Goal: Task Accomplishment & Management: Manage account settings

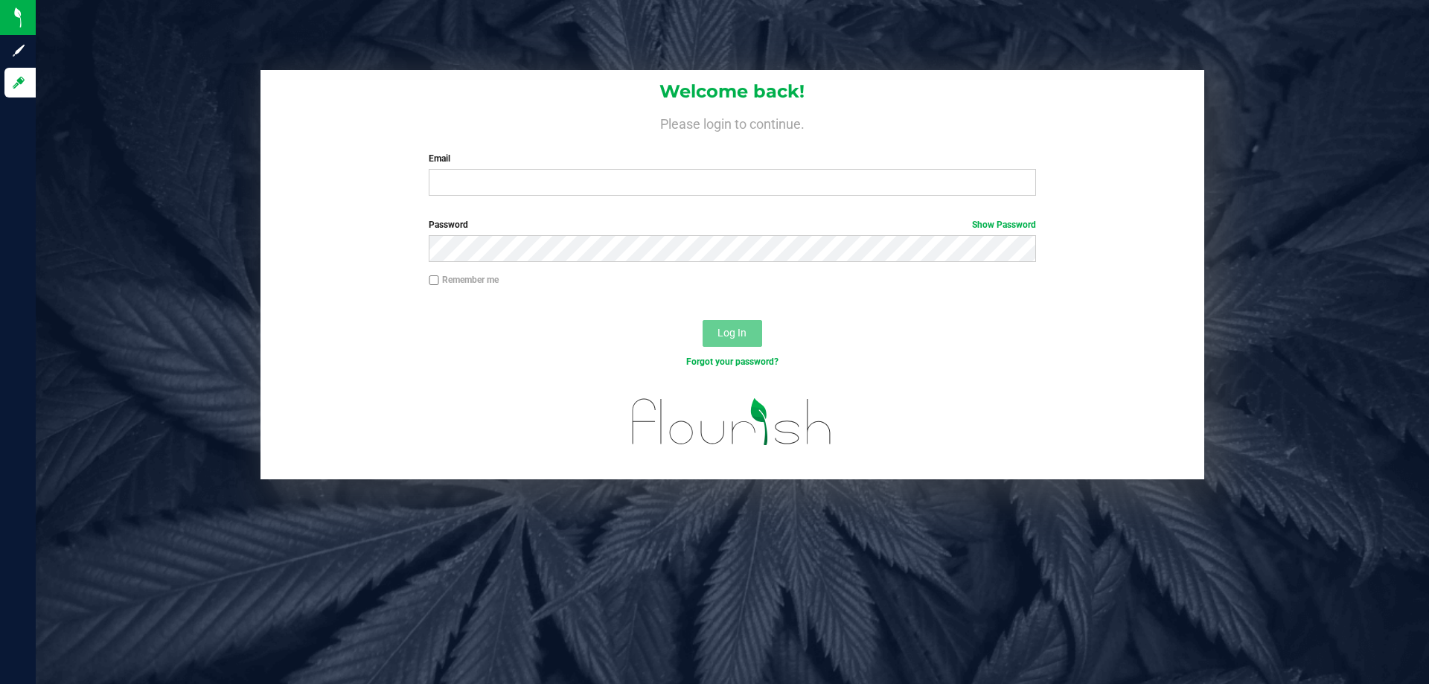
click at [677, 169] on div "Email Required Please format your email correctly." at bounding box center [732, 174] width 629 height 44
click at [678, 179] on input "Email" at bounding box center [732, 182] width 607 height 27
type input "[EMAIL_ADDRESS][DOMAIN_NAME]"
click at [703, 320] on button "Log In" at bounding box center [733, 333] width 60 height 27
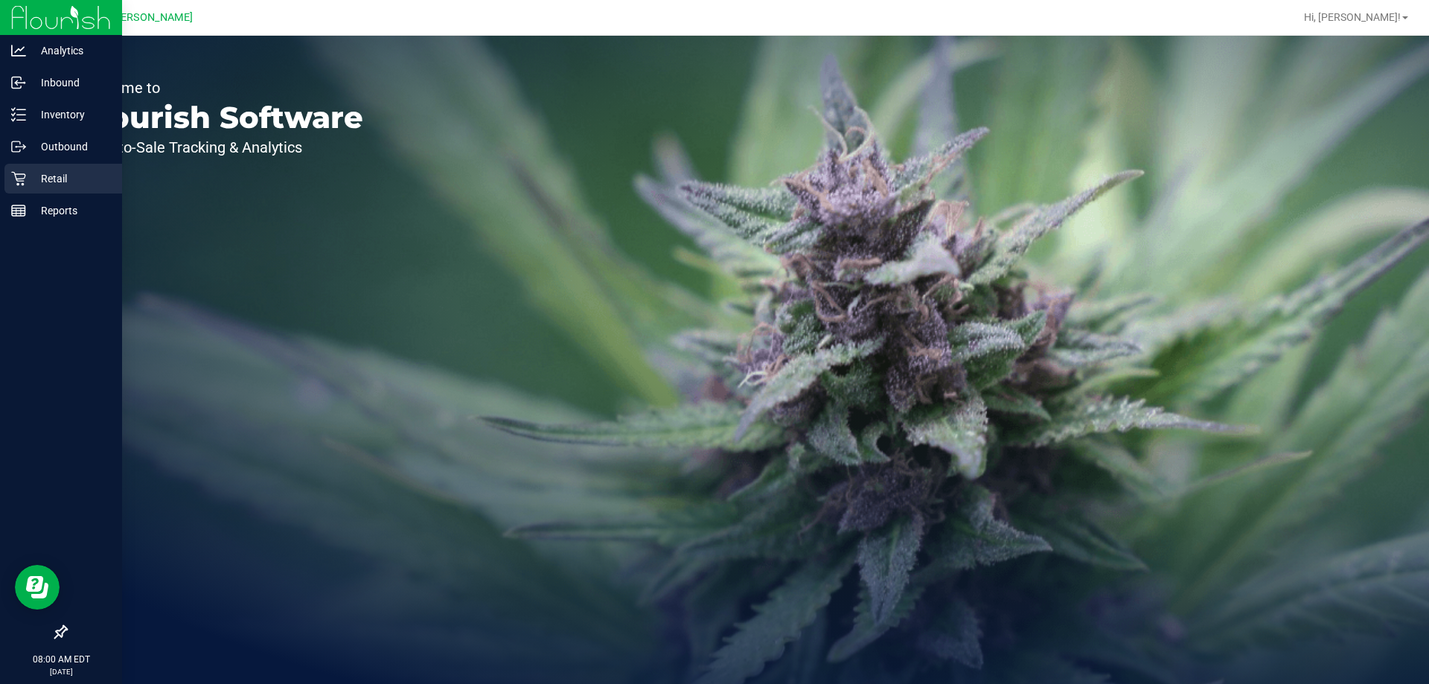
click at [61, 182] on p "Retail" at bounding box center [70, 179] width 89 height 18
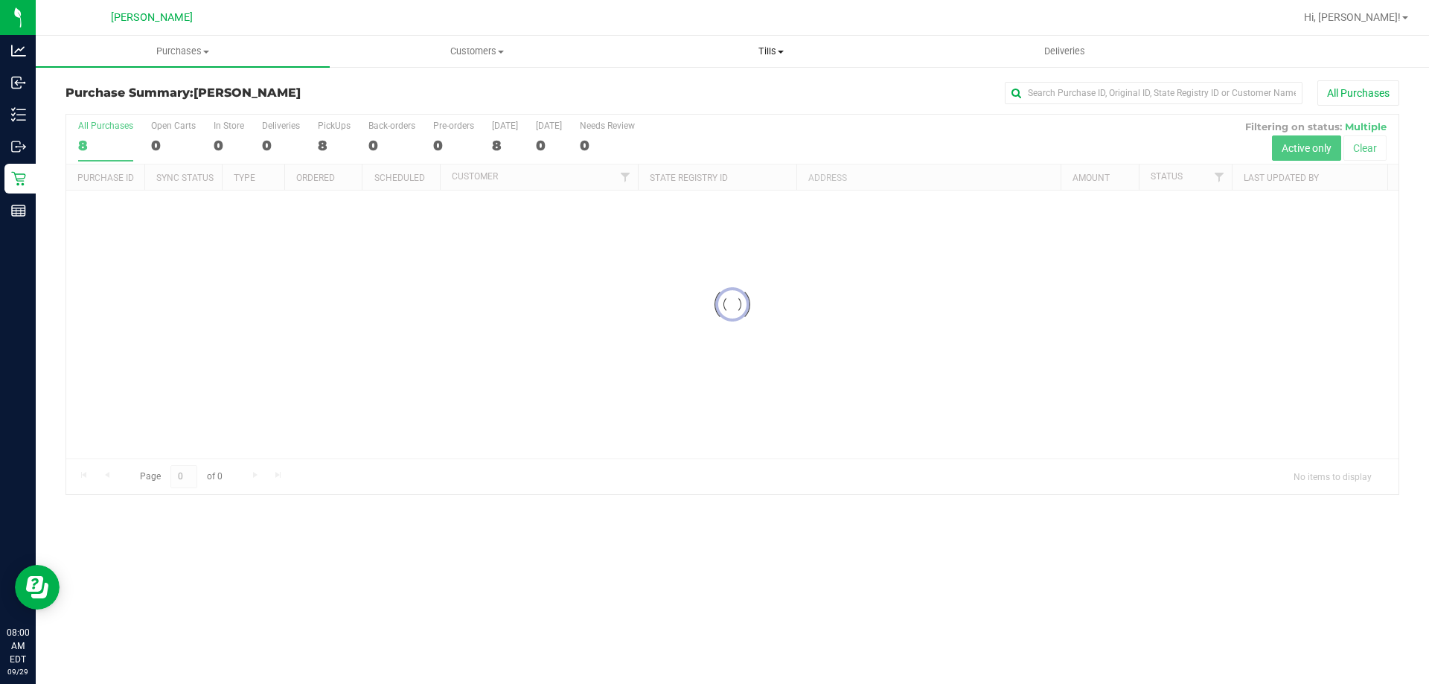
click at [765, 51] on span "Tills" at bounding box center [771, 51] width 293 height 13
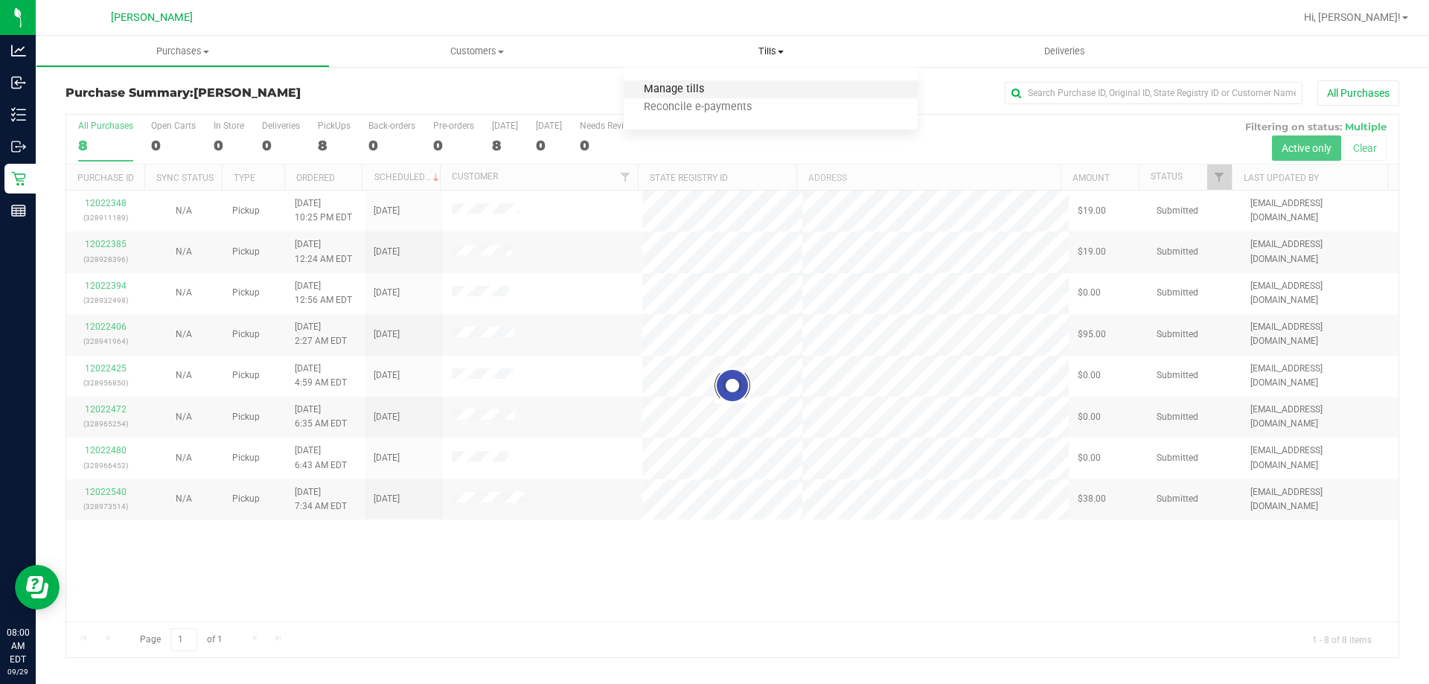
click at [722, 92] on span "Manage tills" at bounding box center [674, 89] width 101 height 13
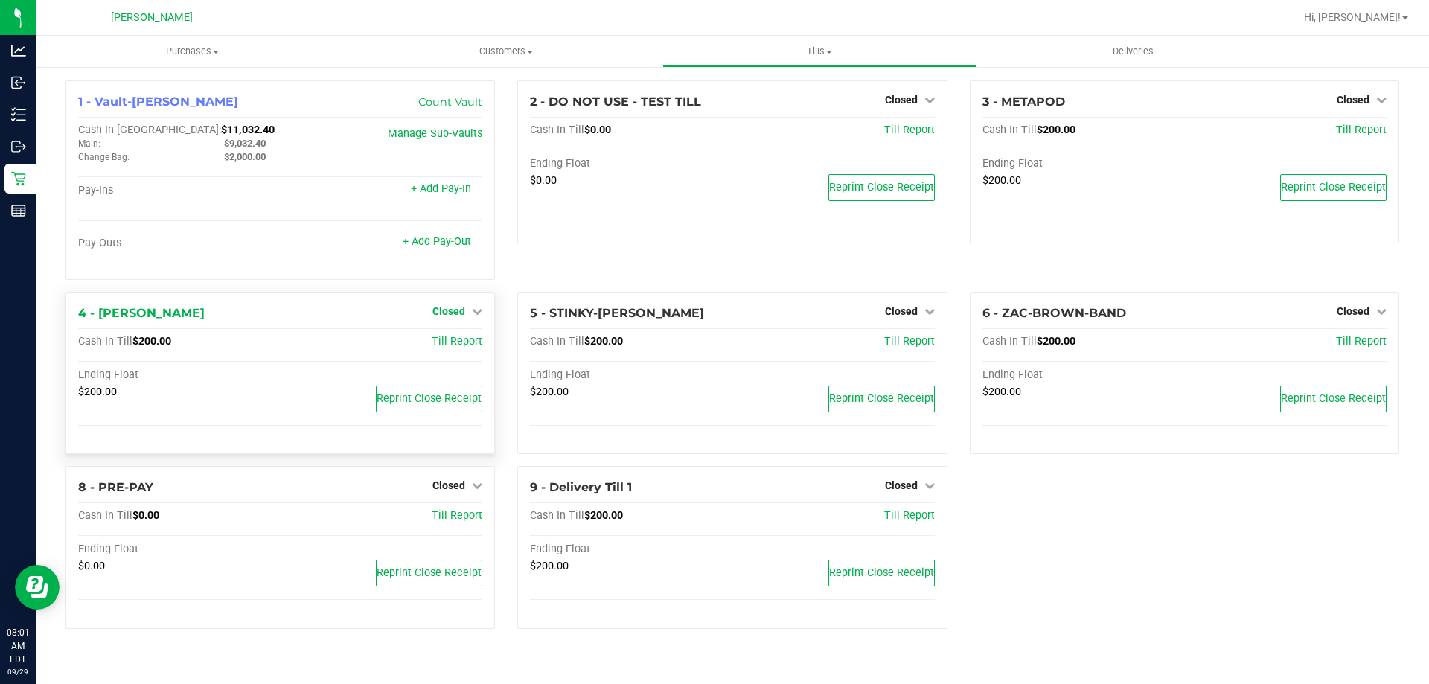
click at [444, 314] on span "Closed" at bounding box center [449, 311] width 33 height 12
click at [451, 345] on link "Open Till" at bounding box center [448, 342] width 39 height 12
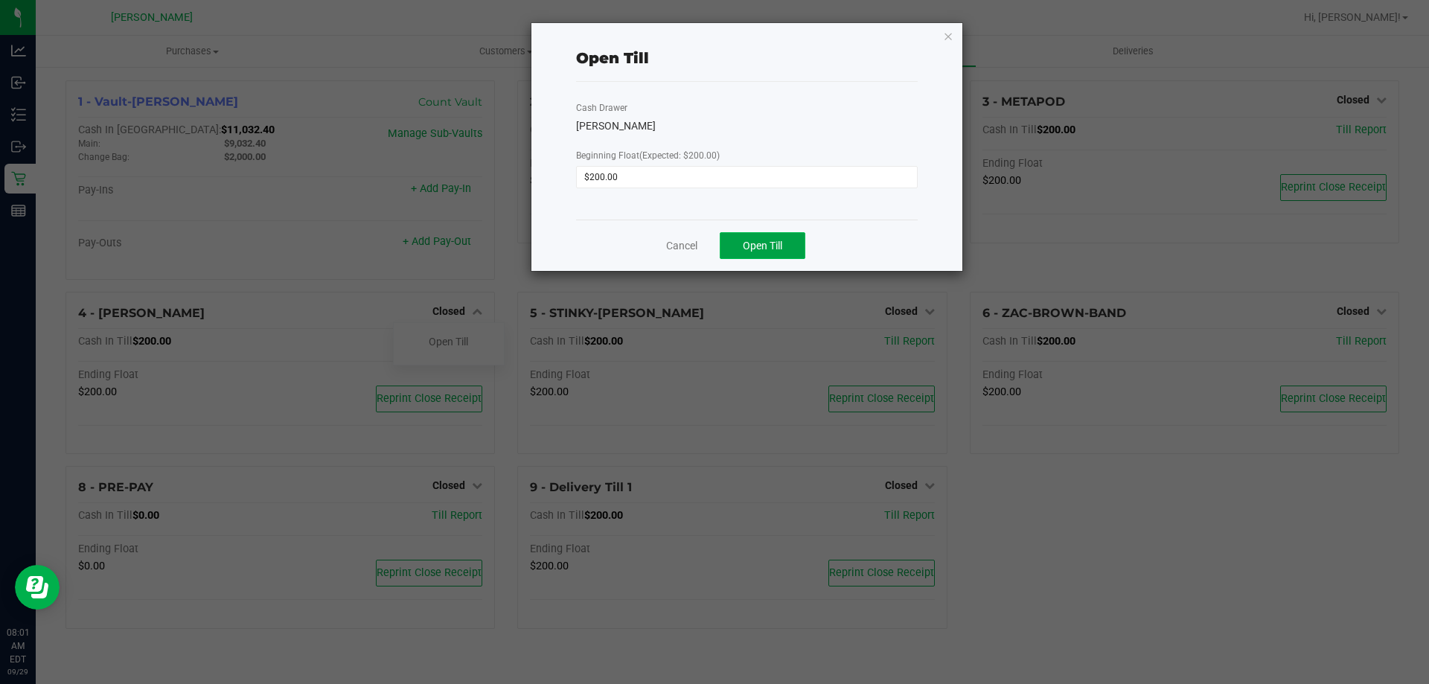
click at [779, 241] on span "Open Till" at bounding box center [762, 246] width 39 height 12
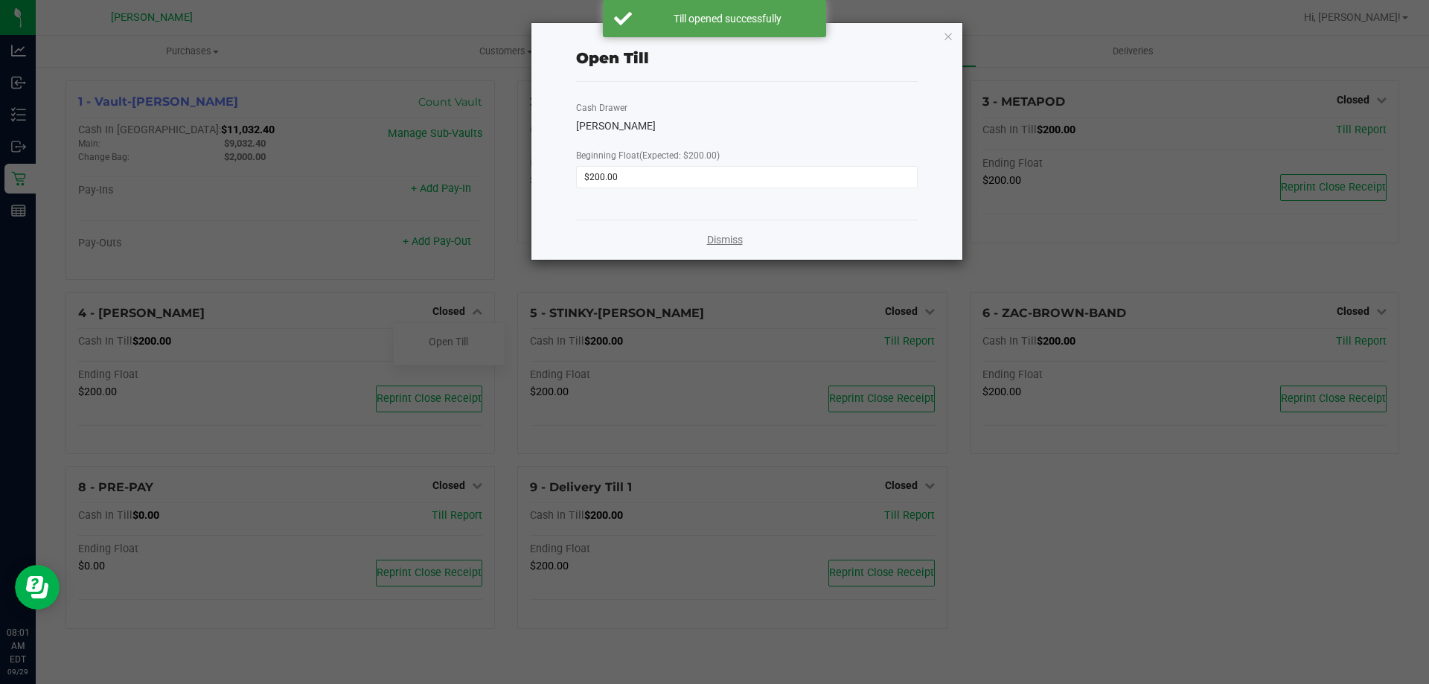
click at [739, 242] on link "Dismiss" at bounding box center [725, 240] width 36 height 16
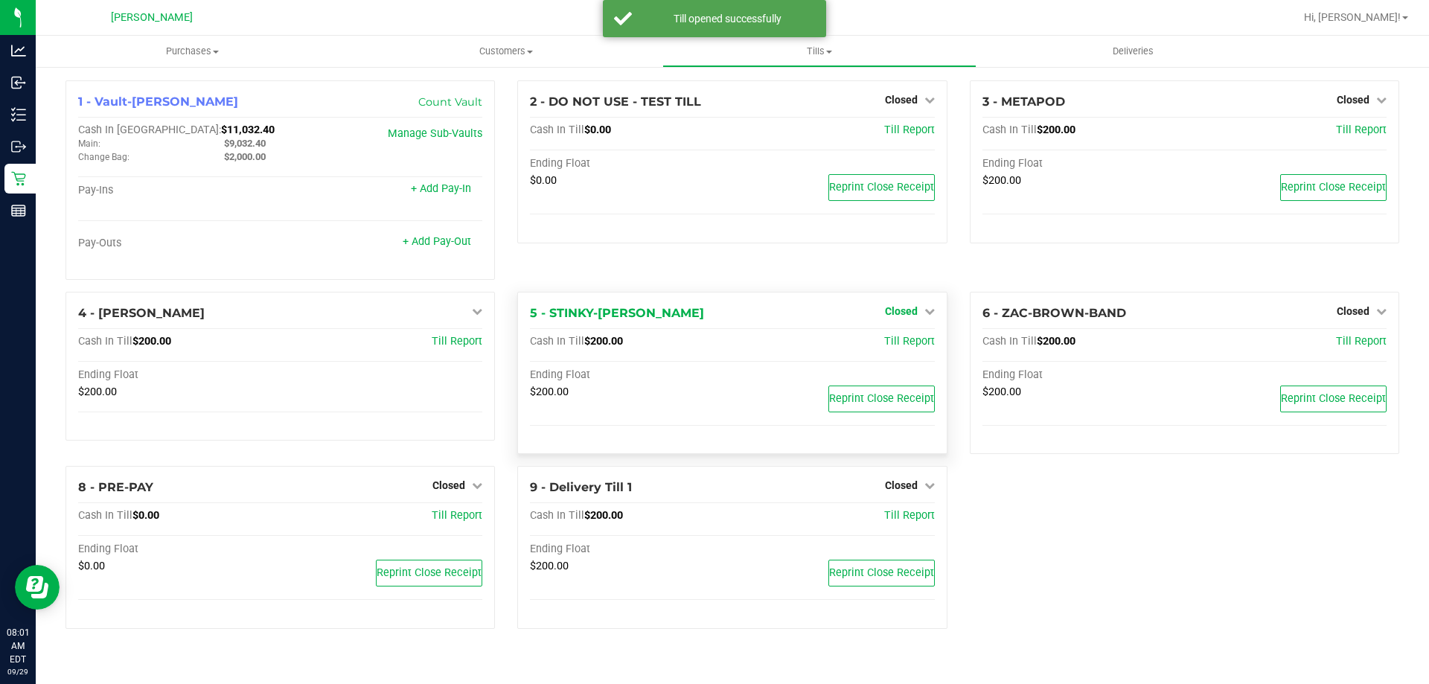
click at [905, 310] on span "Closed" at bounding box center [901, 311] width 33 height 12
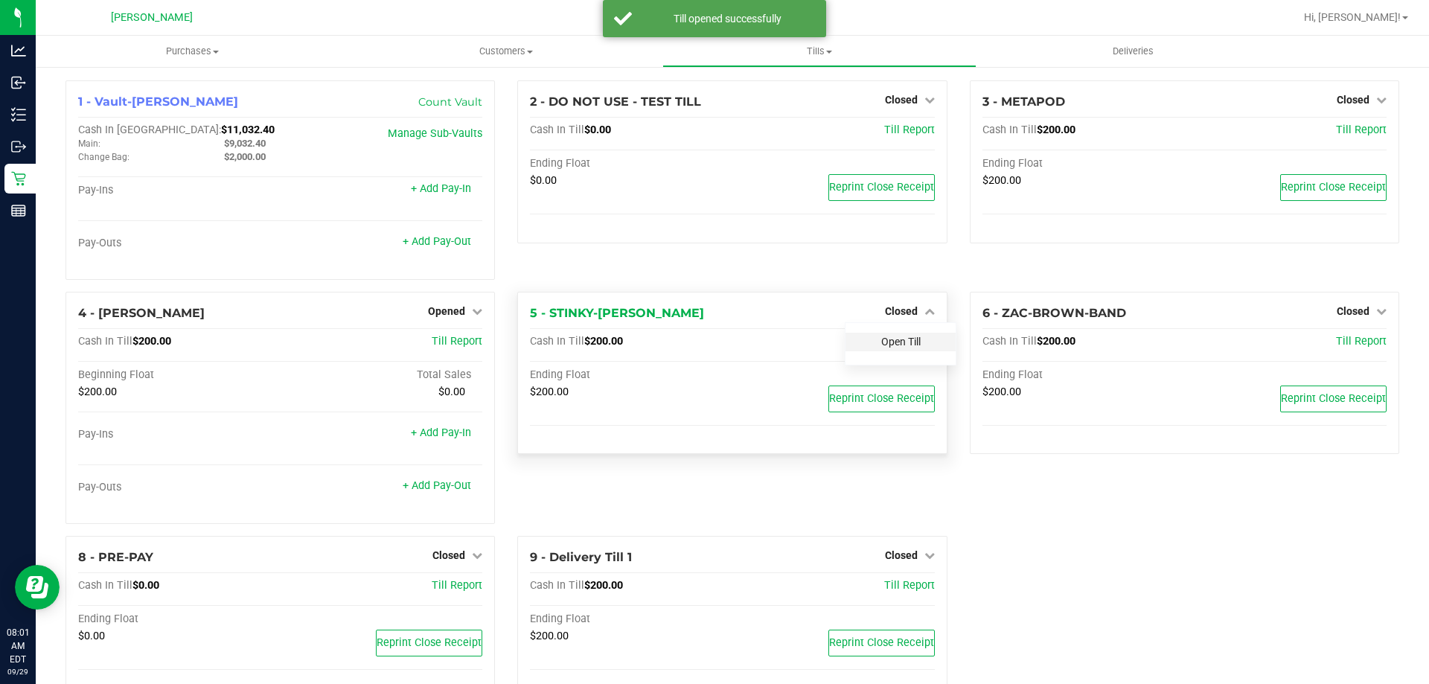
click at [906, 340] on link "Open Till" at bounding box center [900, 342] width 39 height 12
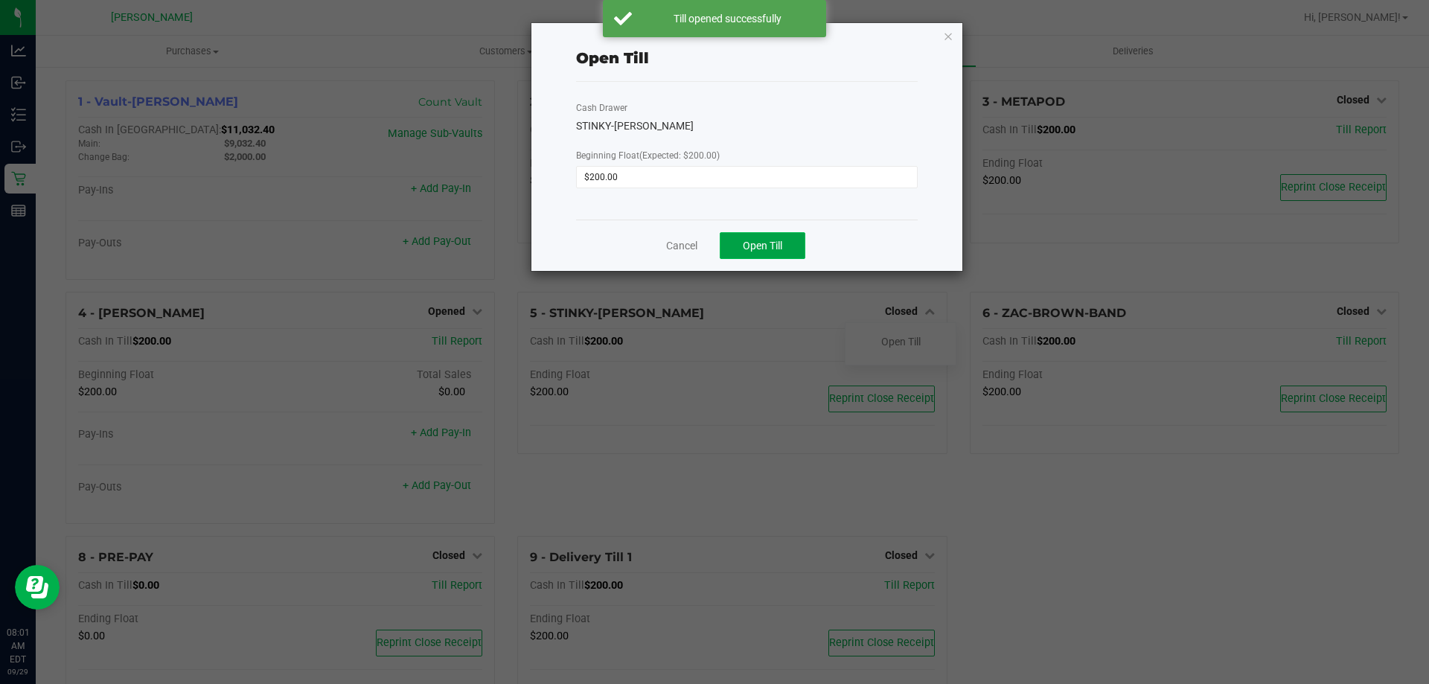
click at [768, 255] on button "Open Till" at bounding box center [763, 245] width 86 height 27
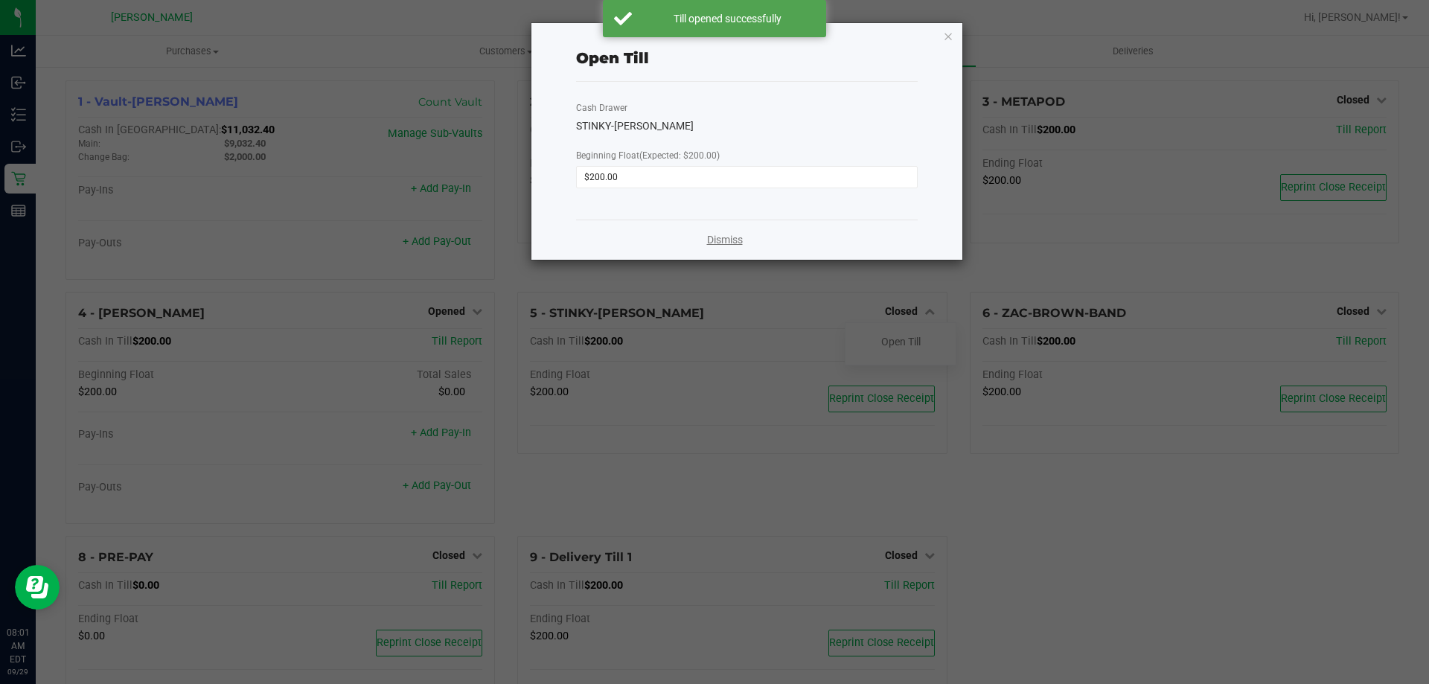
click at [718, 240] on link "Dismiss" at bounding box center [725, 240] width 36 height 16
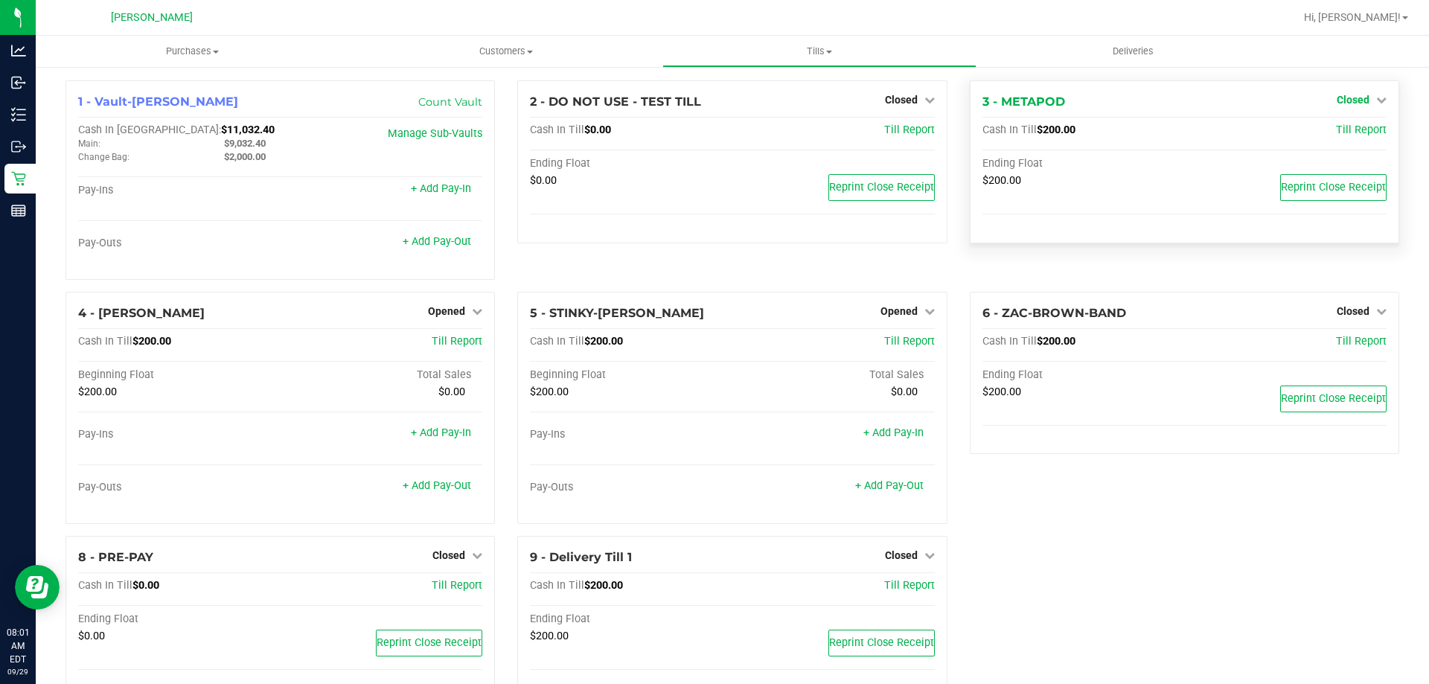
click at [1345, 99] on span "Closed" at bounding box center [1353, 100] width 33 height 12
click at [1338, 130] on link "Open Till" at bounding box center [1352, 131] width 39 height 12
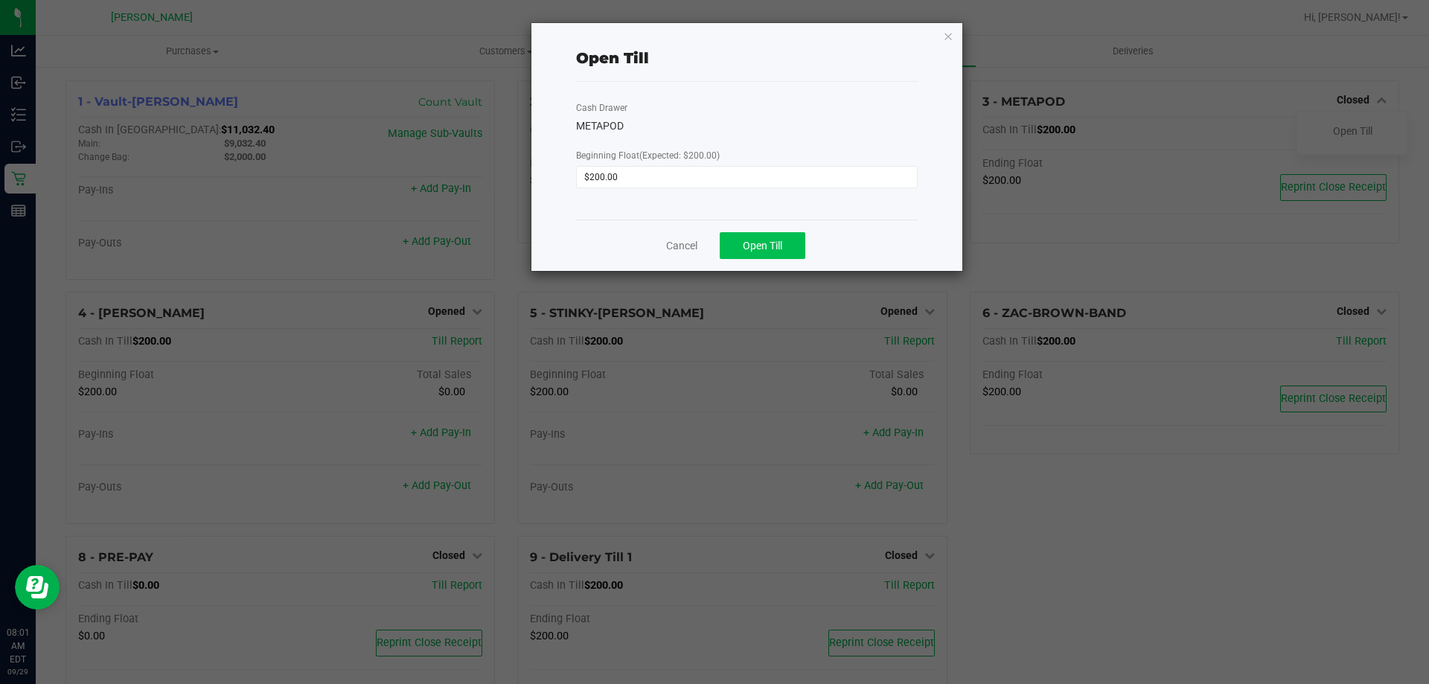
click at [767, 254] on div "Cancel Open Till" at bounding box center [747, 245] width 342 height 51
click at [767, 250] on span "Open Till" at bounding box center [762, 246] width 39 height 12
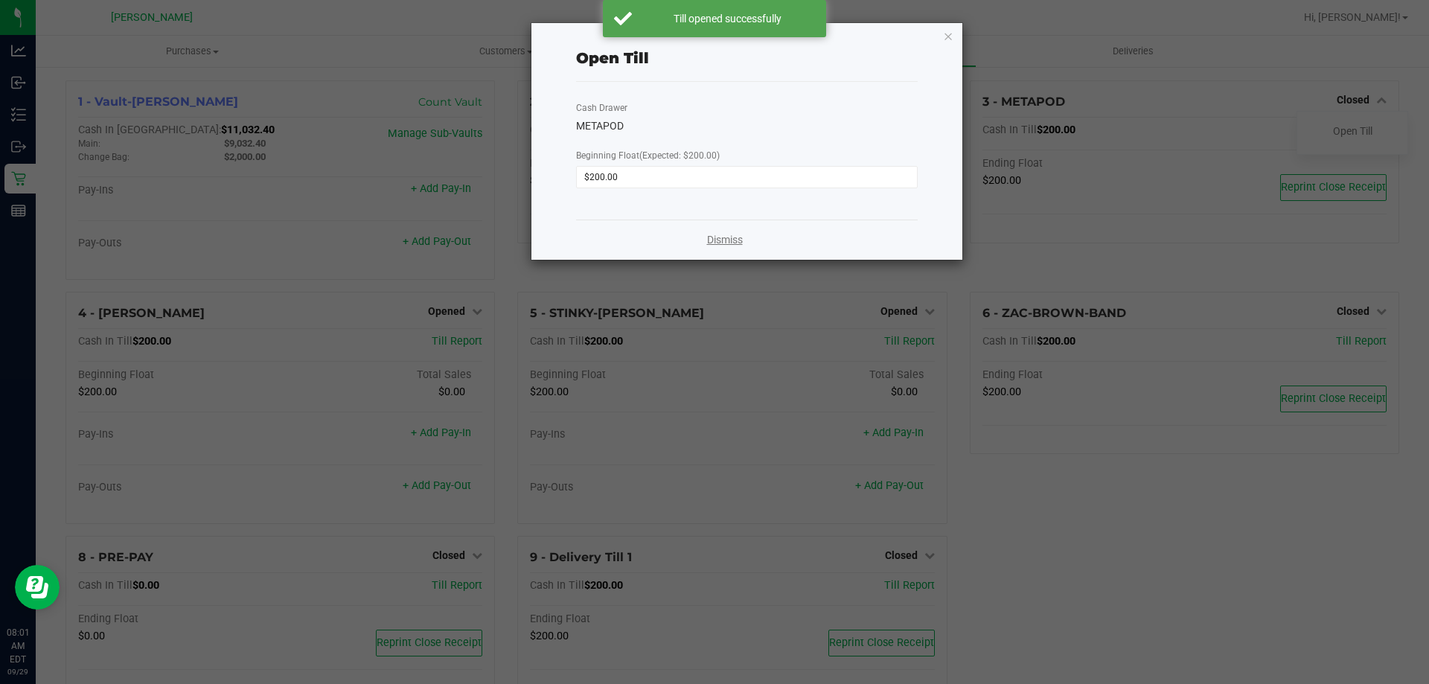
click at [733, 242] on link "Dismiss" at bounding box center [725, 240] width 36 height 16
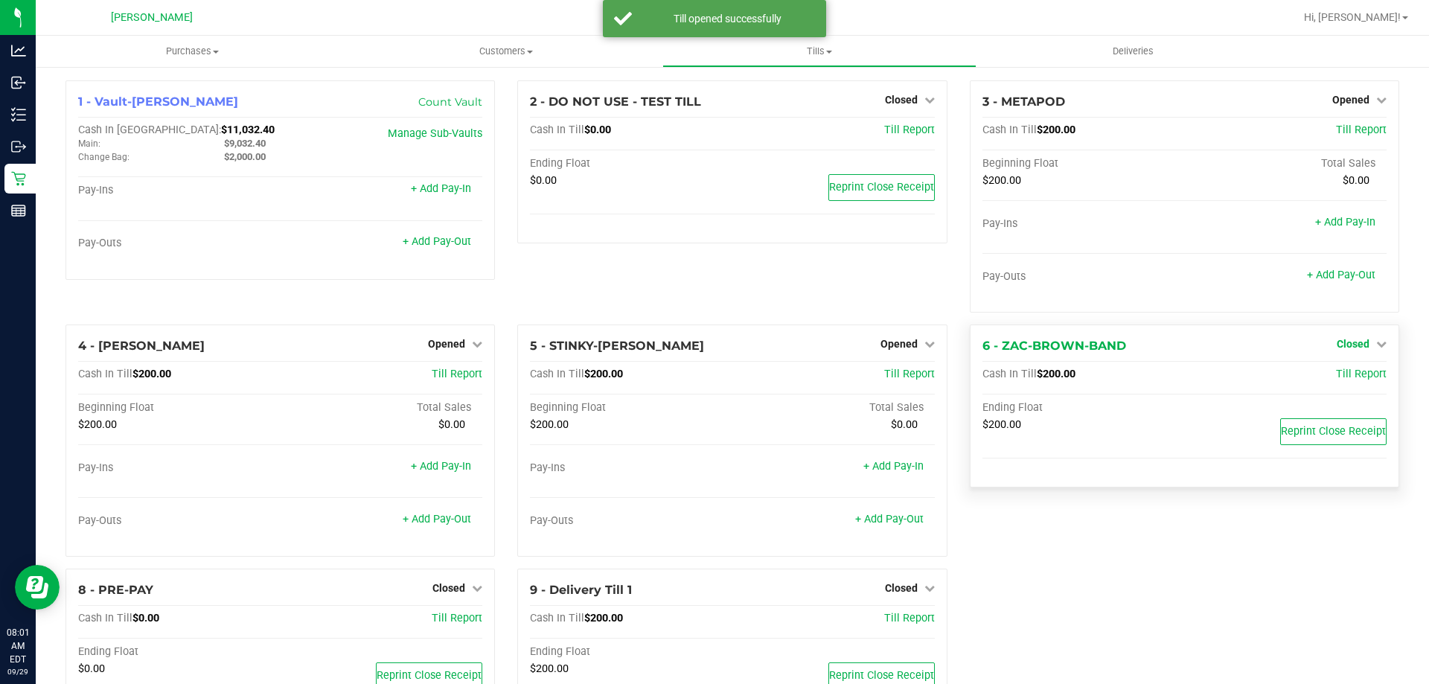
click at [1337, 307] on div "1 - Vault-[PERSON_NAME] Count Vault Cash In Vault: $11,032.40 Main: $9,032.40 C…" at bounding box center [732, 411] width 1356 height 663
click at [1337, 348] on span "Closed" at bounding box center [1353, 344] width 33 height 12
click at [1333, 372] on link "Open Till" at bounding box center [1352, 375] width 39 height 12
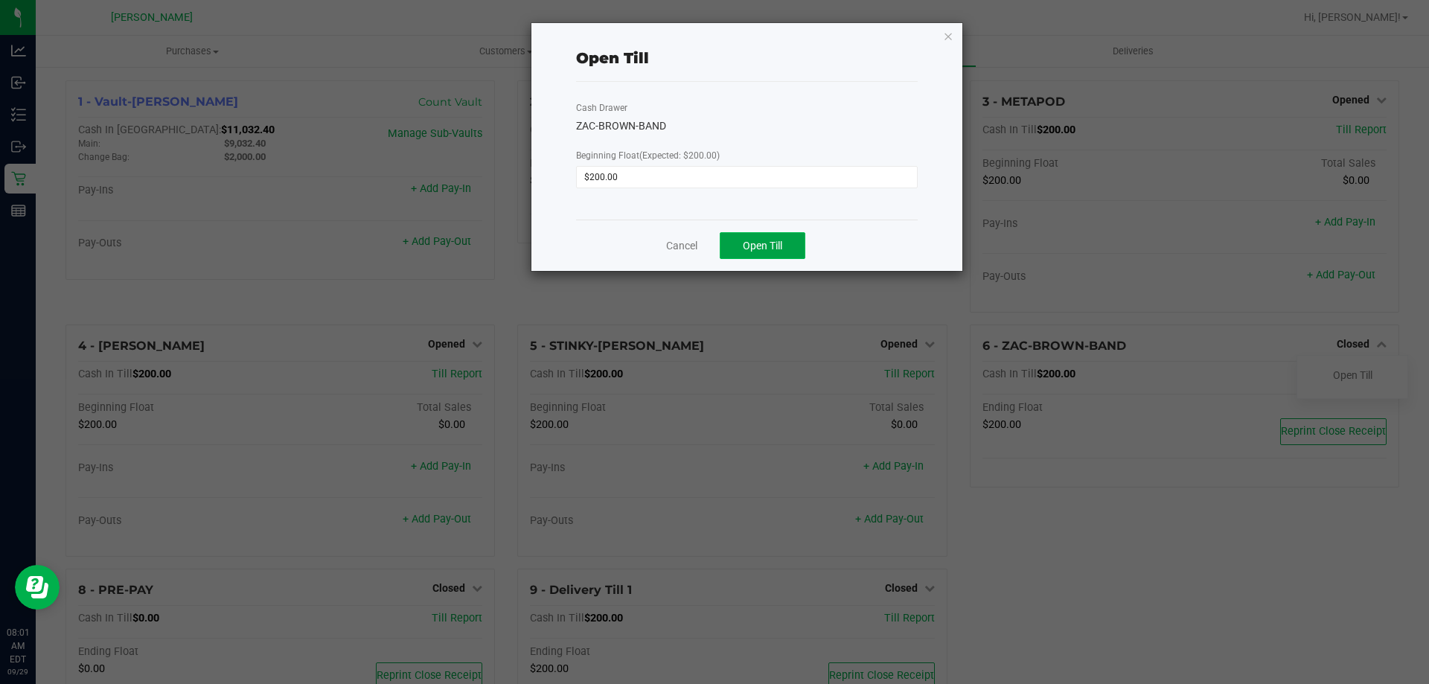
click at [755, 235] on button "Open Till" at bounding box center [763, 245] width 86 height 27
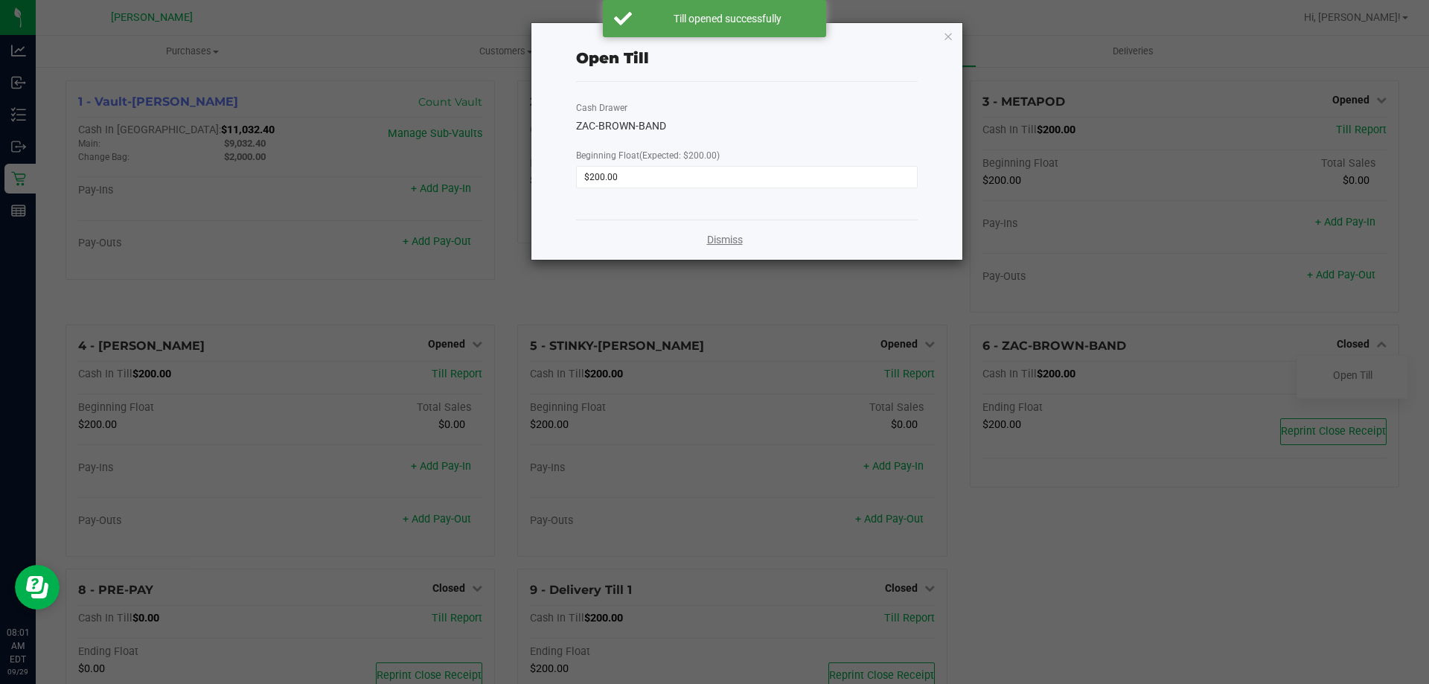
click at [722, 239] on link "Dismiss" at bounding box center [725, 240] width 36 height 16
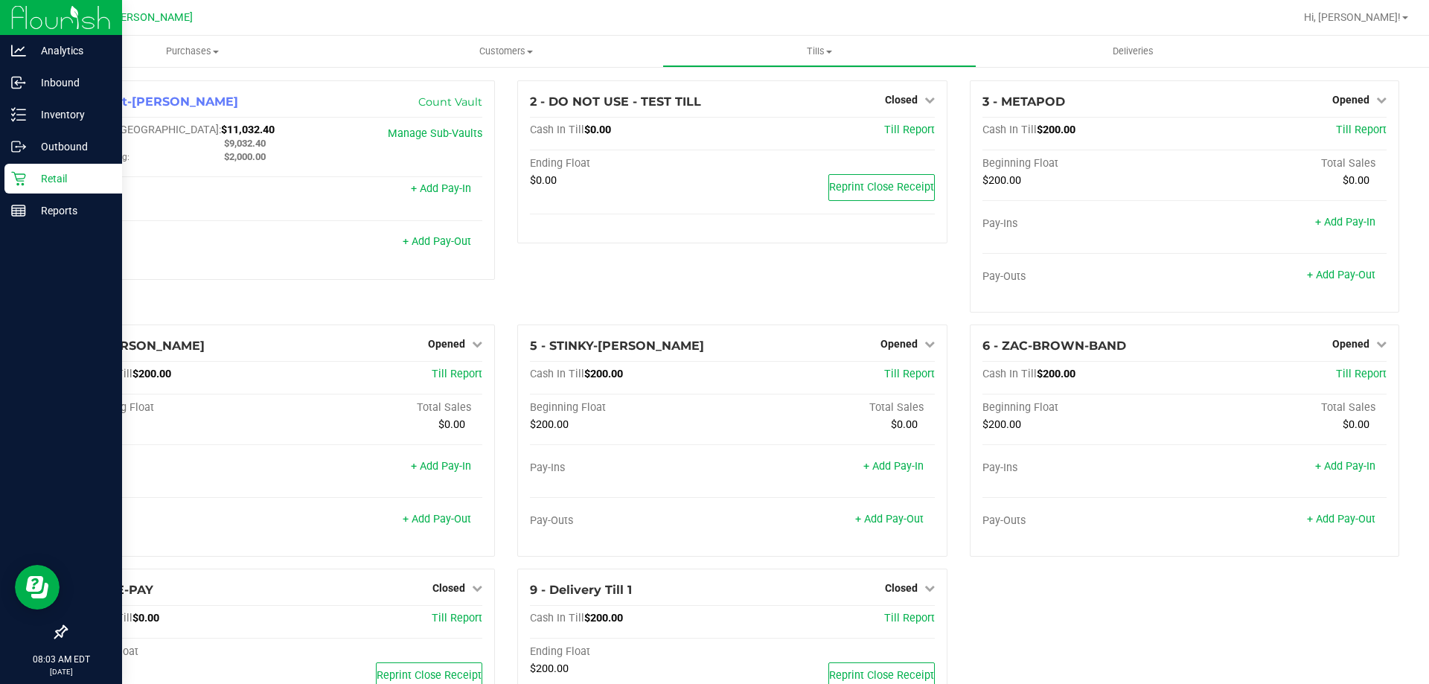
click at [46, 173] on p "Retail" at bounding box center [70, 179] width 89 height 18
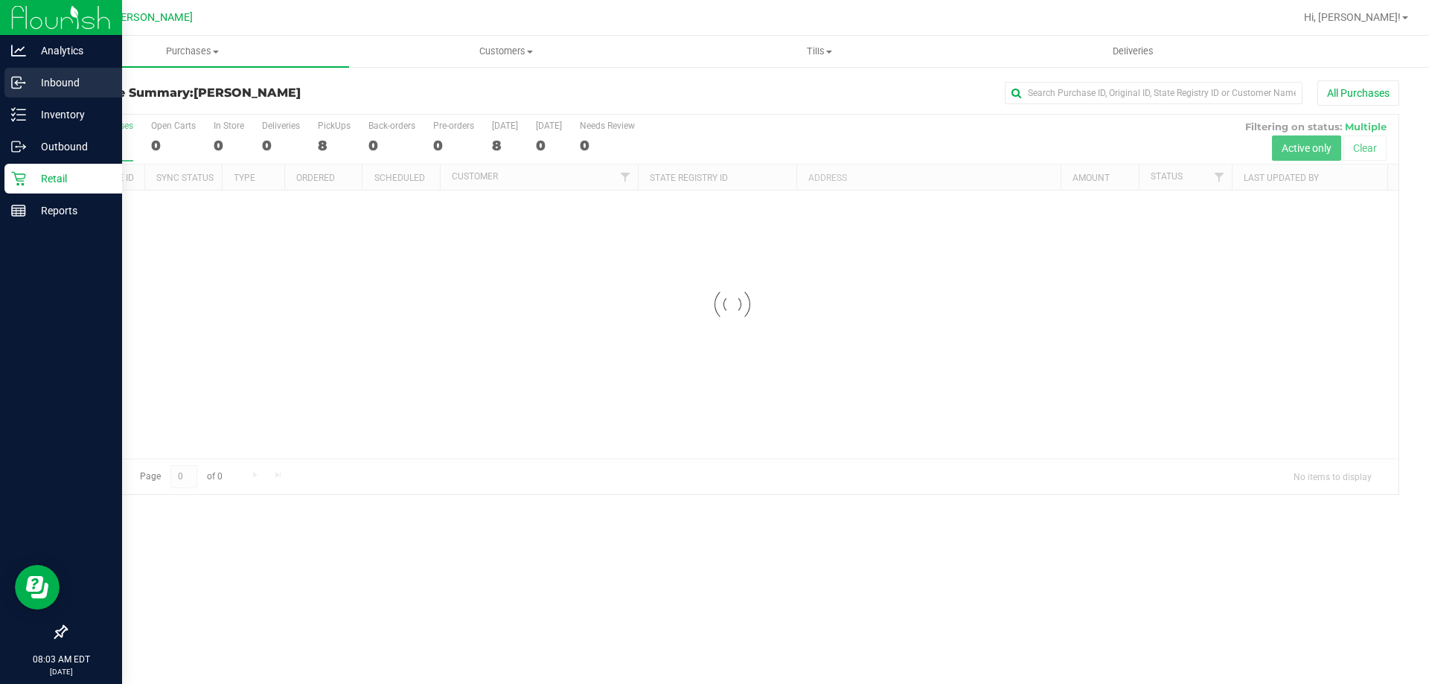
click at [60, 75] on p "Inbound" at bounding box center [70, 83] width 89 height 18
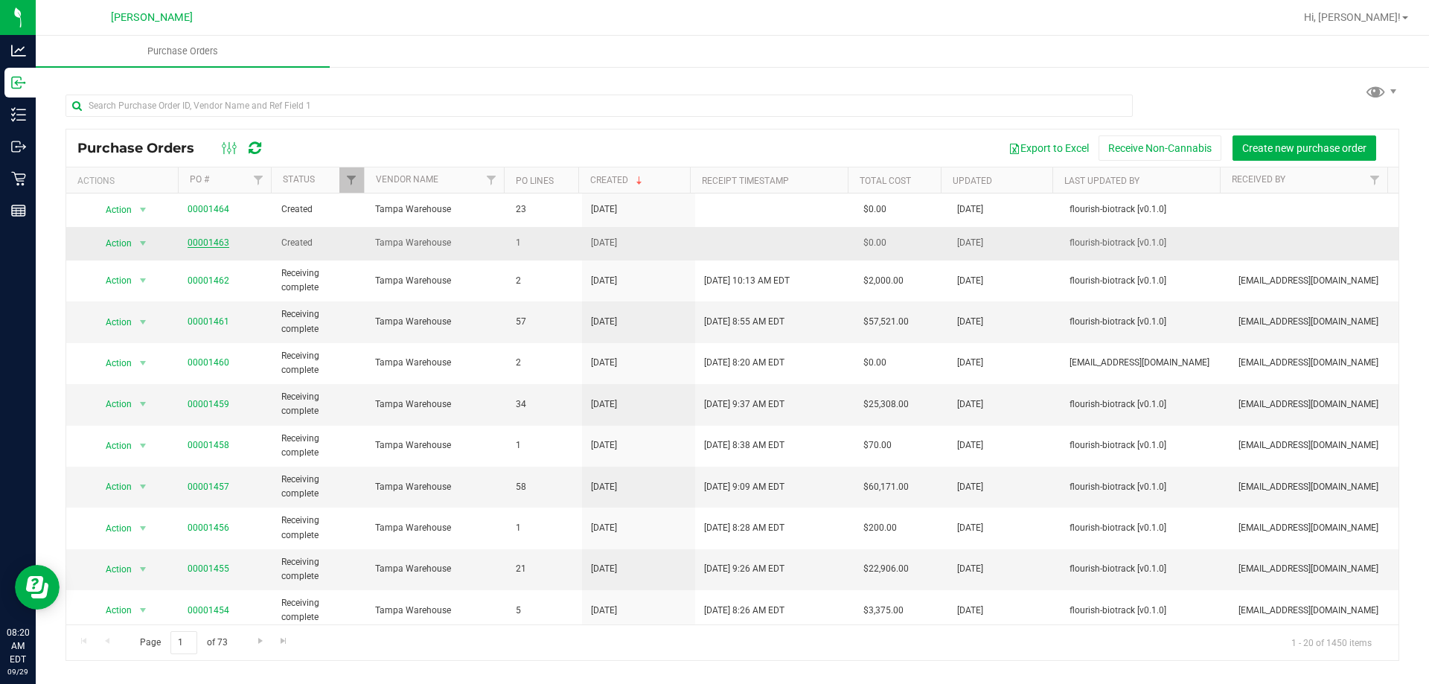
click at [212, 240] on link "00001463" at bounding box center [209, 242] width 42 height 10
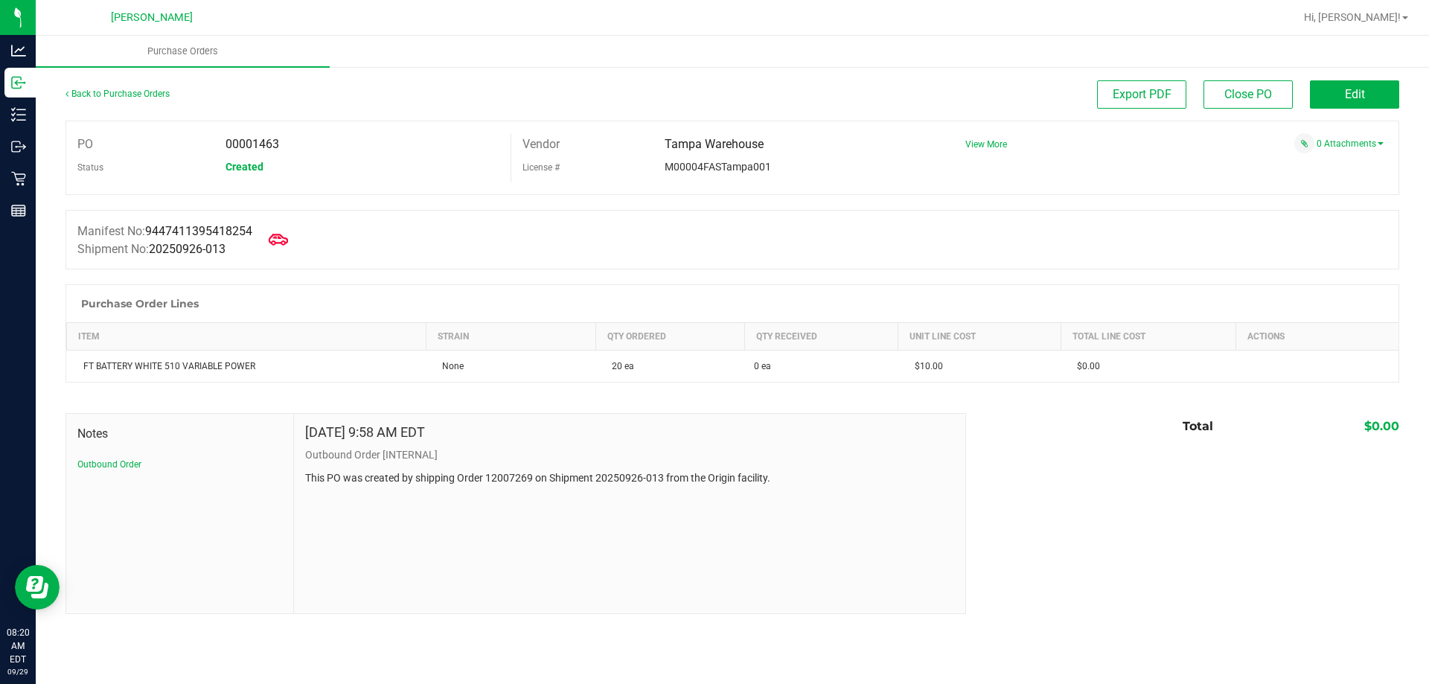
click at [284, 235] on icon at bounding box center [278, 239] width 19 height 19
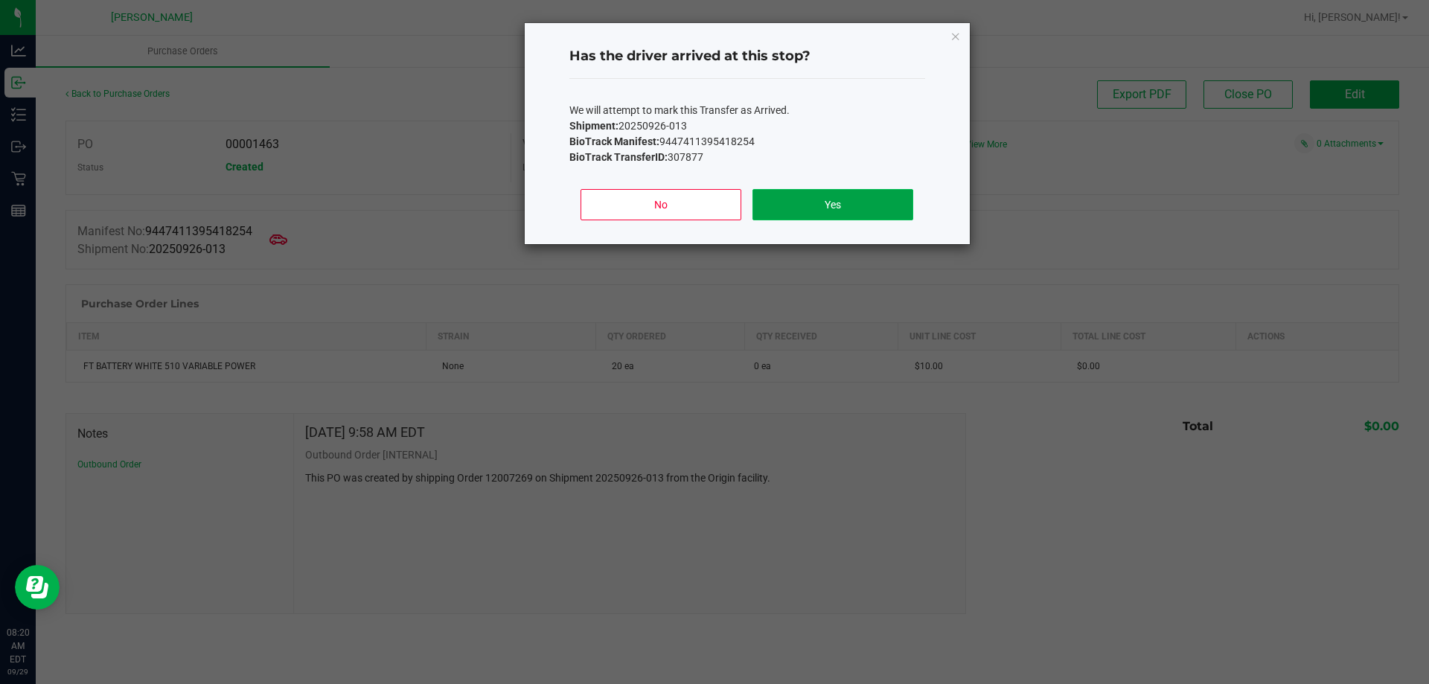
click at [853, 195] on button "Yes" at bounding box center [833, 204] width 160 height 31
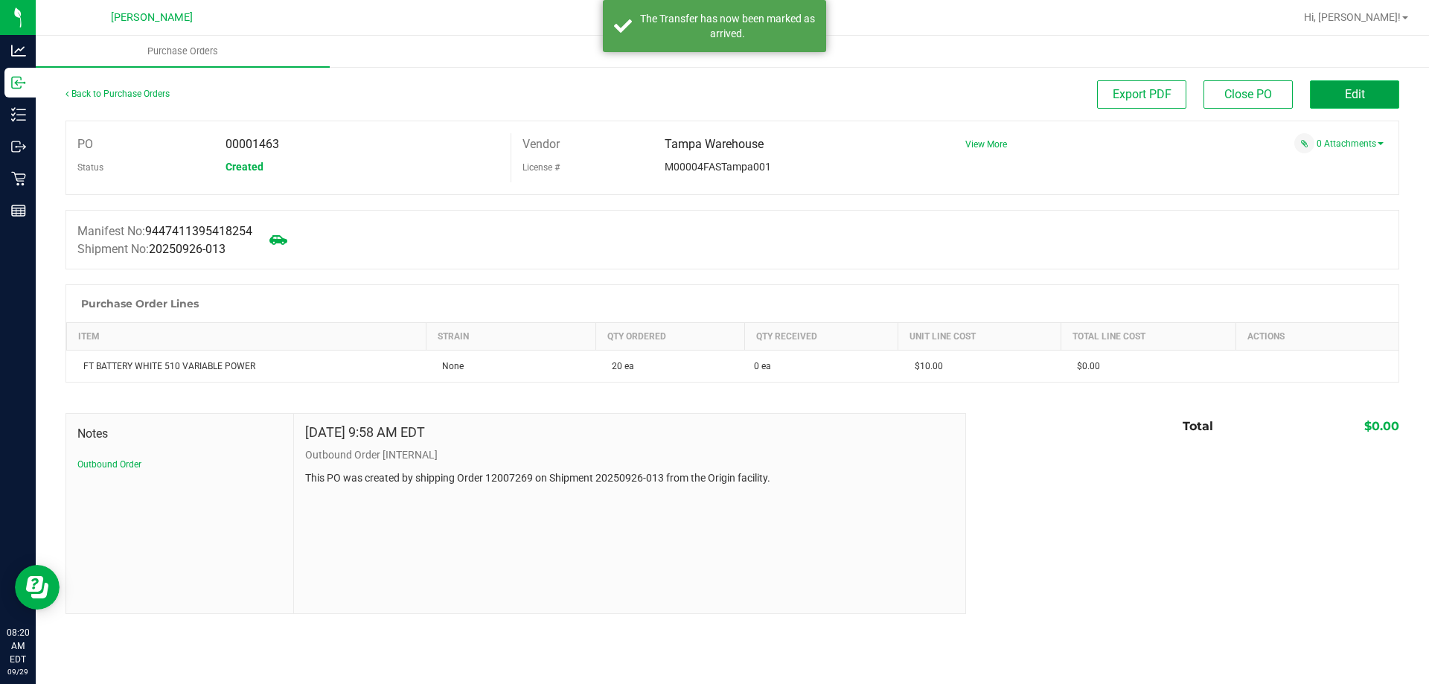
click at [1364, 98] on span "Edit" at bounding box center [1355, 94] width 20 height 14
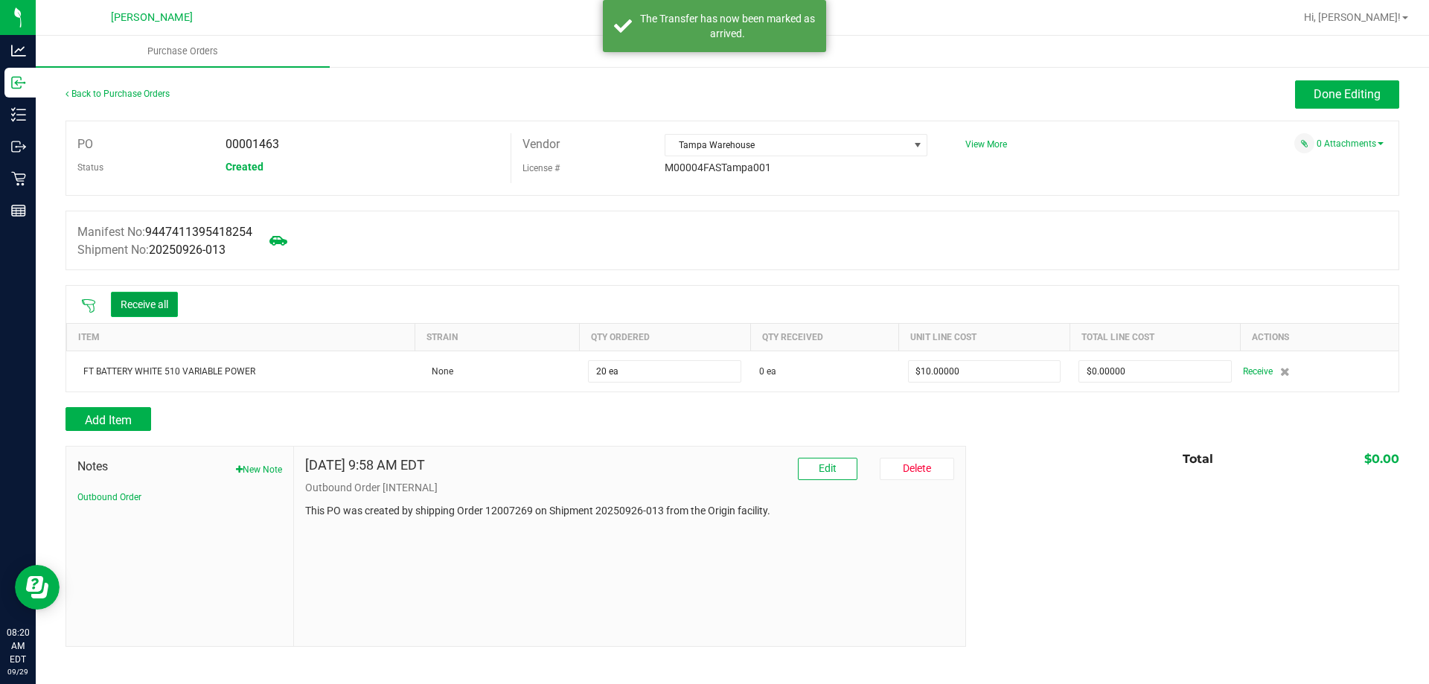
click at [149, 305] on button "Receive all" at bounding box center [144, 304] width 67 height 25
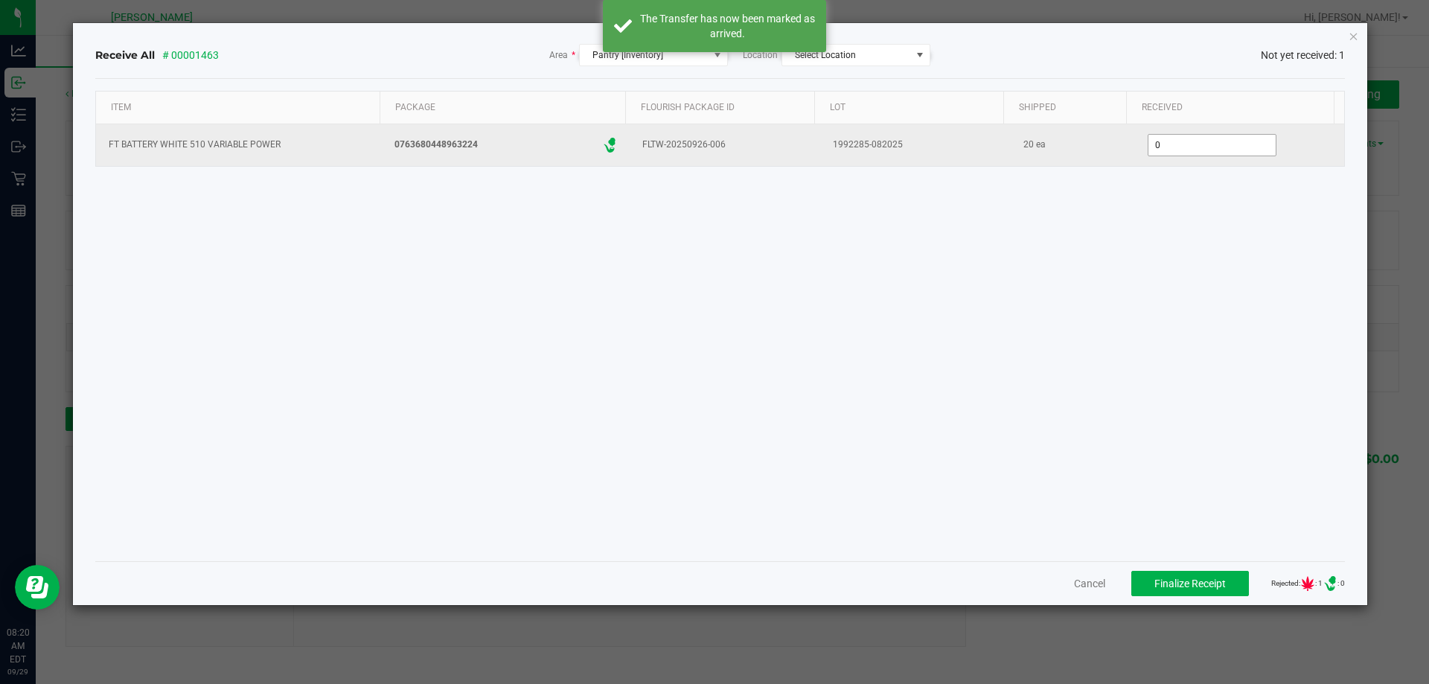
click at [1181, 138] on input "0" at bounding box center [1212, 145] width 127 height 21
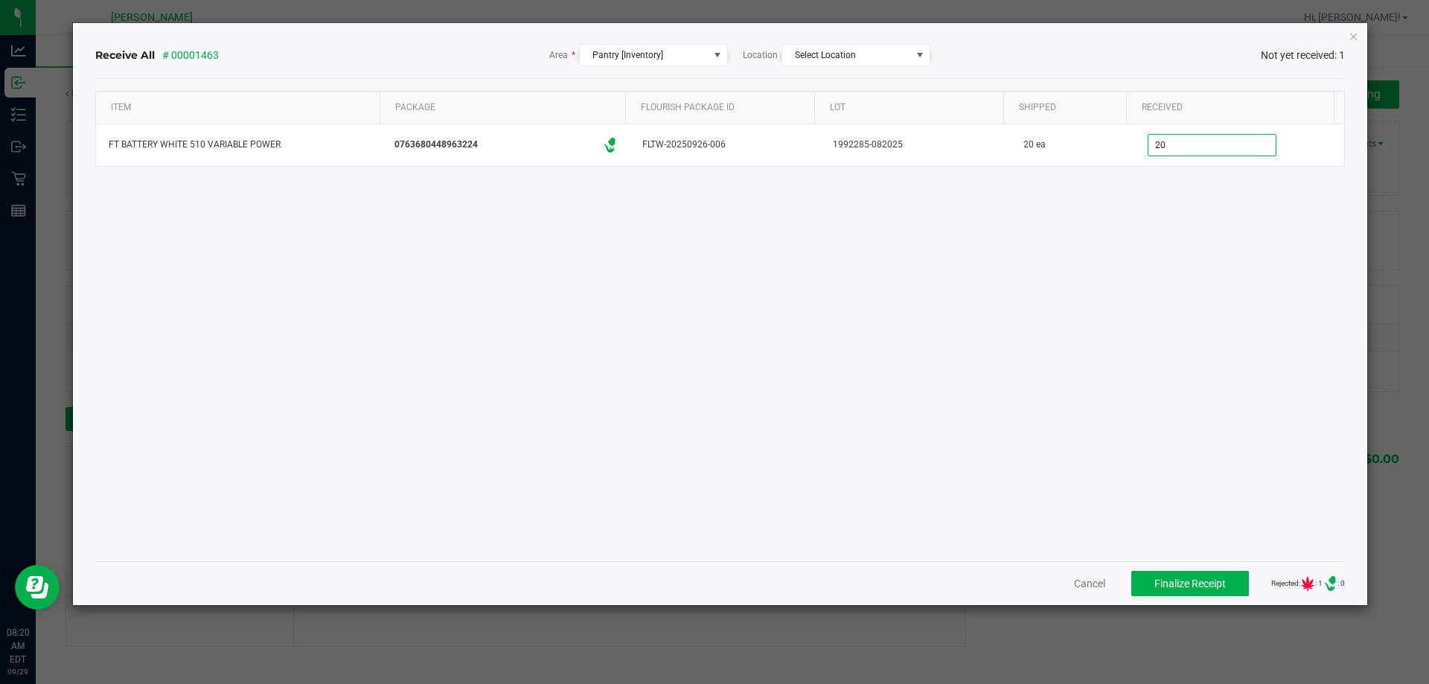
type input "20 ea"
click at [1042, 422] on div "Item Package Flourish Package ID Lot Shipped Received FT BATTERY WHITE 510 VARI…" at bounding box center [720, 320] width 1251 height 459
click at [1180, 584] on span "Finalize Receipt" at bounding box center [1190, 584] width 71 height 12
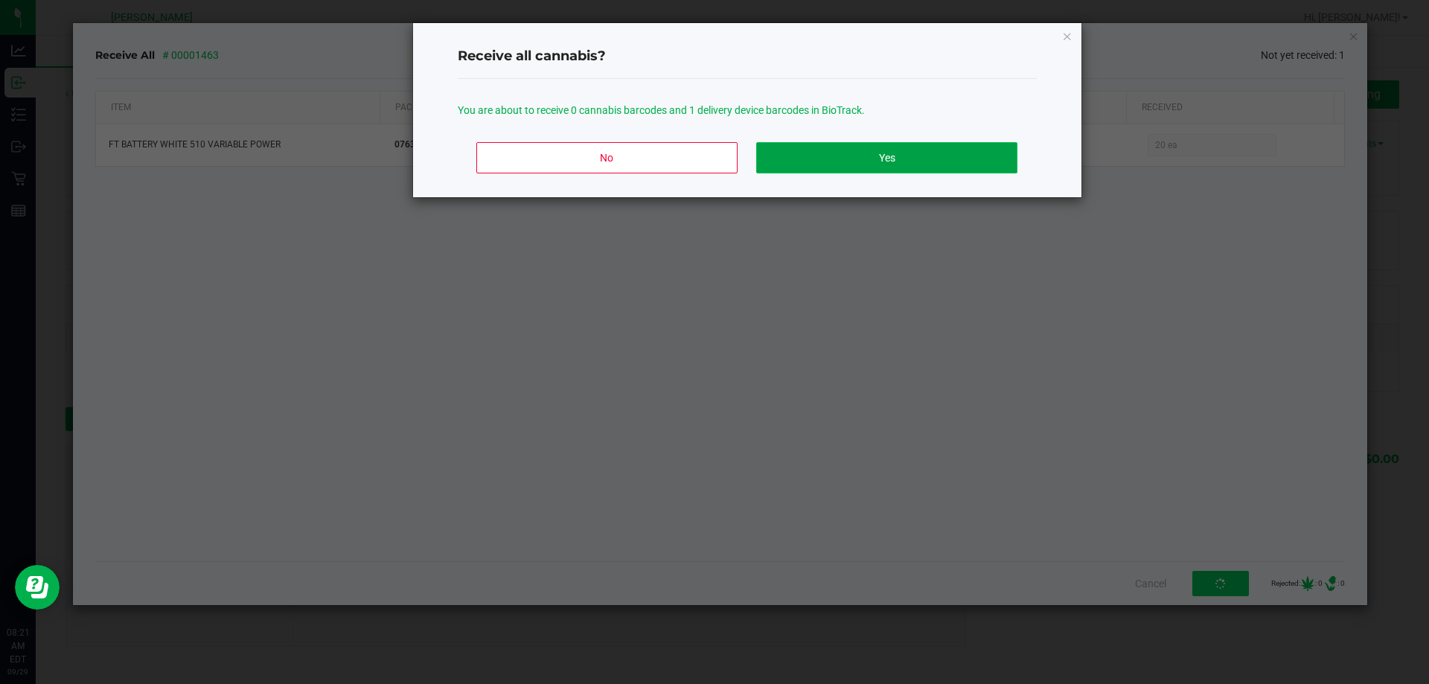
click at [873, 146] on button "Yes" at bounding box center [886, 157] width 261 height 31
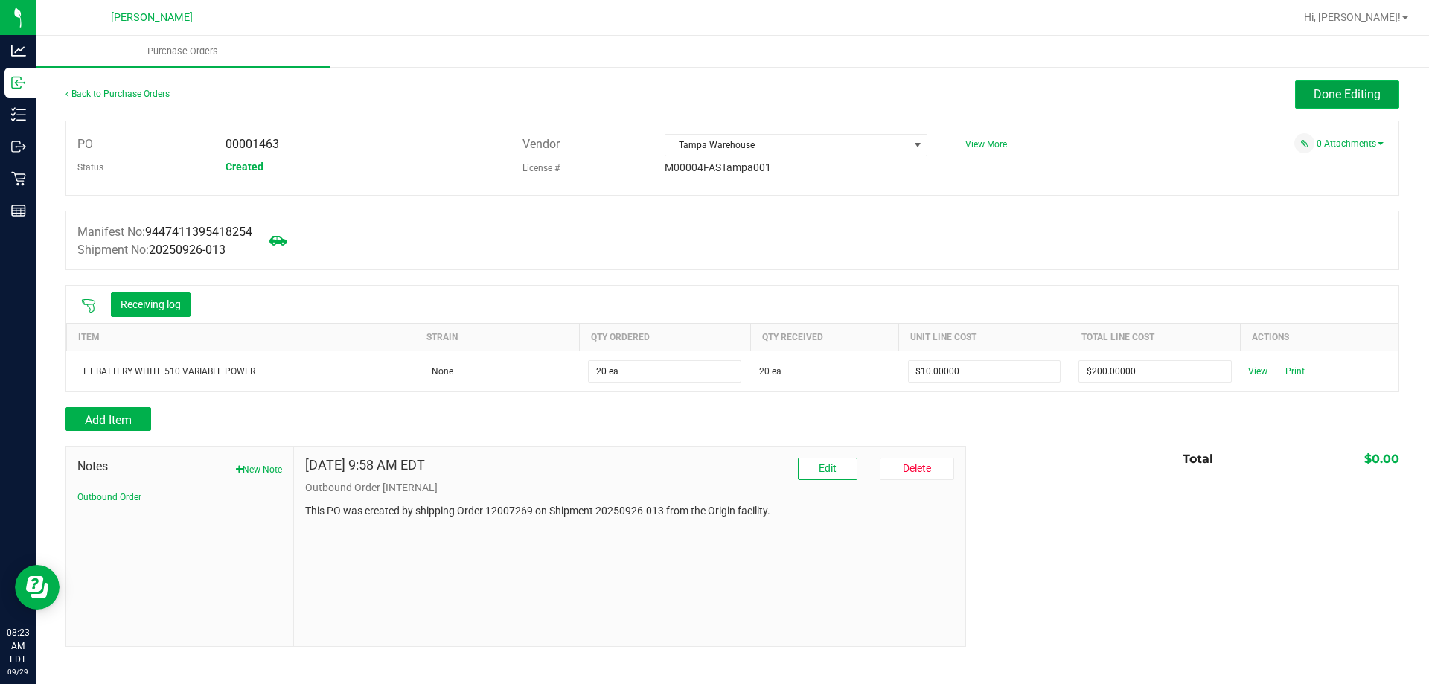
click at [1338, 96] on span "Done Editing" at bounding box center [1347, 94] width 67 height 14
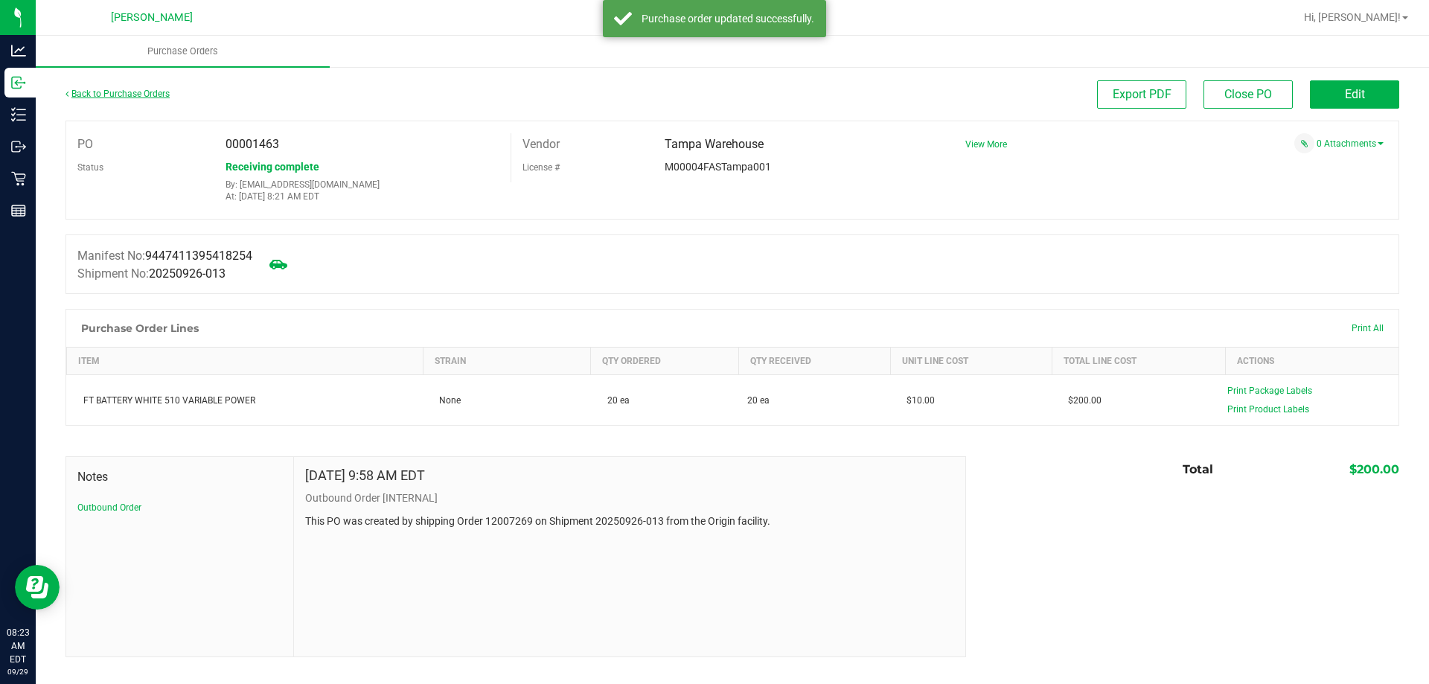
click at [112, 90] on link "Back to Purchase Orders" at bounding box center [118, 94] width 104 height 10
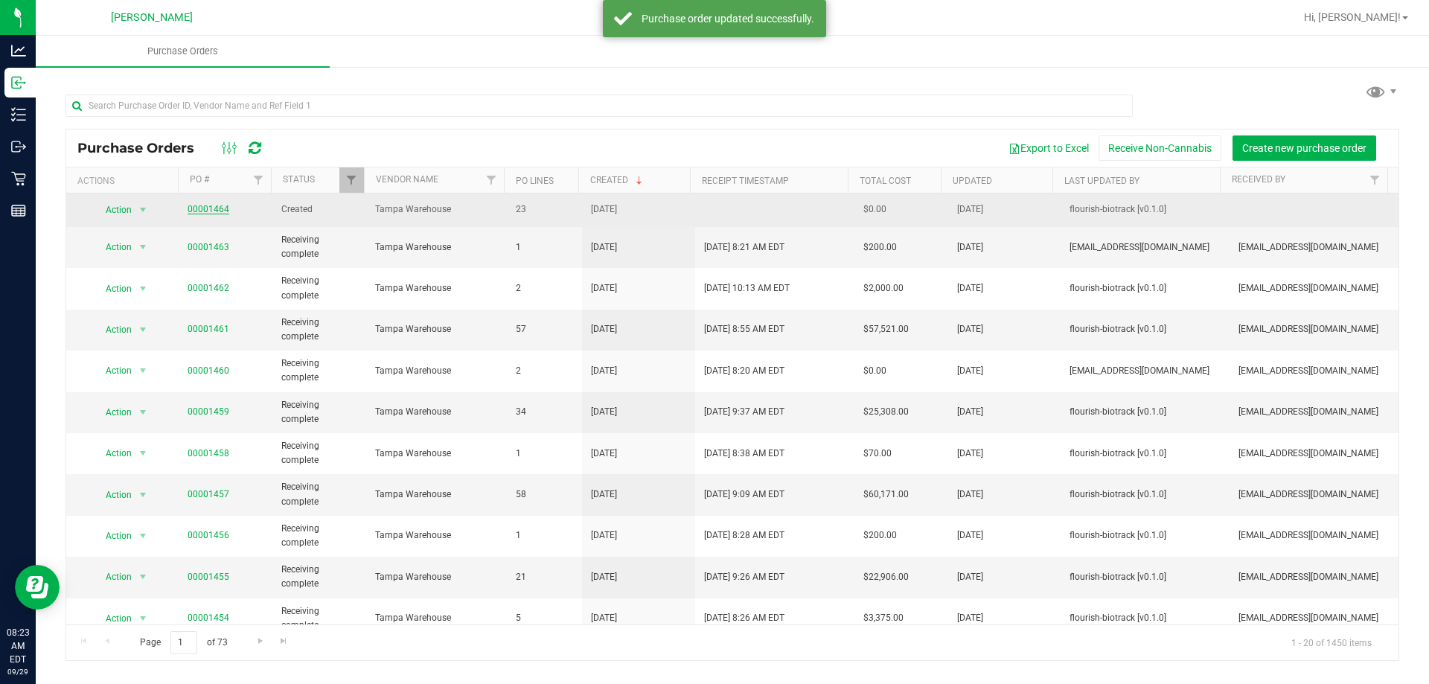
click at [205, 211] on link "00001464" at bounding box center [209, 209] width 42 height 10
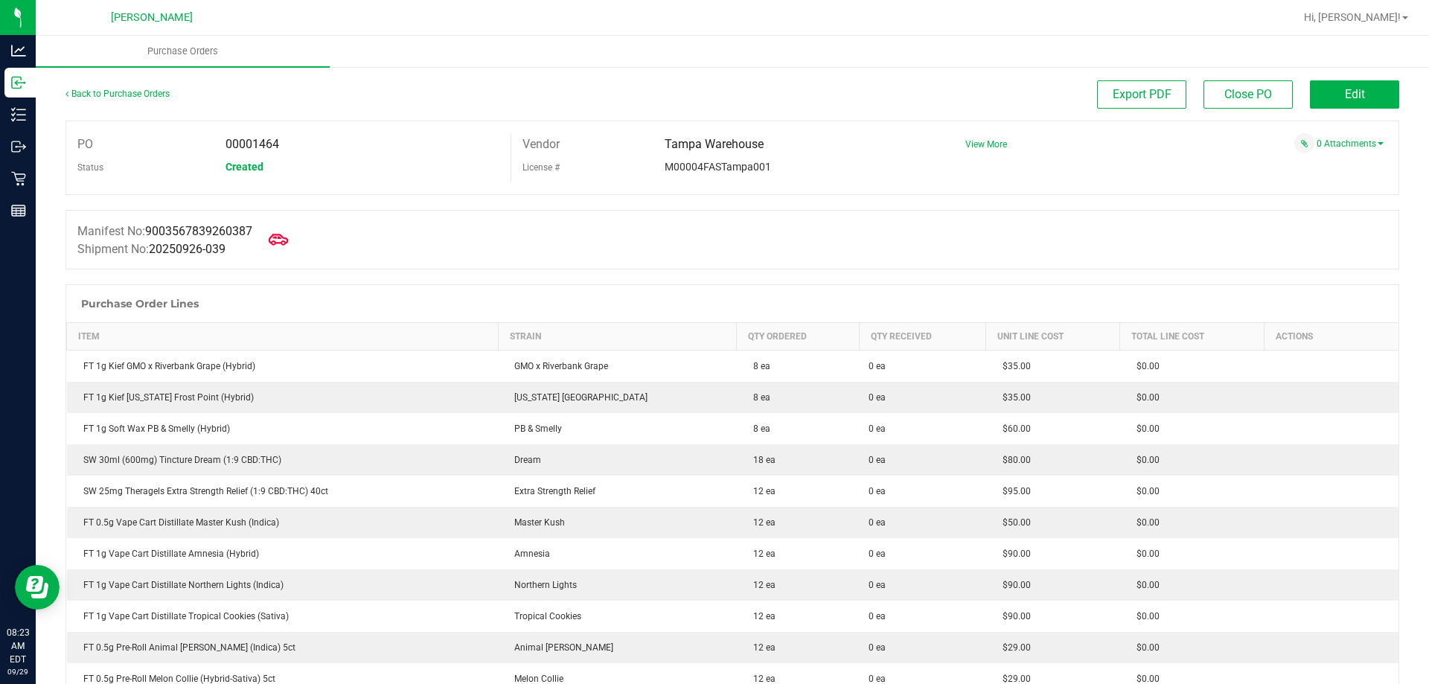
click at [286, 242] on icon at bounding box center [278, 239] width 19 height 19
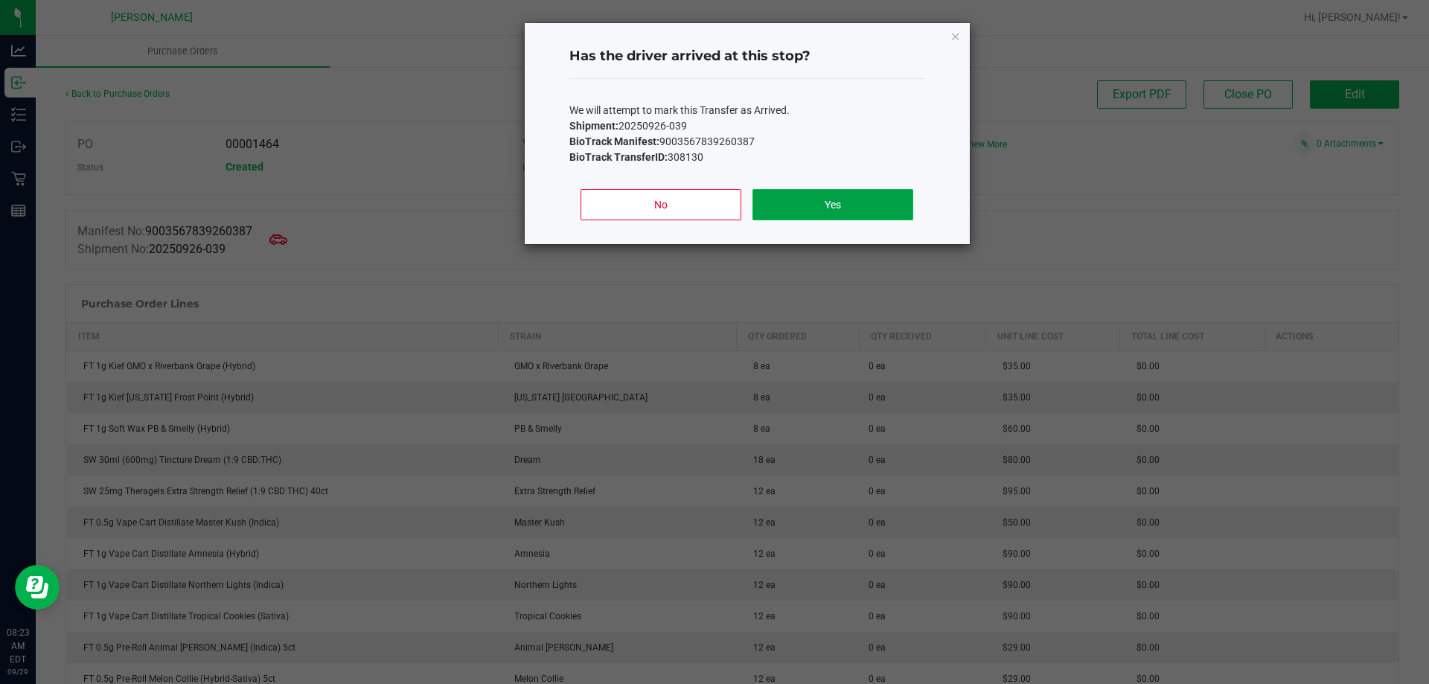
click at [843, 210] on button "Yes" at bounding box center [833, 204] width 160 height 31
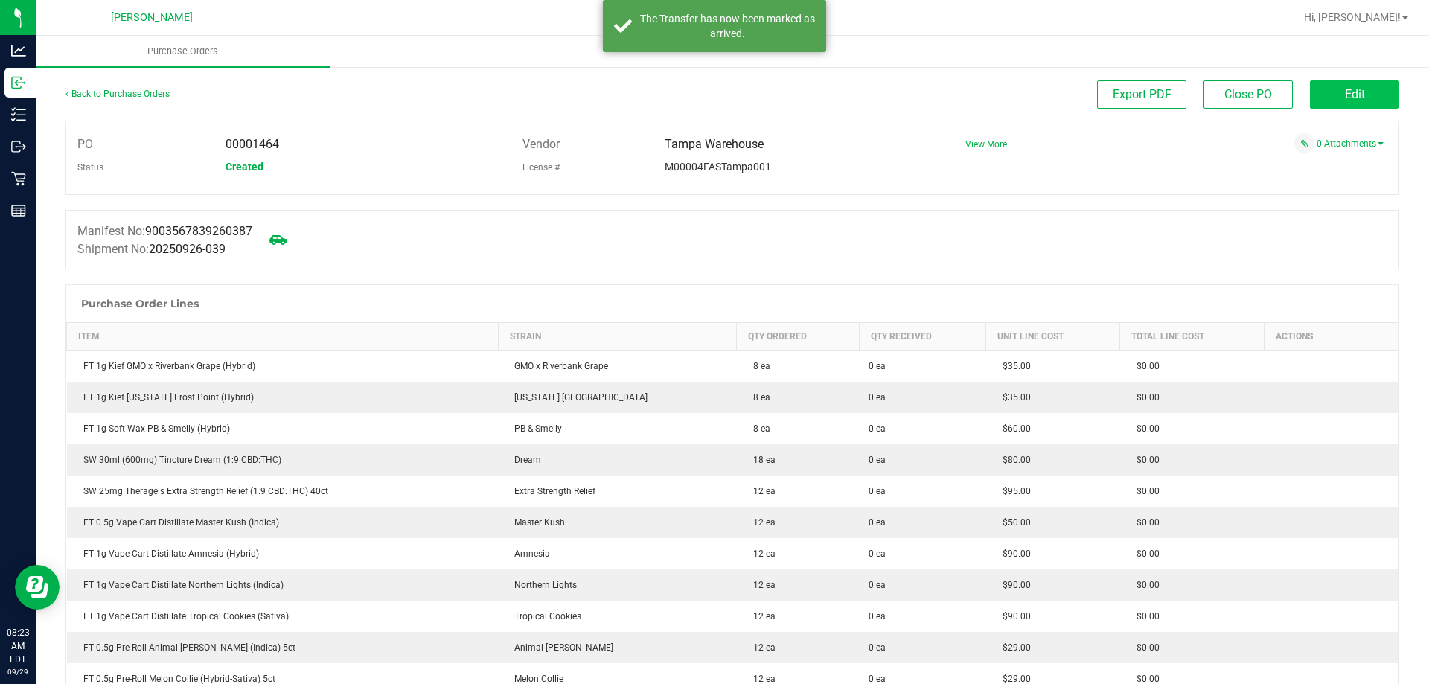
click at [1345, 92] on span "Edit" at bounding box center [1355, 94] width 20 height 14
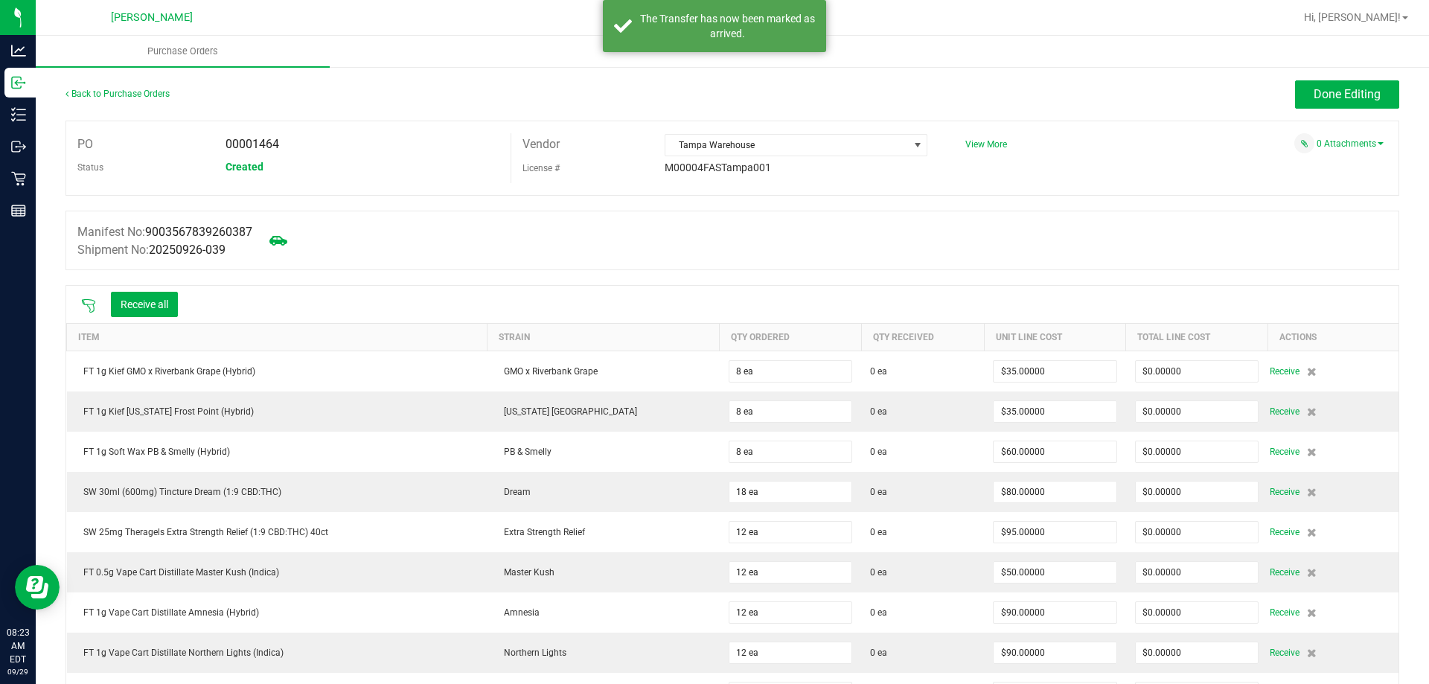
click at [86, 309] on icon at bounding box center [88, 306] width 15 height 15
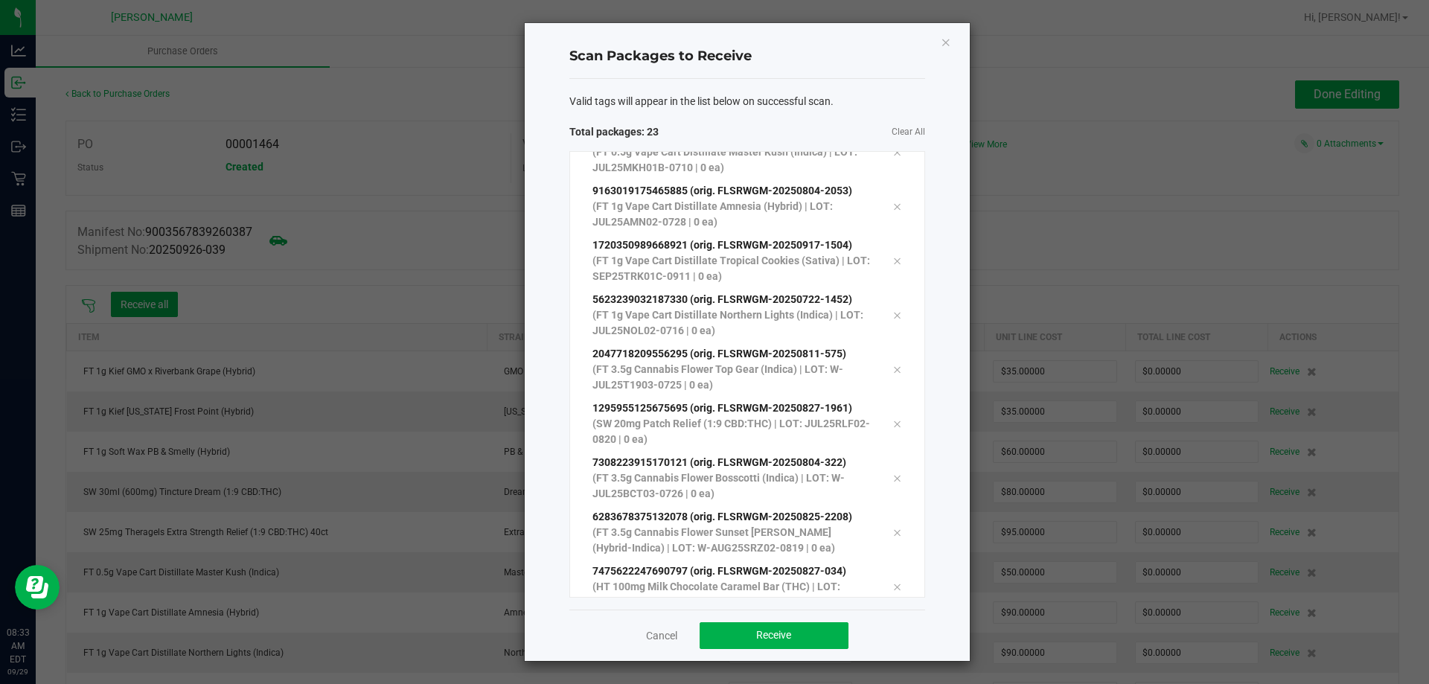
scroll to position [788, 0]
click at [754, 625] on button "Receive" at bounding box center [774, 635] width 149 height 27
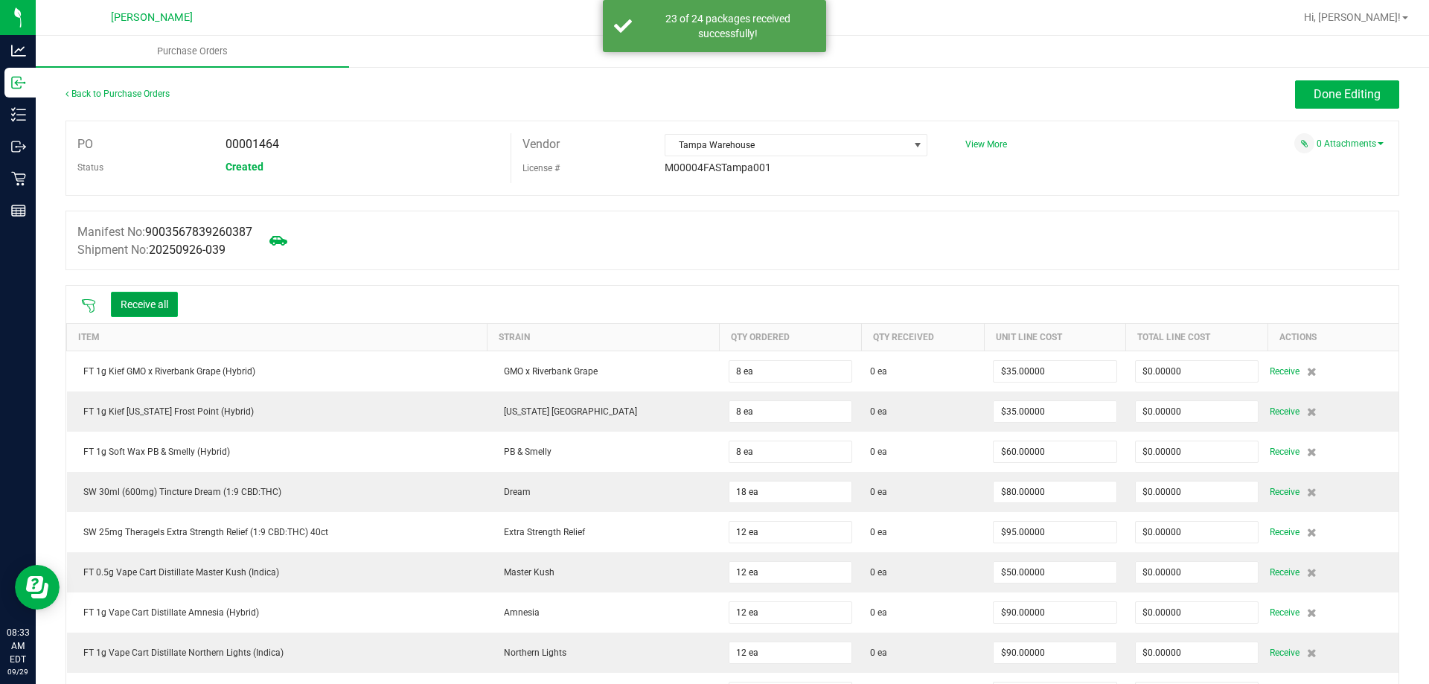
click at [152, 305] on button "Receive all" at bounding box center [144, 304] width 67 height 25
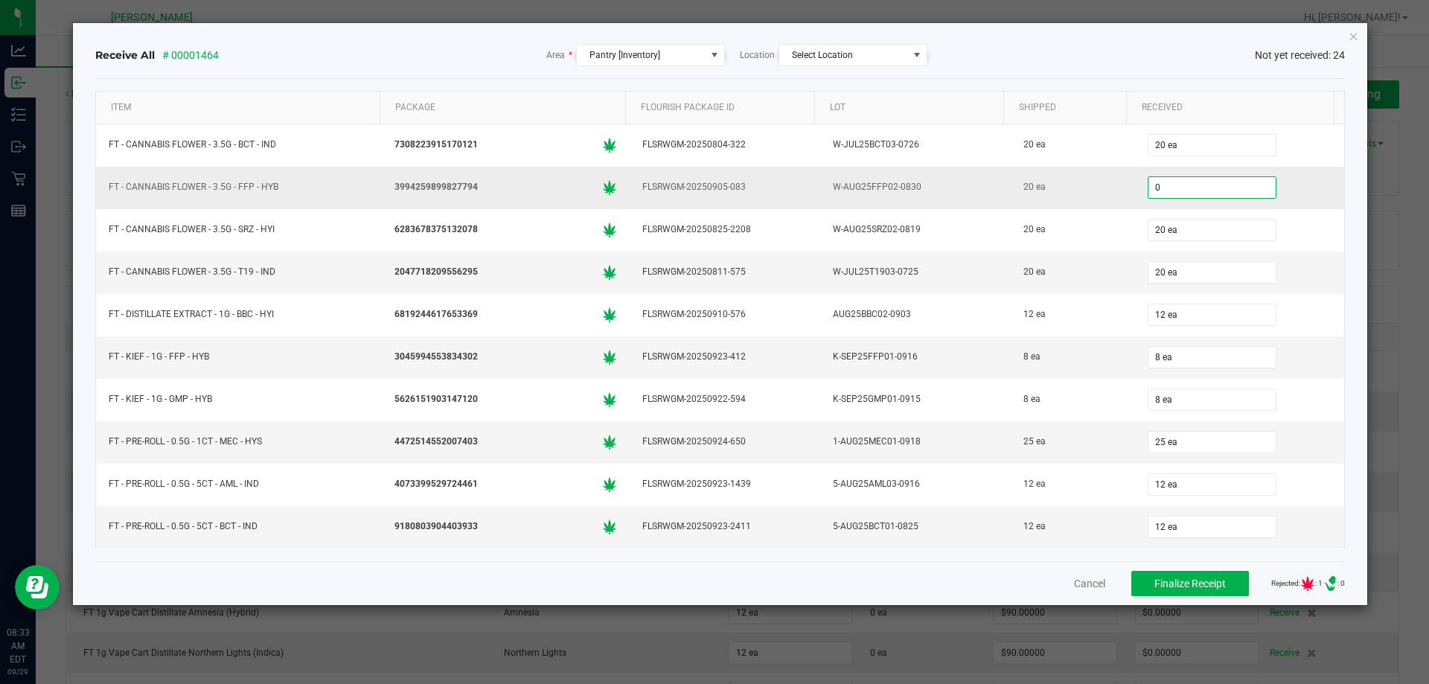
click at [1184, 194] on input "0" at bounding box center [1212, 187] width 127 height 21
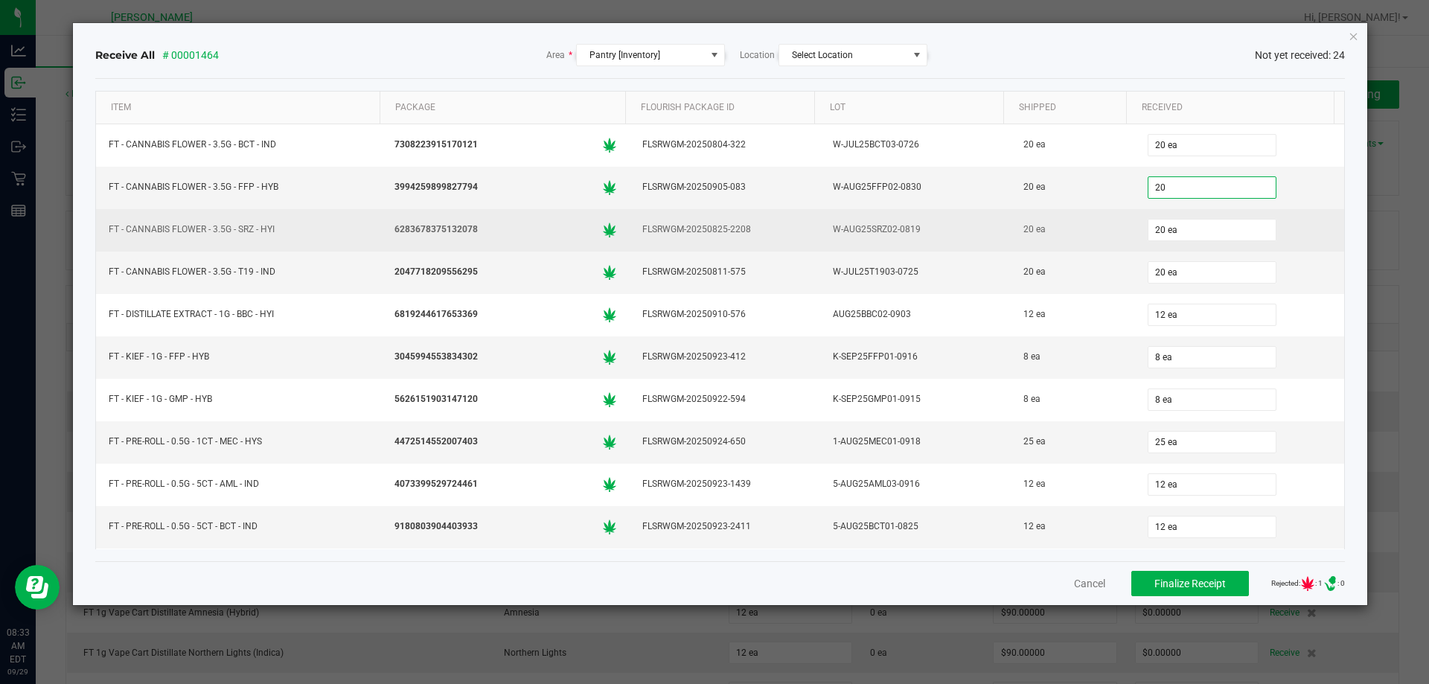
type input "20 ea"
click at [1095, 238] on div "20 ea" at bounding box center [1073, 230] width 106 height 22
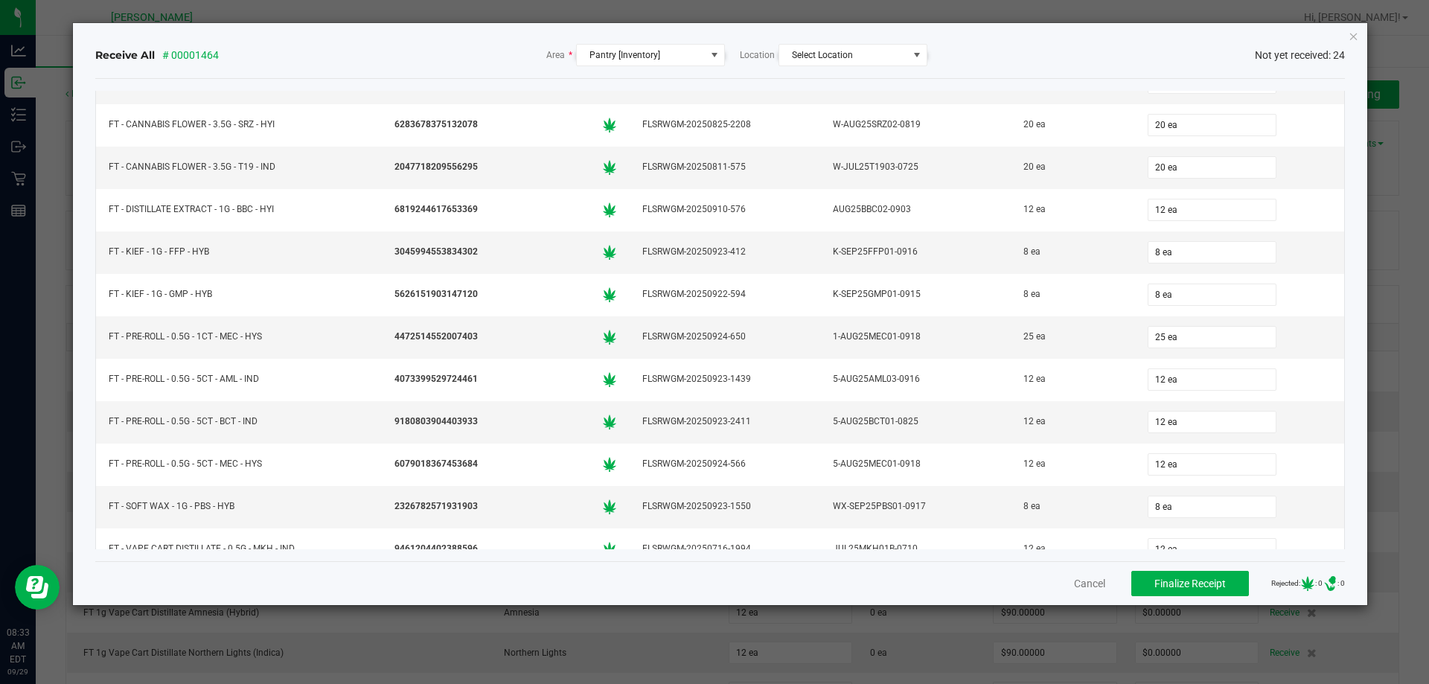
scroll to position [0, 0]
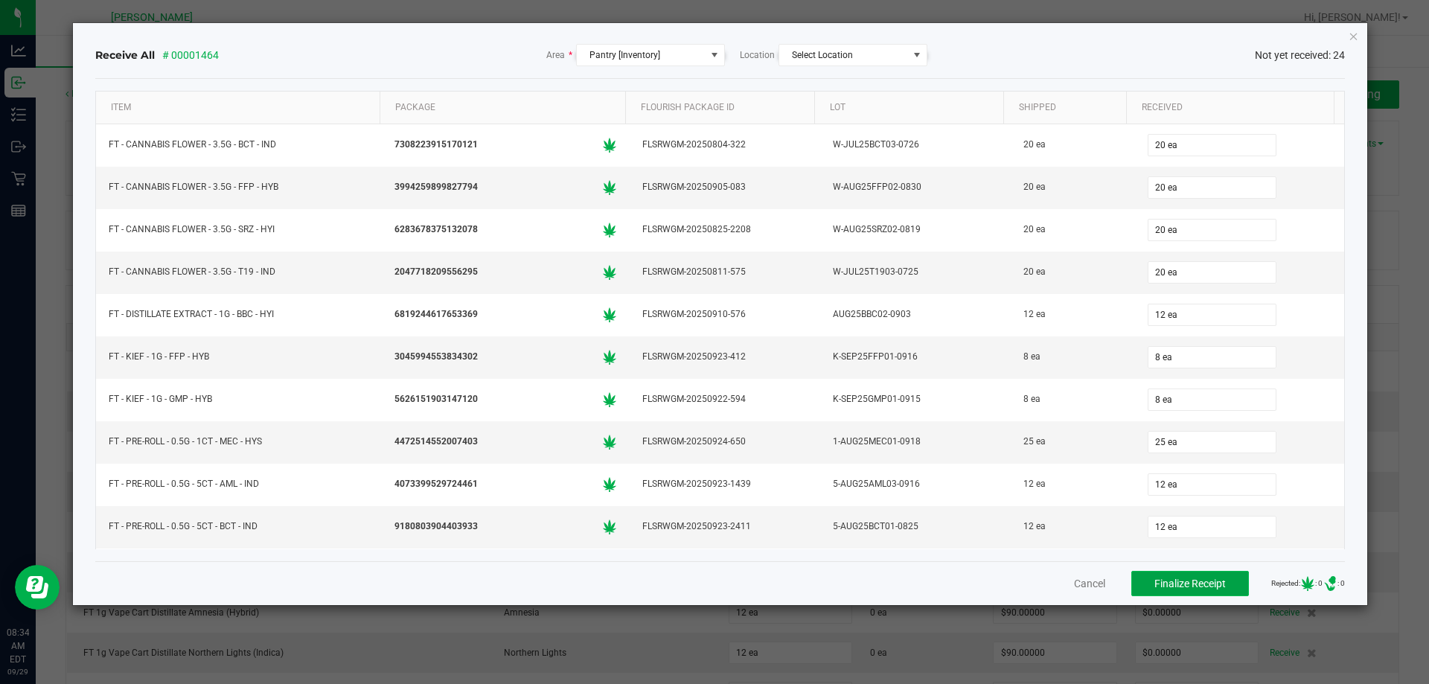
click at [1137, 584] on button "Finalize Receipt" at bounding box center [1191, 583] width 118 height 25
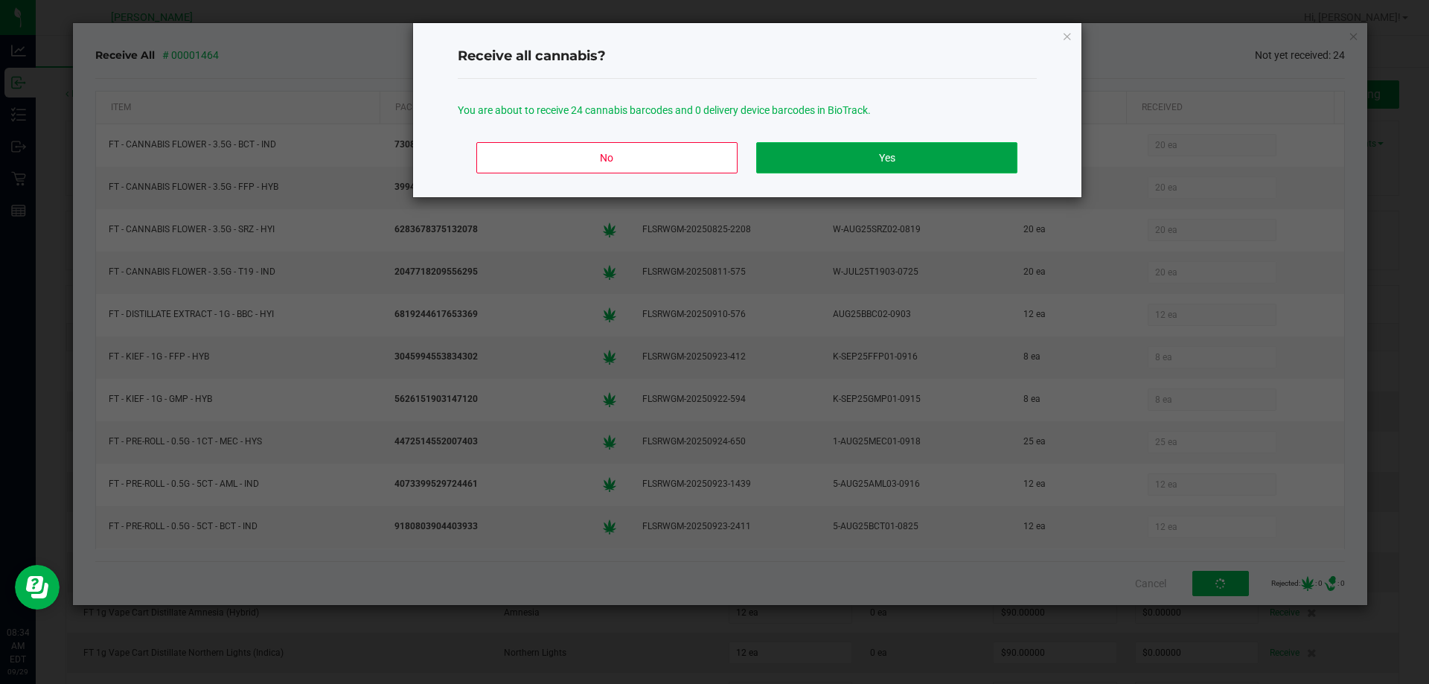
click at [900, 155] on button "Yes" at bounding box center [886, 157] width 261 height 31
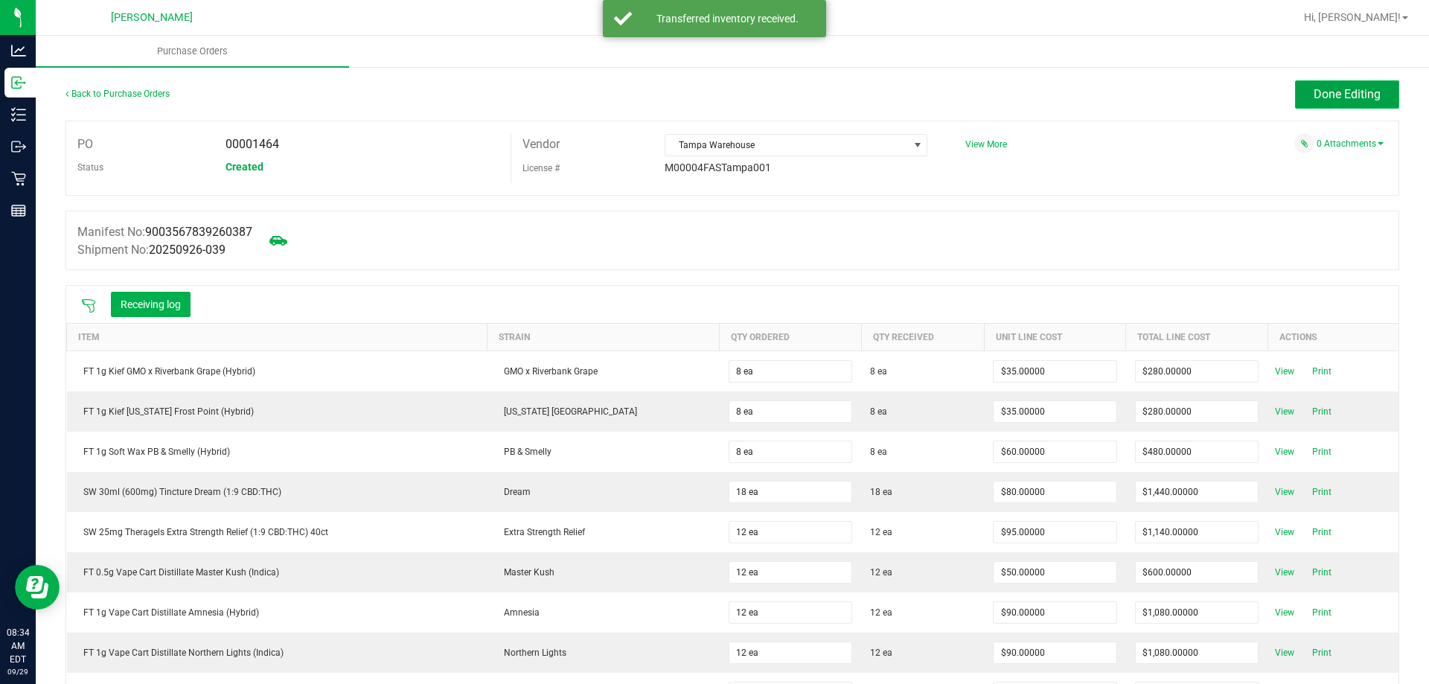
click at [1366, 83] on button "Done Editing" at bounding box center [1347, 94] width 104 height 28
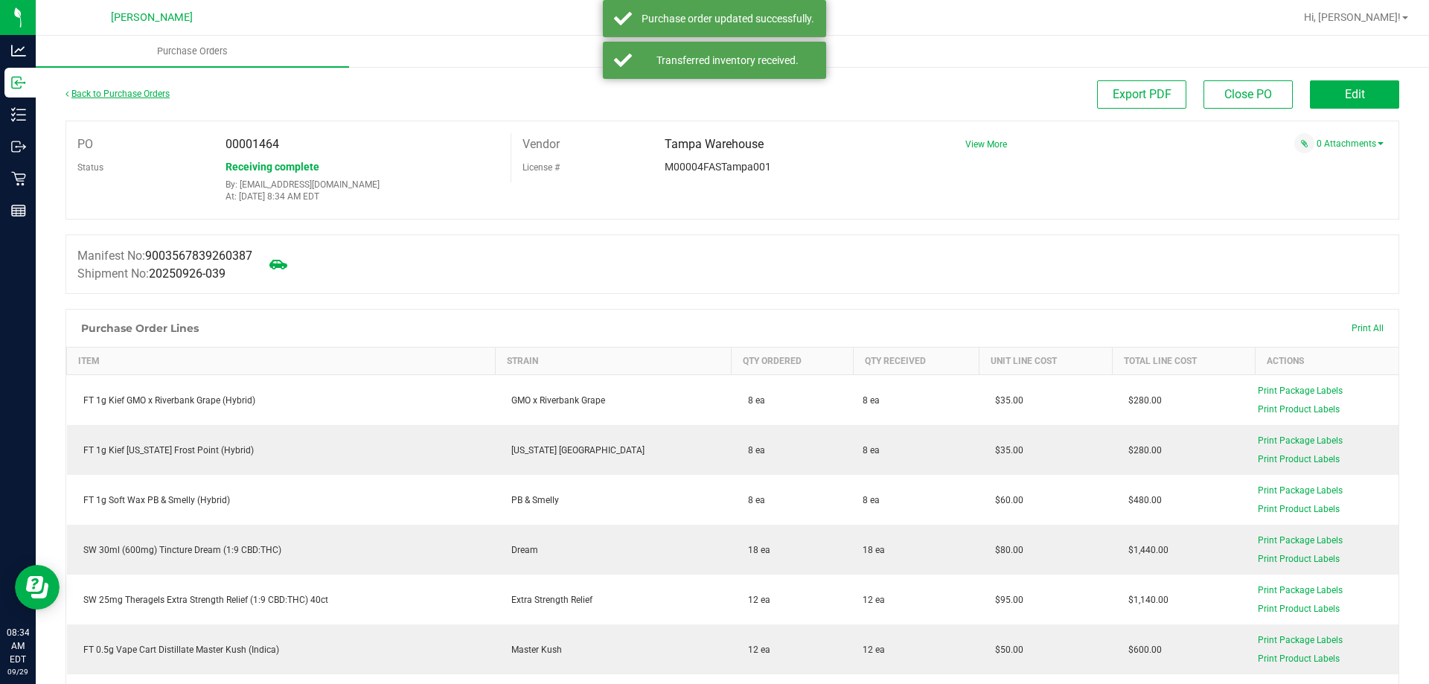
click at [138, 95] on link "Back to Purchase Orders" at bounding box center [118, 94] width 104 height 10
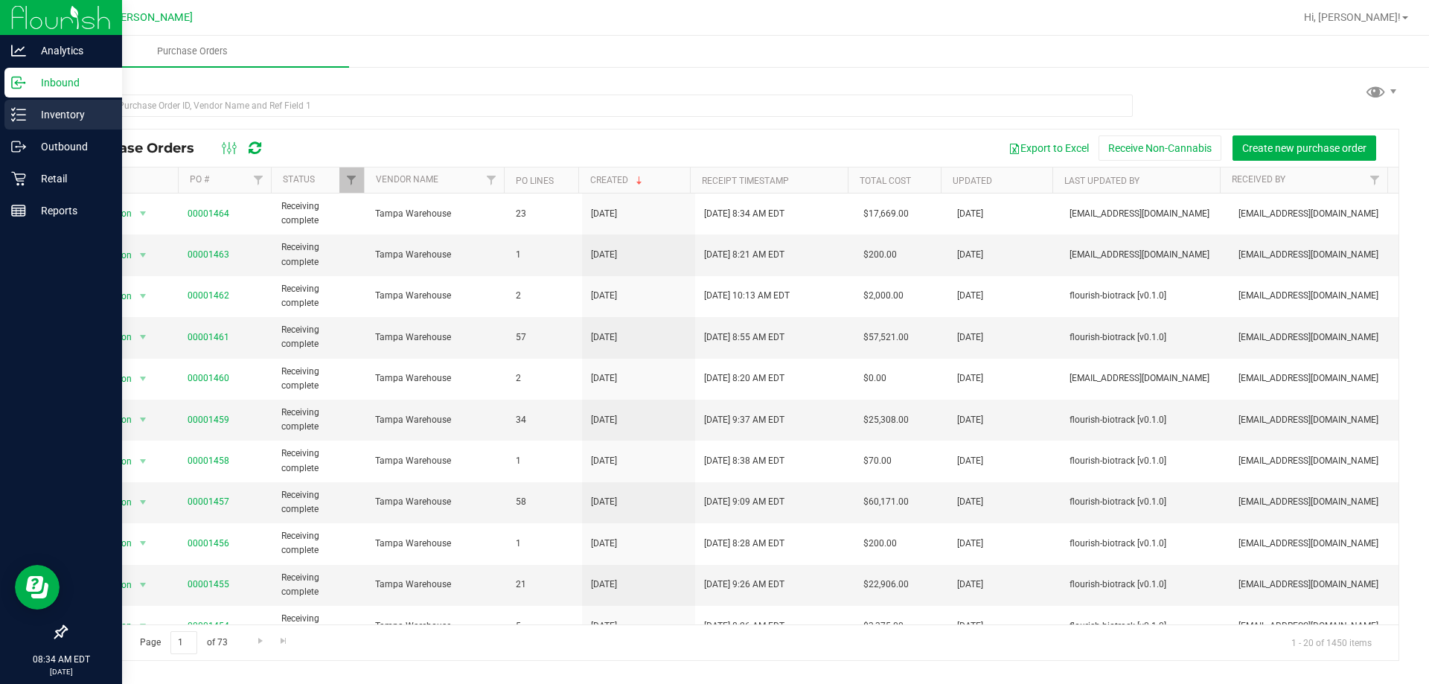
click at [77, 103] on div "Inventory" at bounding box center [63, 115] width 118 height 30
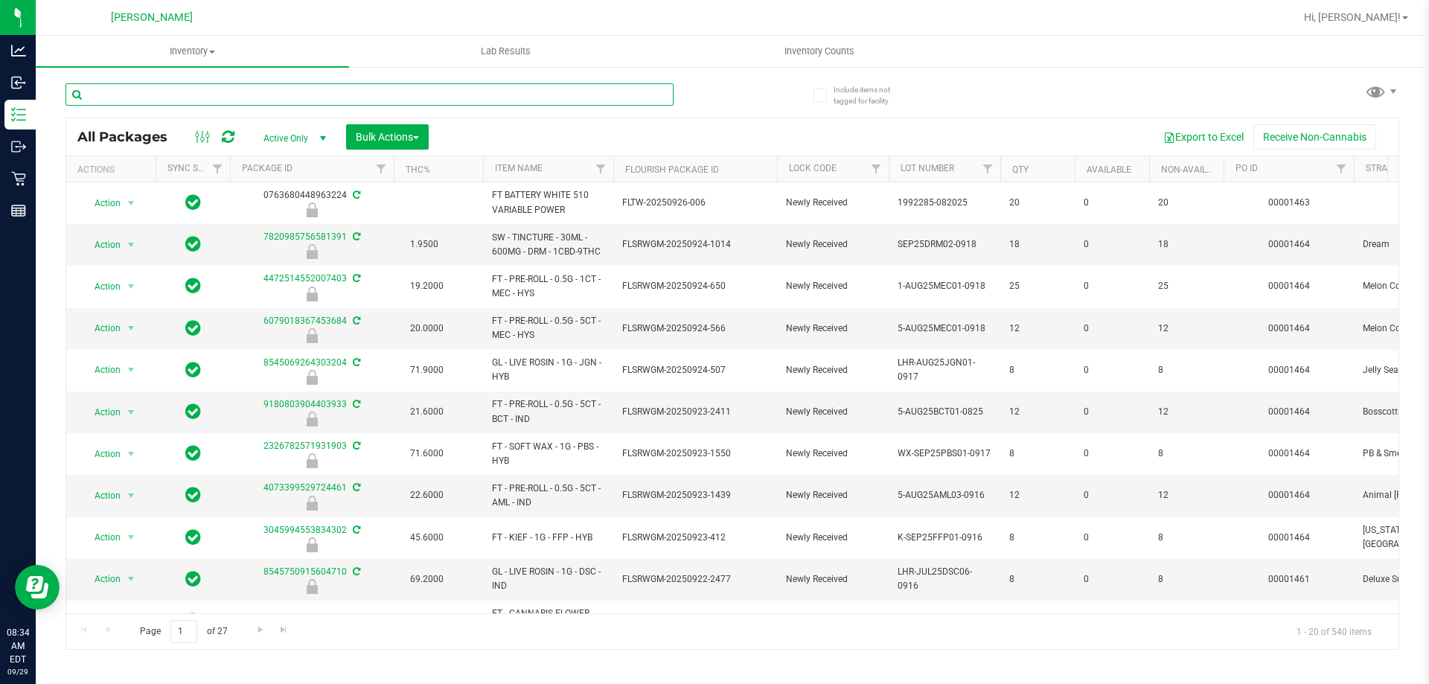
click at [288, 88] on input "text" at bounding box center [370, 94] width 608 height 22
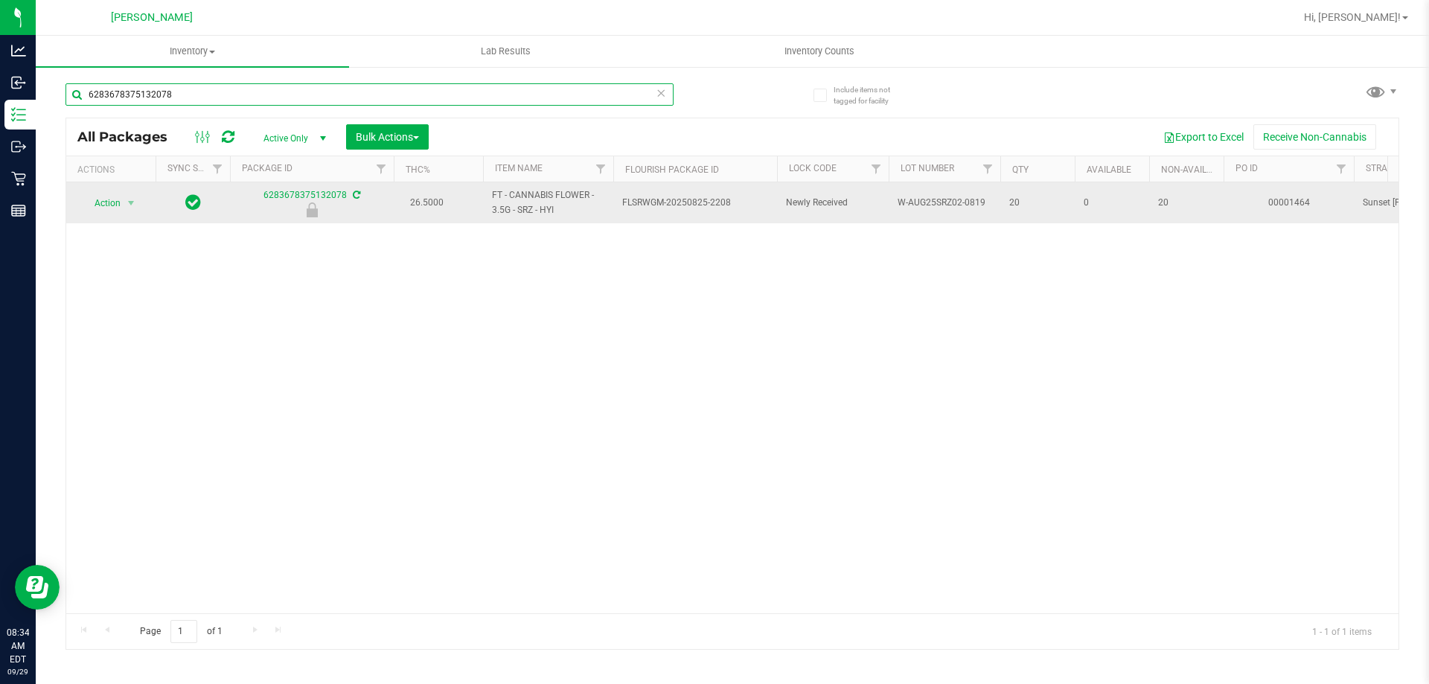
type input "6283678375132078"
click at [106, 203] on span "Action" at bounding box center [101, 203] width 40 height 21
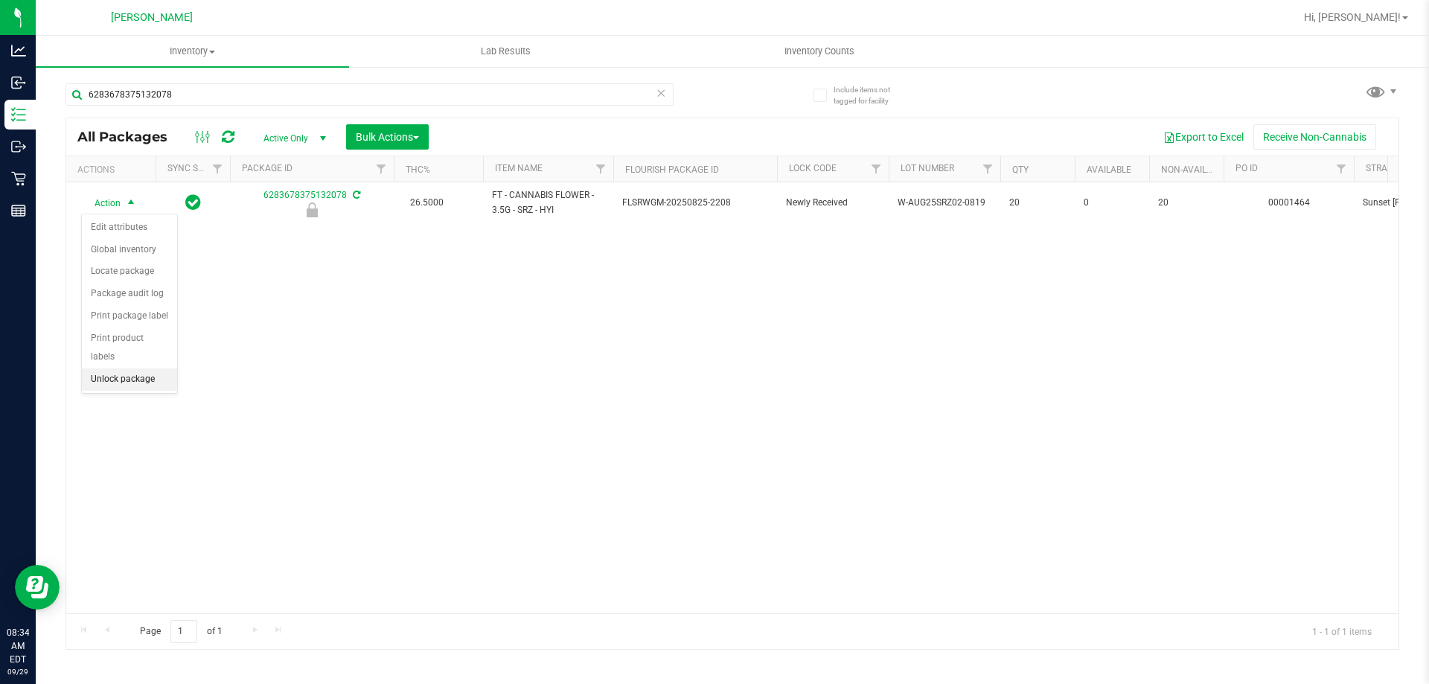
click at [133, 369] on li "Unlock package" at bounding box center [129, 380] width 95 height 22
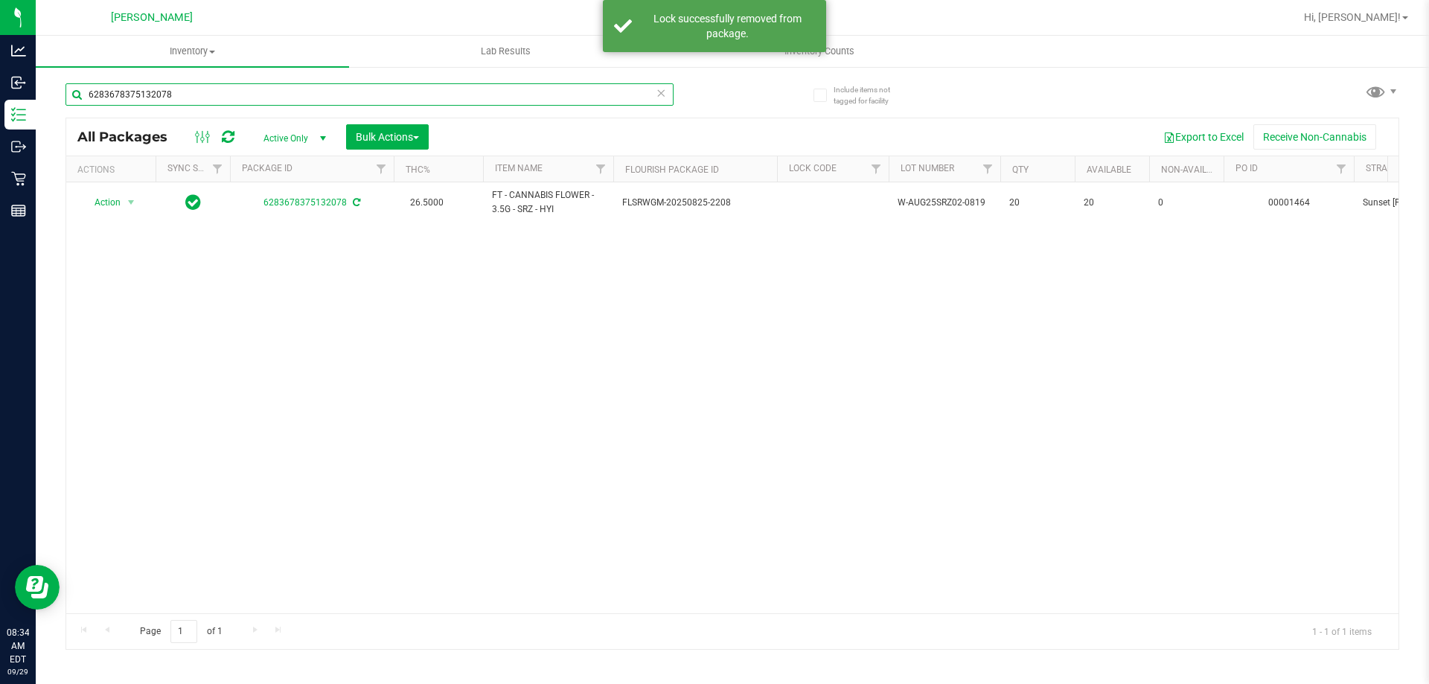
click at [246, 94] on input "6283678375132078" at bounding box center [370, 94] width 608 height 22
type input "6"
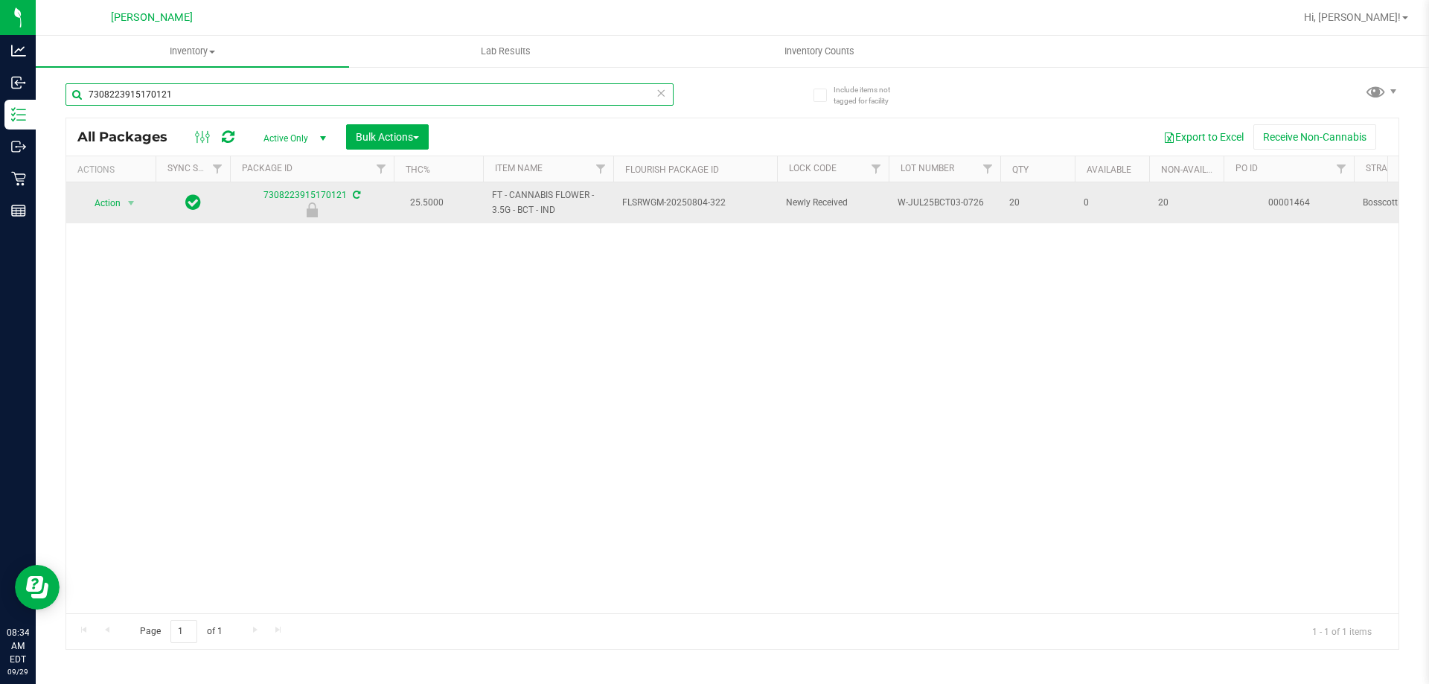
type input "7308223915170121"
click at [109, 205] on span "Action" at bounding box center [101, 203] width 40 height 21
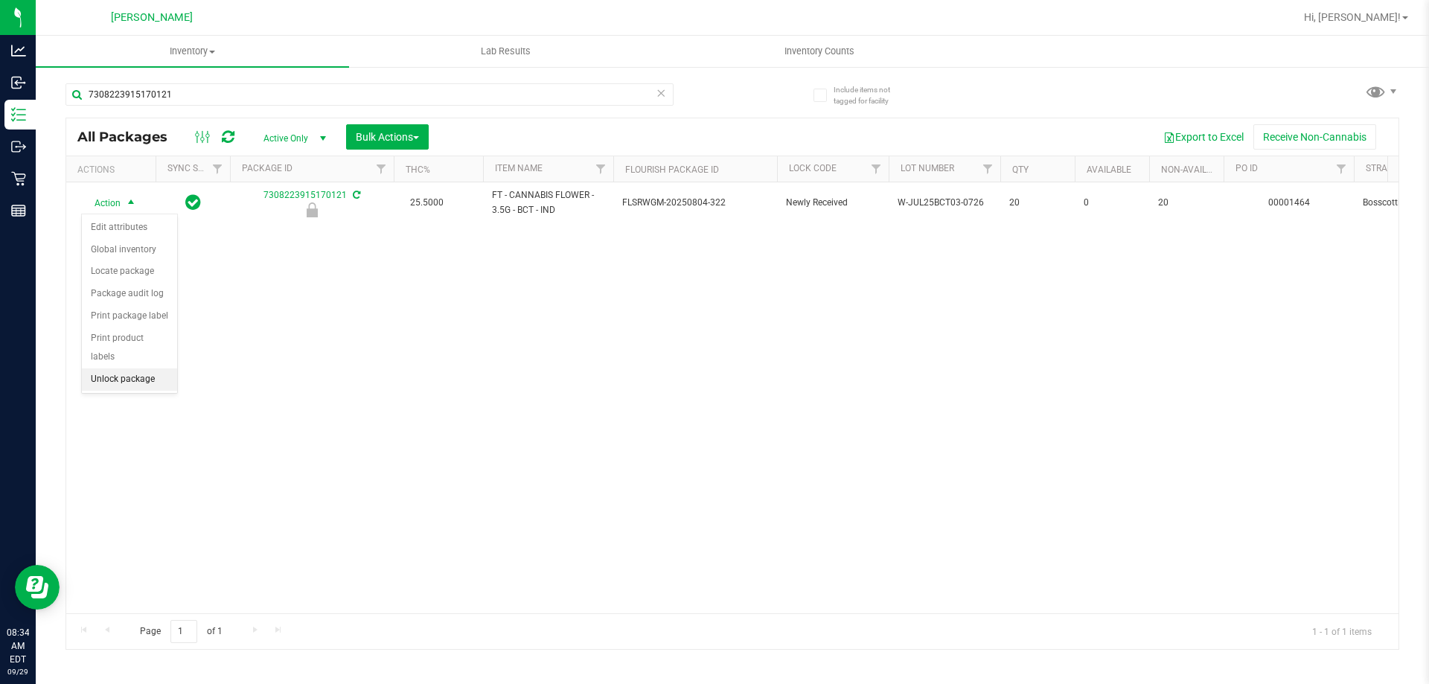
click at [136, 369] on li "Unlock package" at bounding box center [129, 380] width 95 height 22
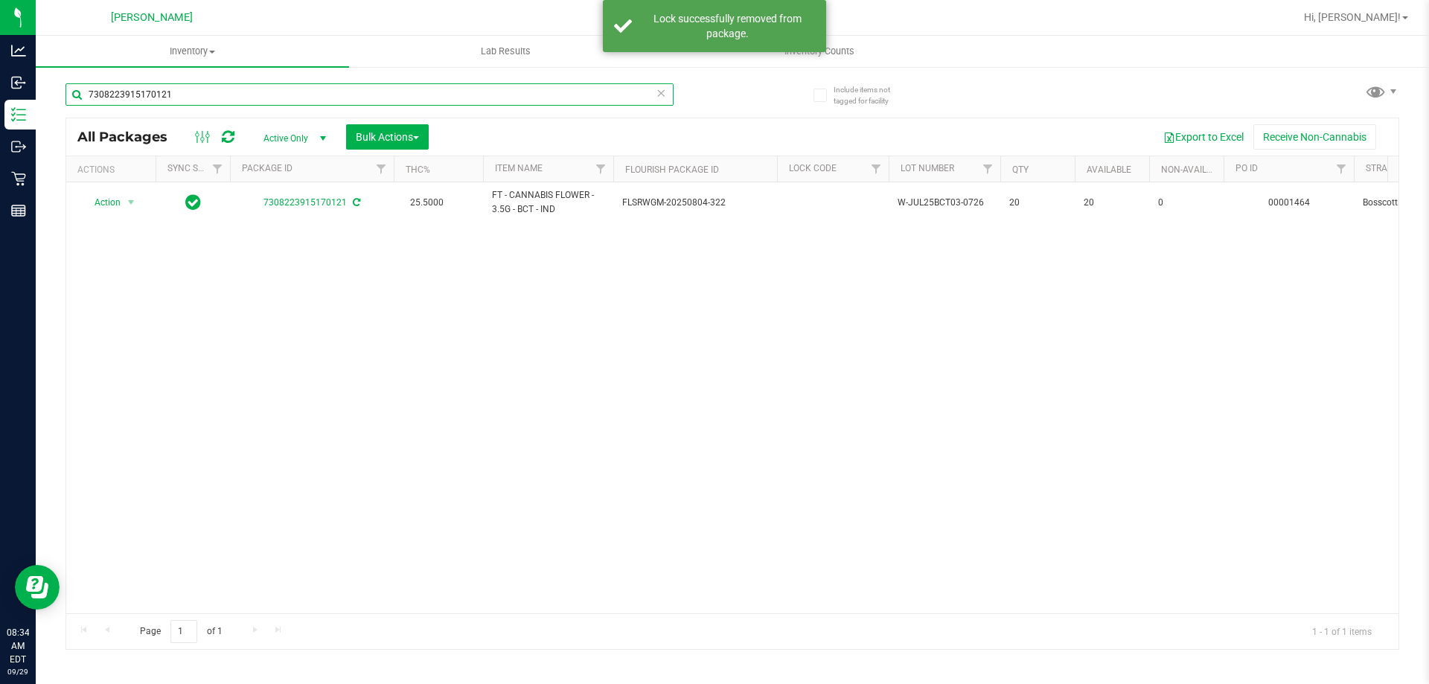
click at [214, 93] on input "7308223915170121" at bounding box center [370, 94] width 608 height 22
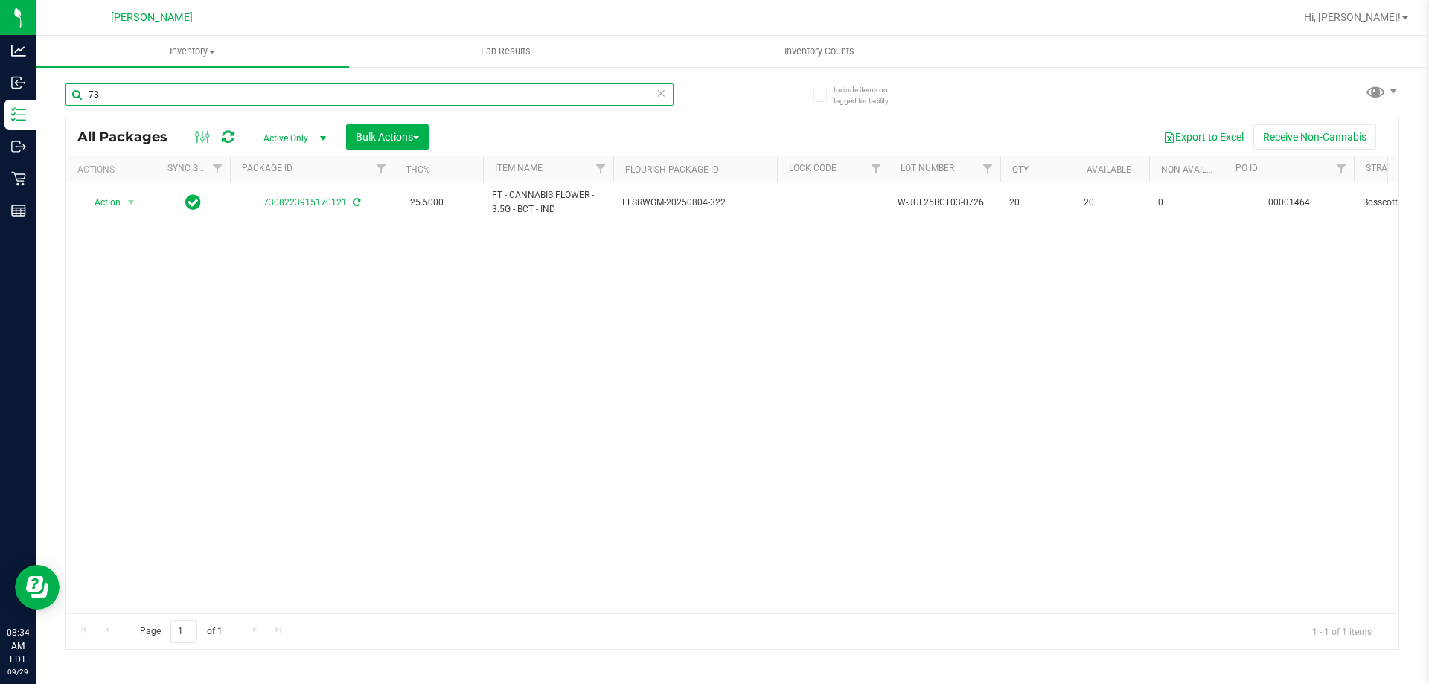
type input "7"
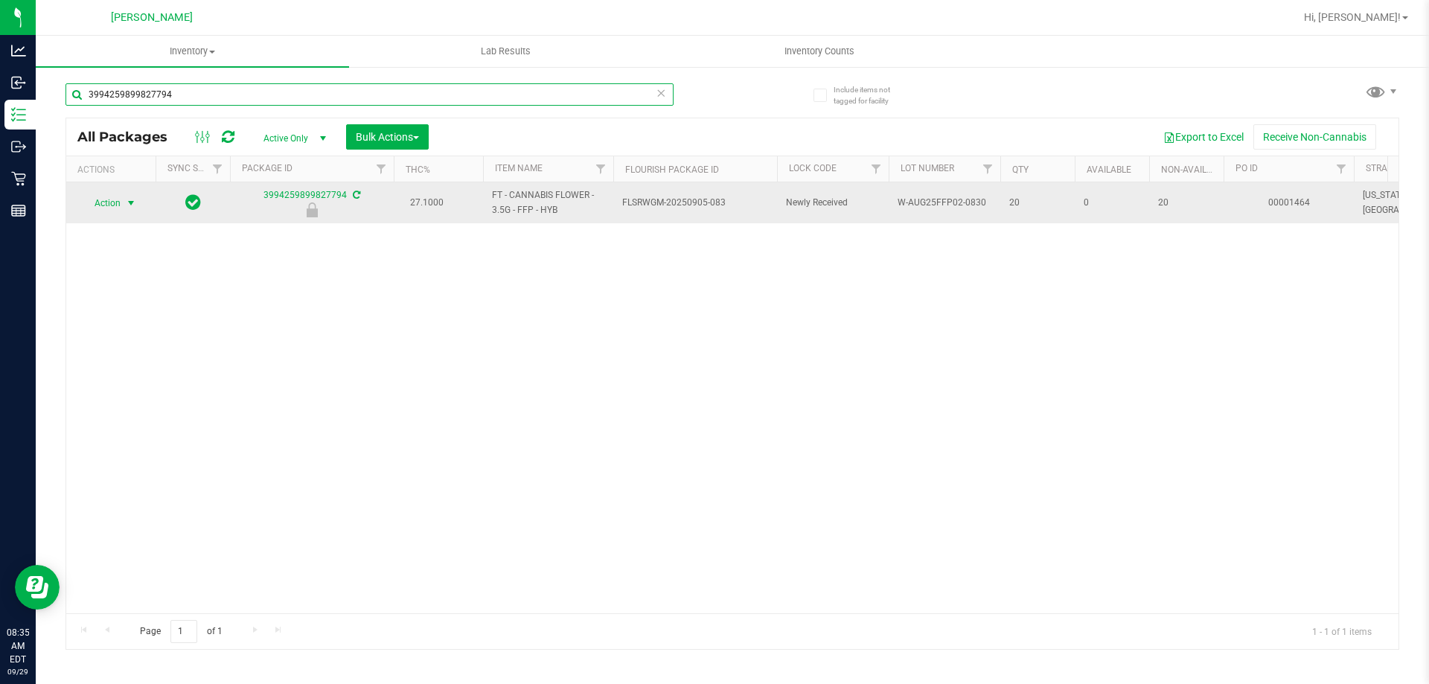
type input "3994259899827794"
click at [126, 203] on span "select" at bounding box center [131, 203] width 12 height 12
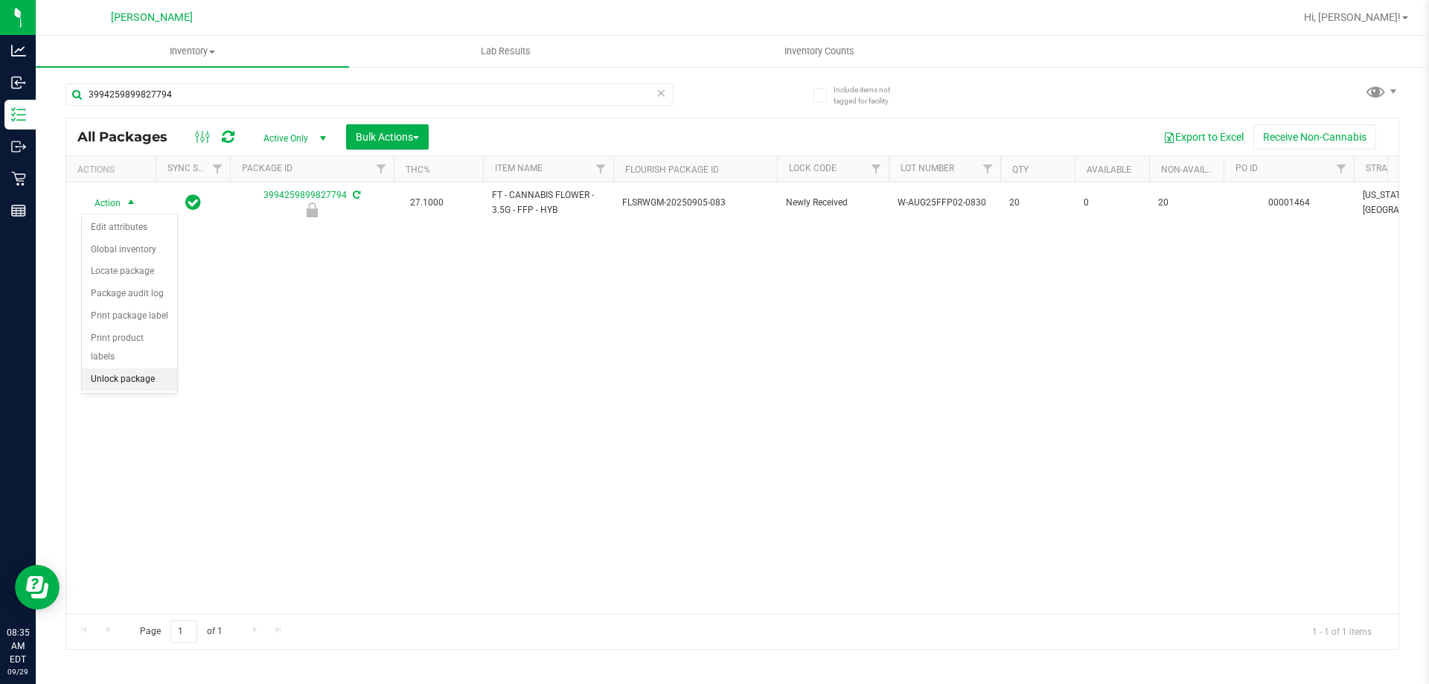
click at [135, 369] on li "Unlock package" at bounding box center [129, 380] width 95 height 22
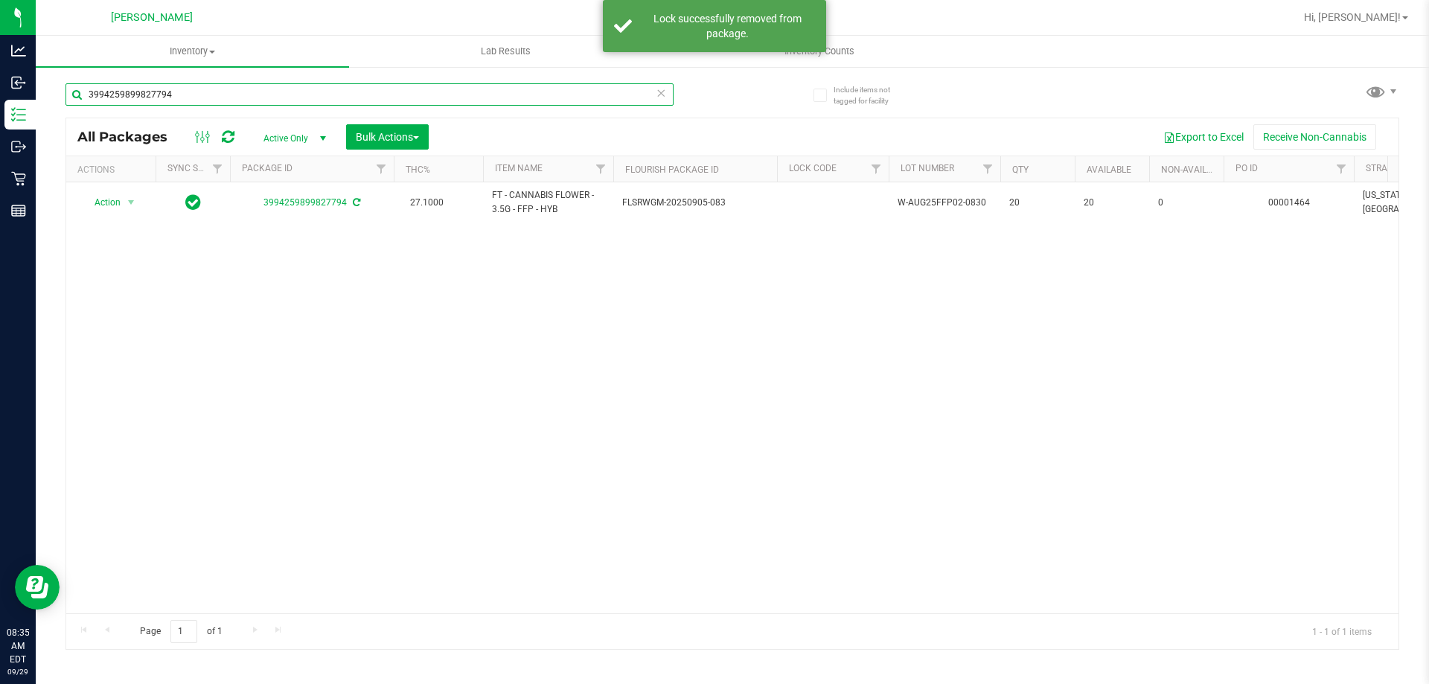
click at [216, 94] on input "3994259899827794" at bounding box center [370, 94] width 608 height 22
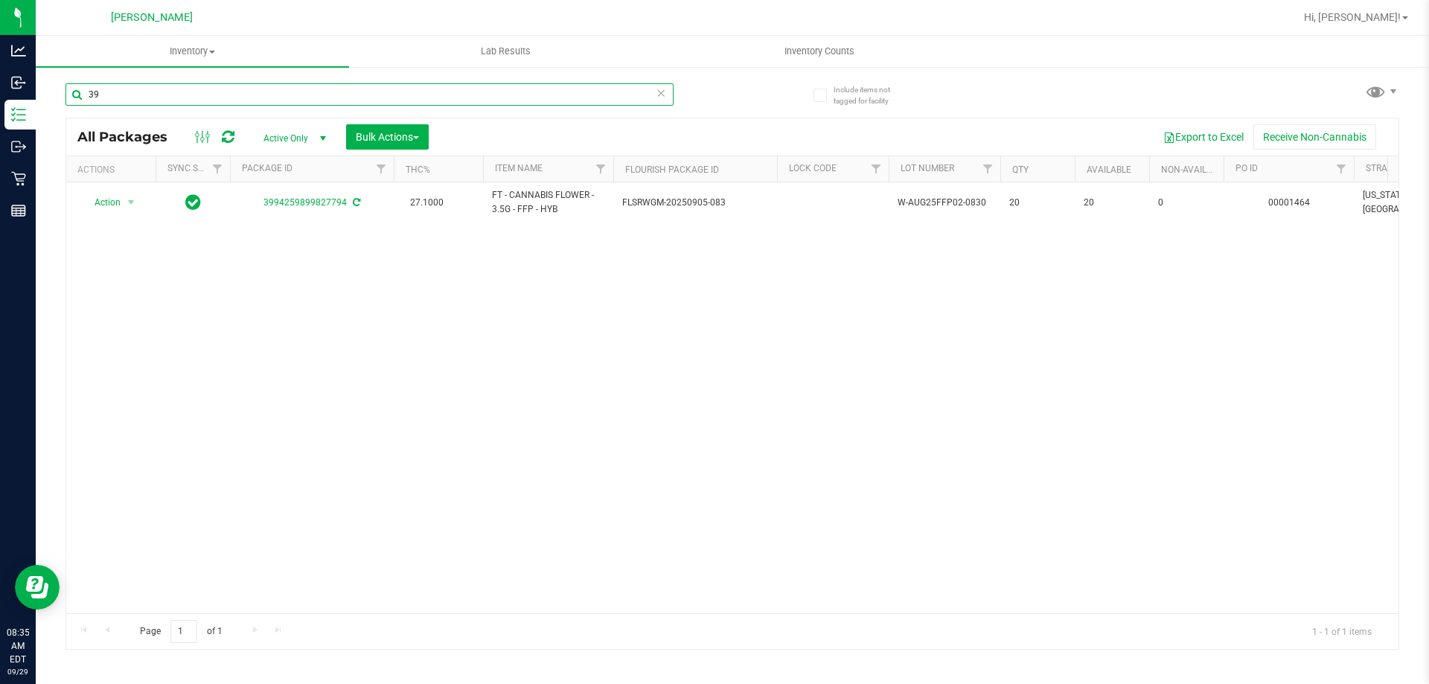
type input "3"
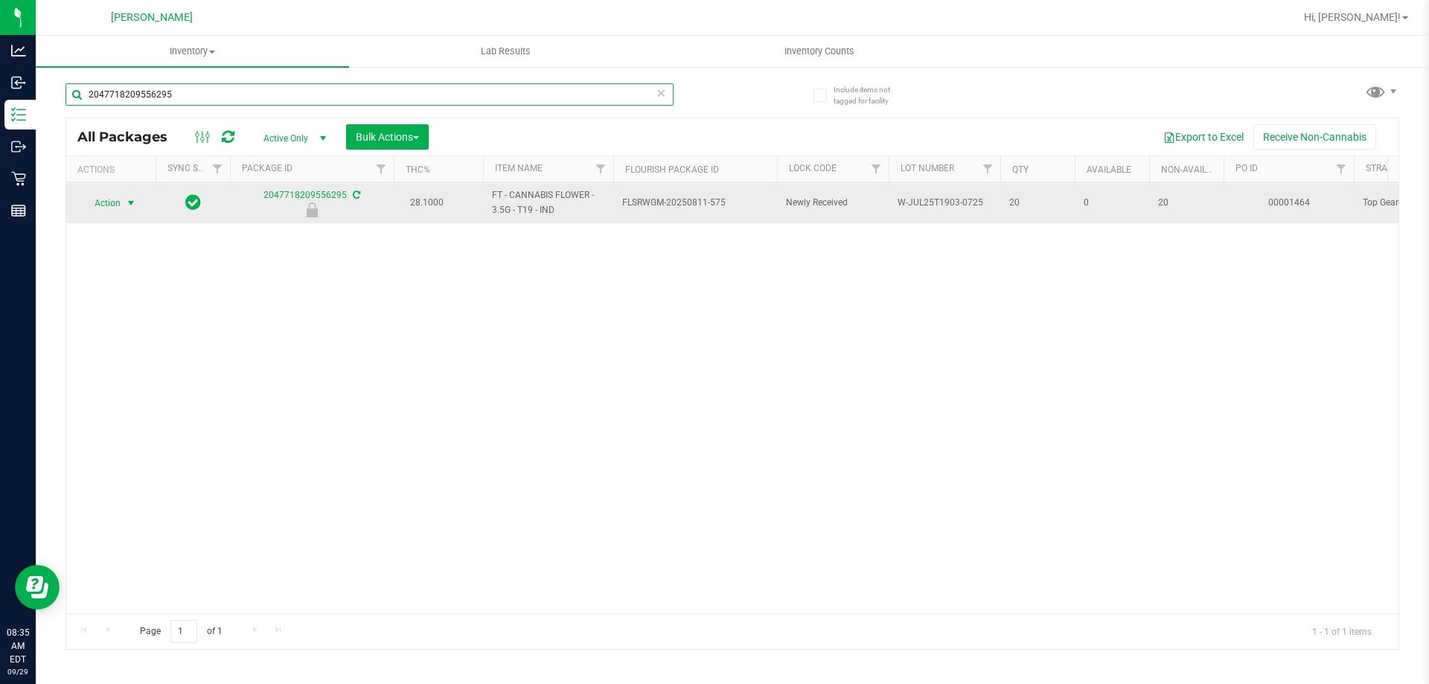
type input "2047718209556295"
click at [127, 203] on span "select" at bounding box center [131, 203] width 12 height 12
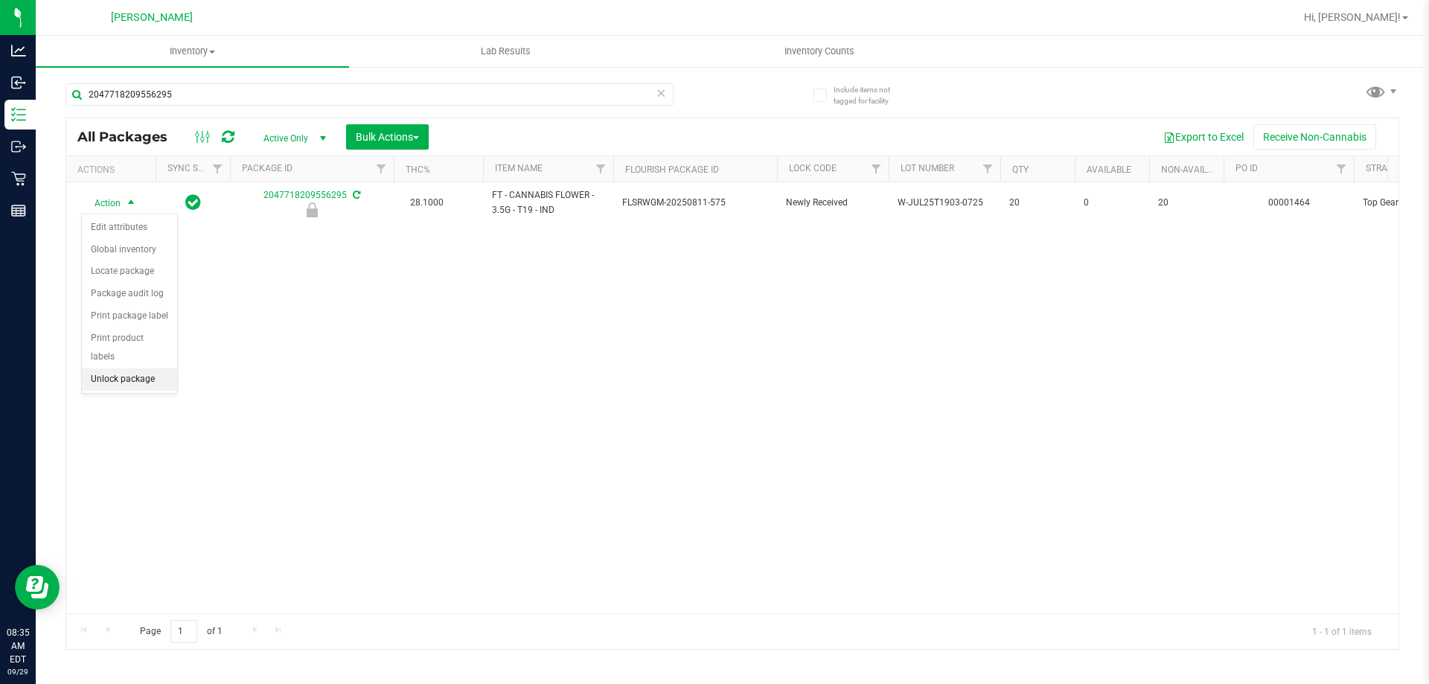
click at [146, 369] on li "Unlock package" at bounding box center [129, 380] width 95 height 22
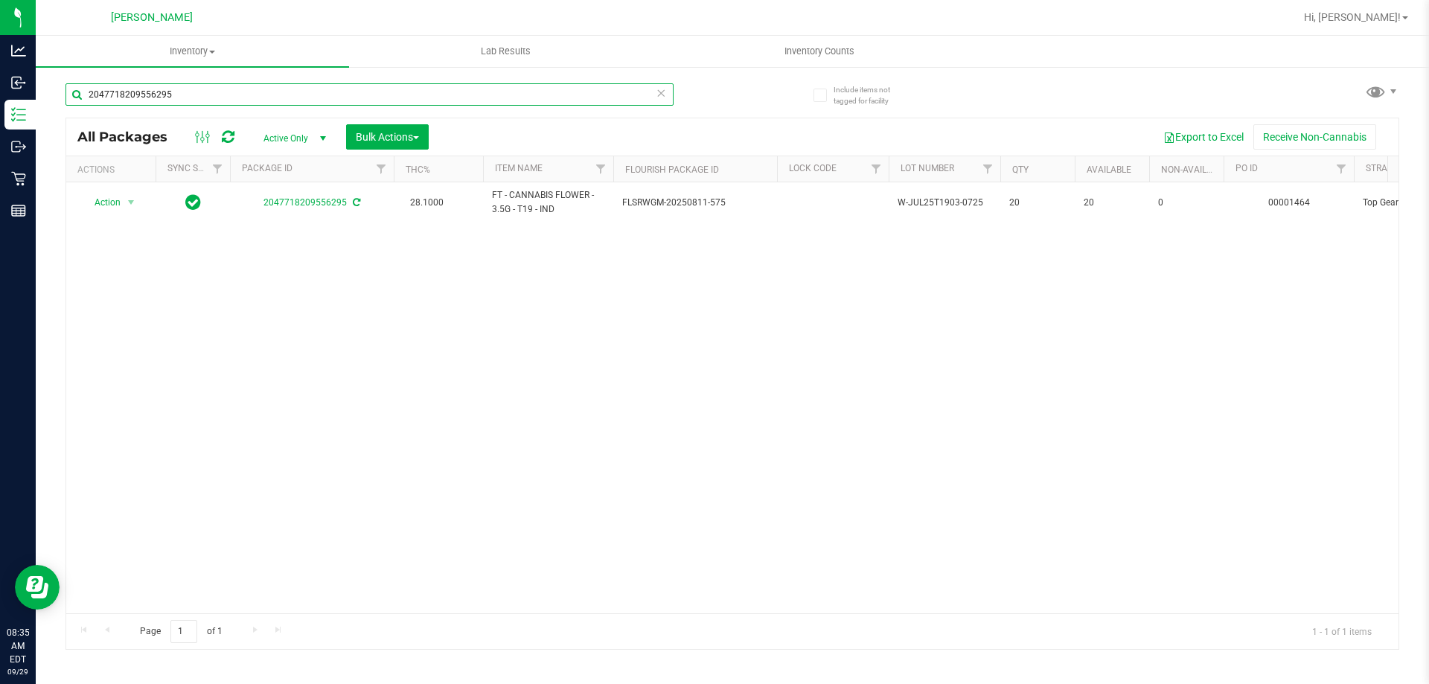
click at [203, 93] on input "2047718209556295" at bounding box center [370, 94] width 608 height 22
type input "2"
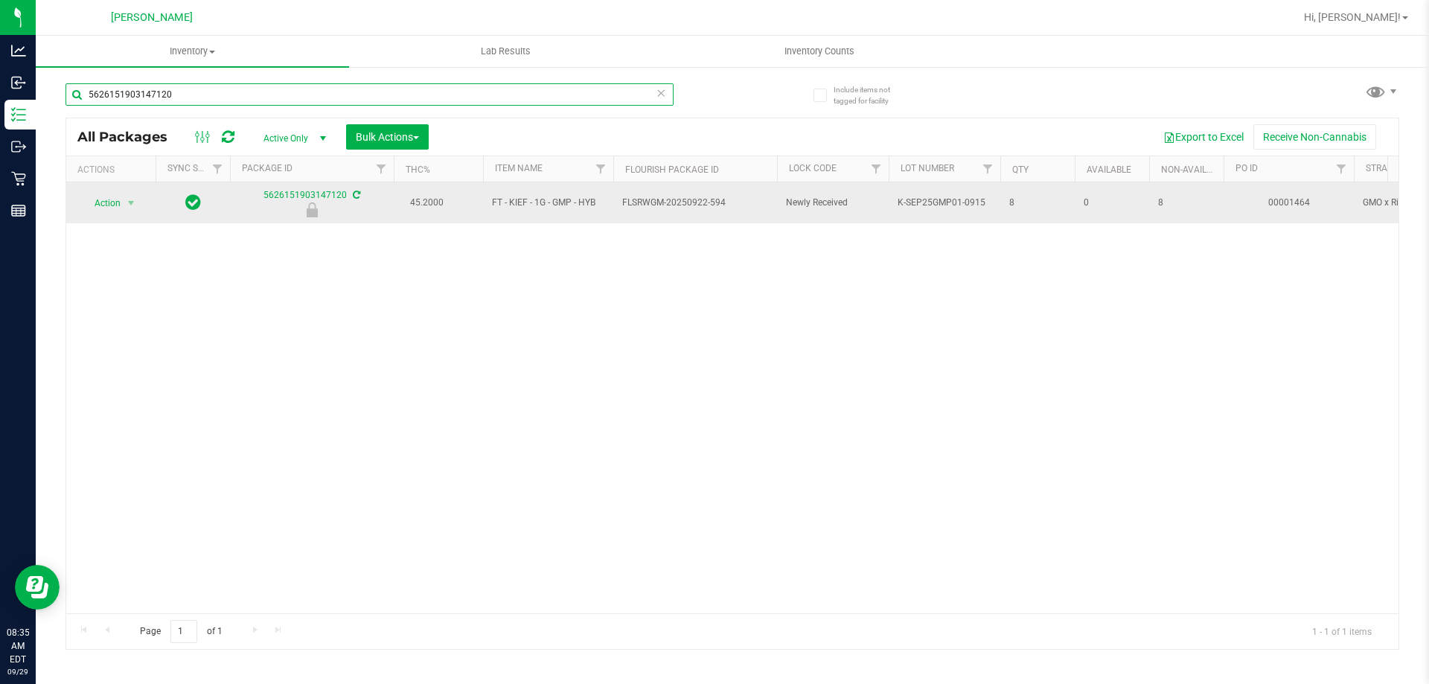
type input "5626151903147120"
click at [109, 209] on span "Action" at bounding box center [101, 203] width 40 height 21
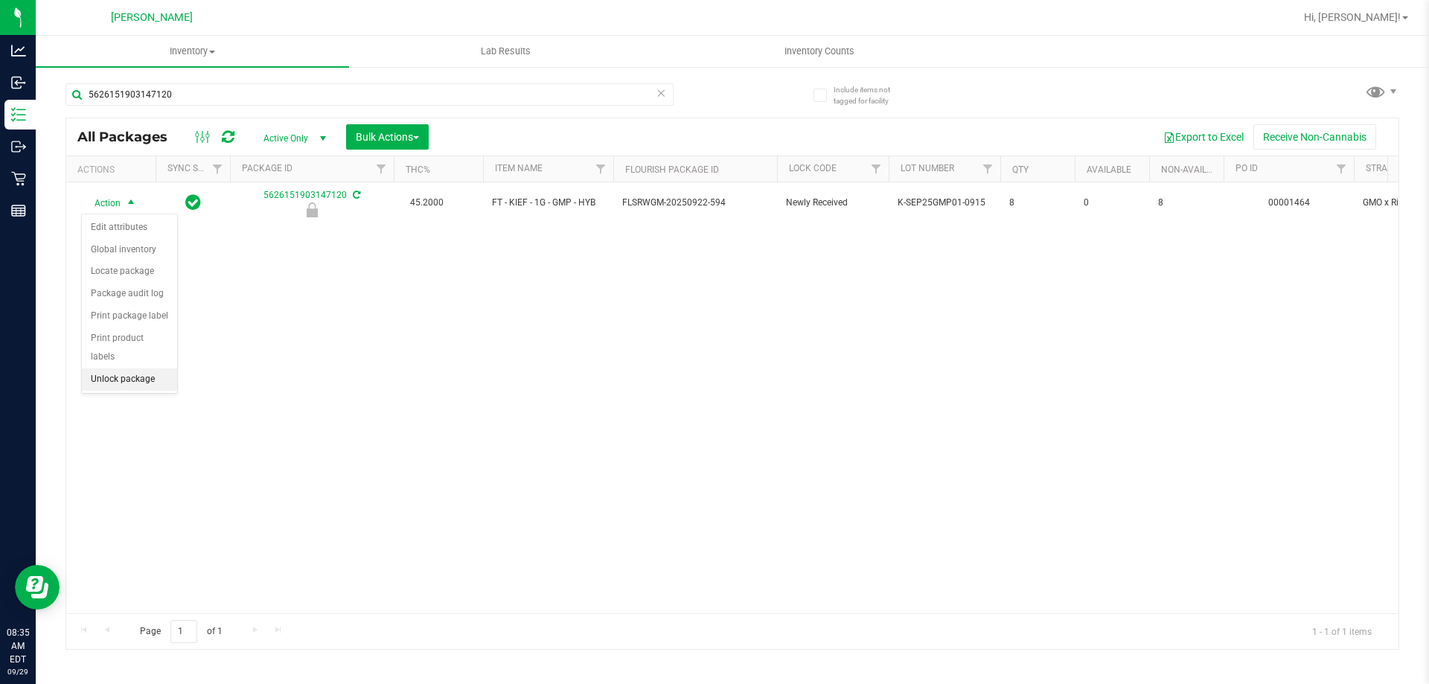
click at [145, 372] on ul "Edit attributes Global inventory Locate package Package audit log Print package…" at bounding box center [129, 304] width 95 height 174
click at [137, 369] on li "Unlock package" at bounding box center [129, 380] width 95 height 22
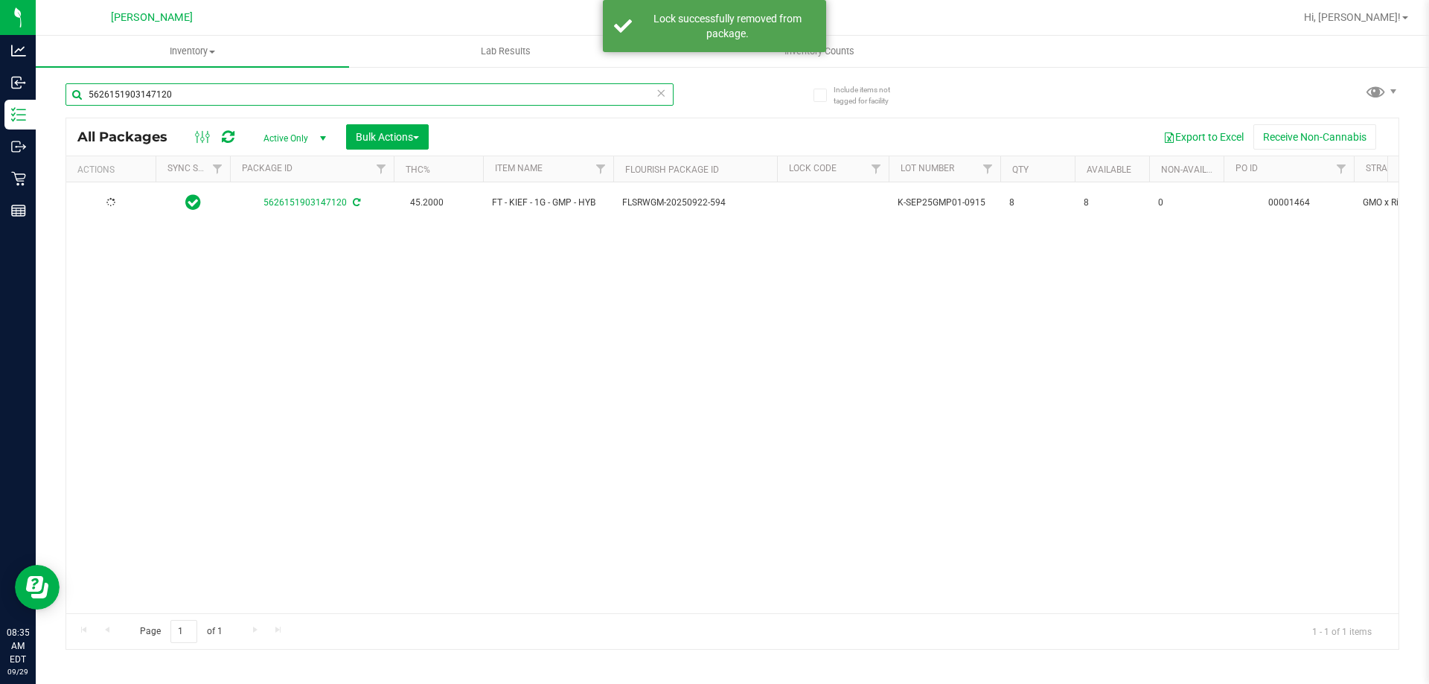
click at [198, 95] on input "5626151903147120" at bounding box center [370, 94] width 608 height 22
type input "5"
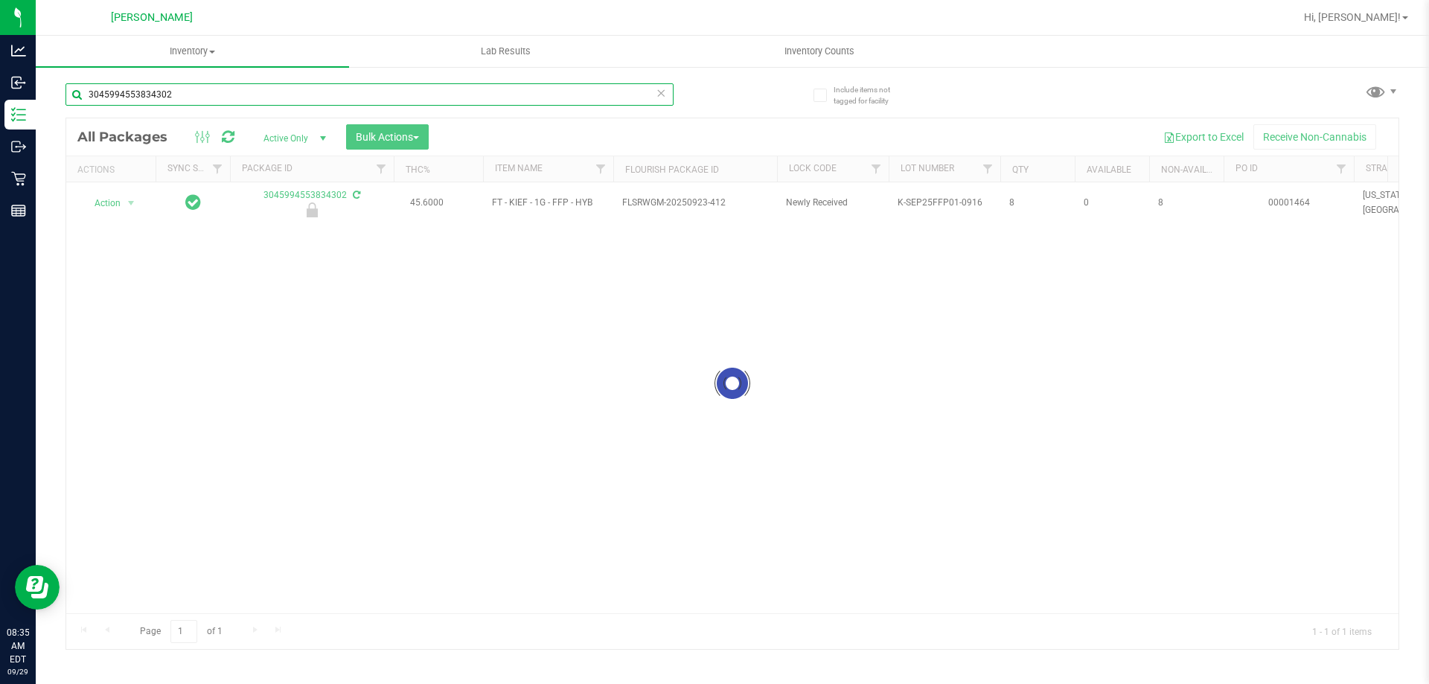
type input "3045994553834302"
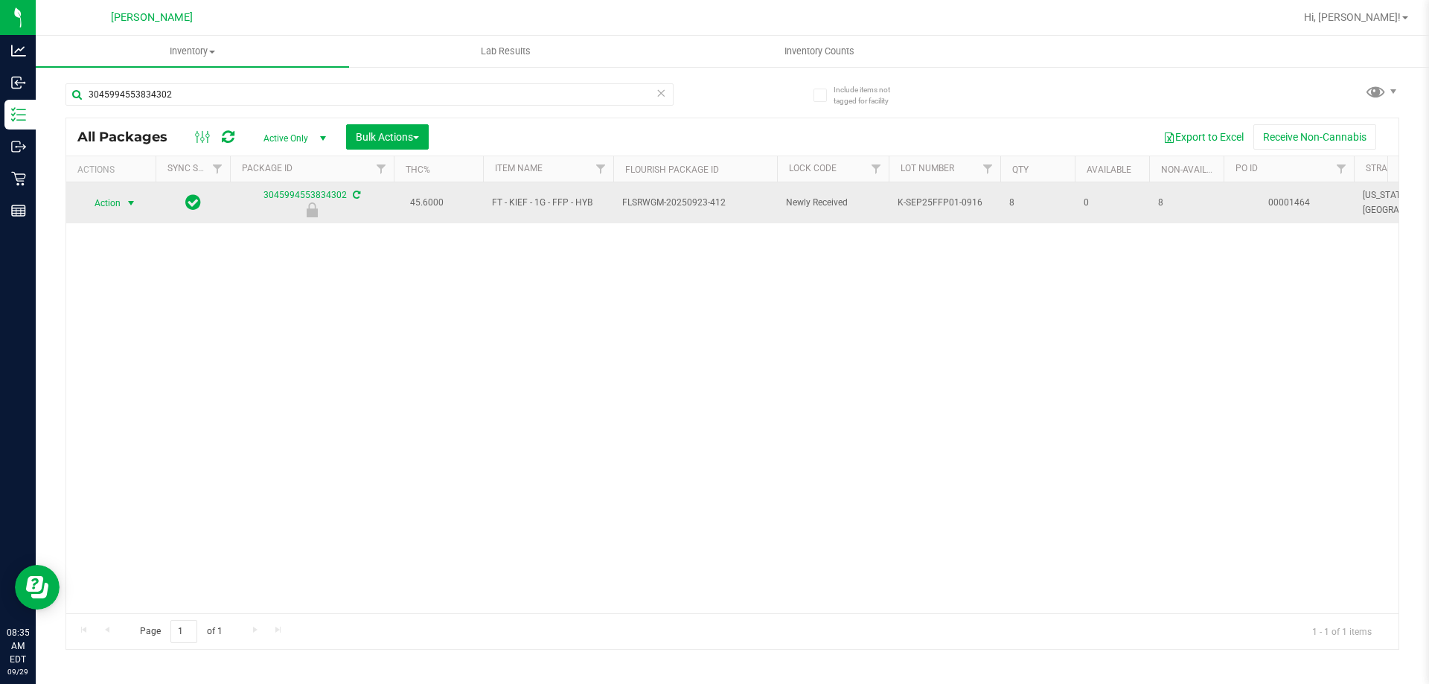
click at [129, 202] on span "select" at bounding box center [131, 203] width 12 height 12
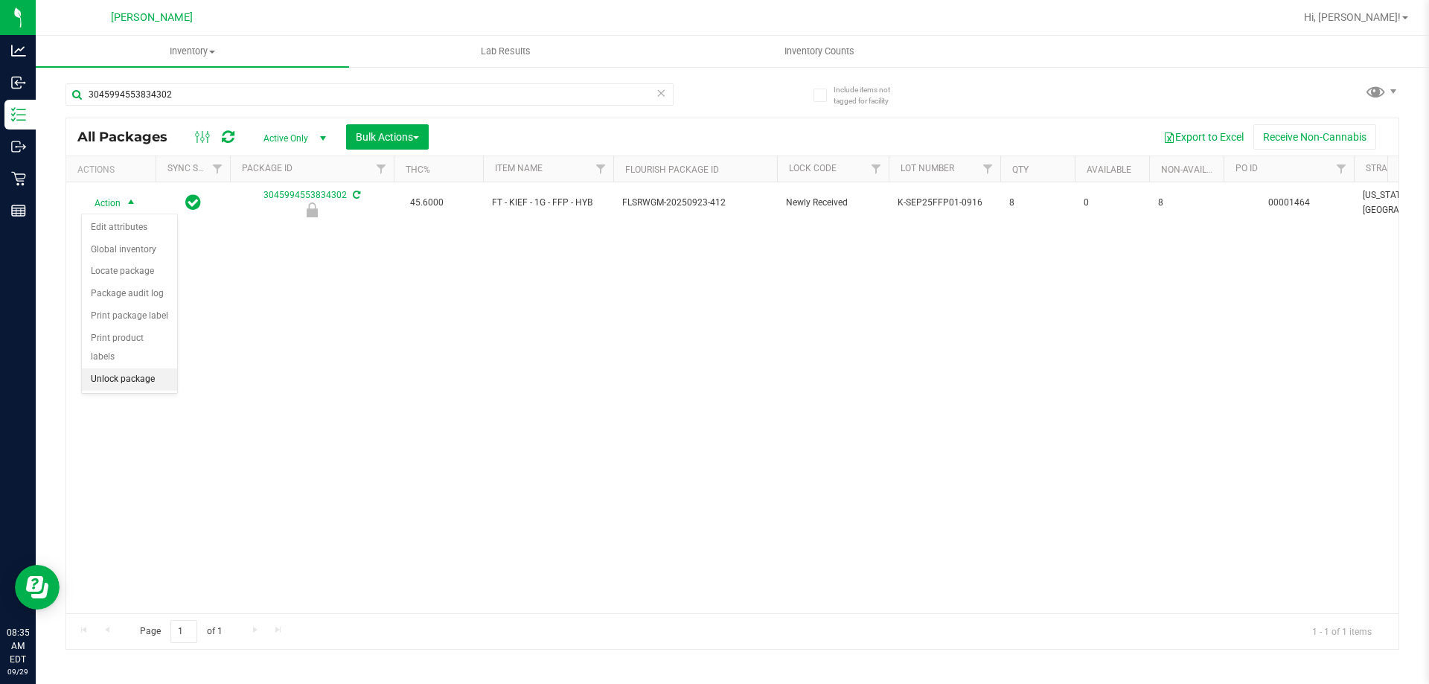
click at [144, 369] on li "Unlock package" at bounding box center [129, 380] width 95 height 22
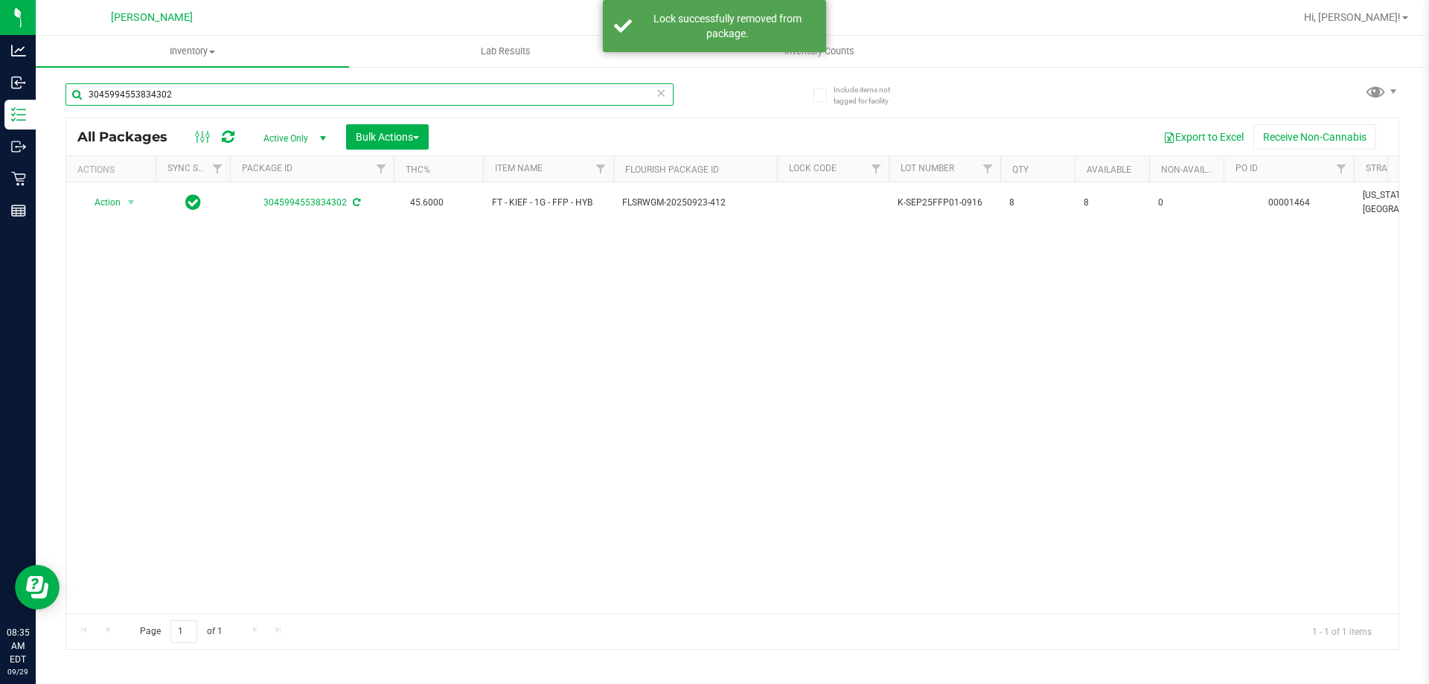
click at [218, 92] on input "3045994553834302" at bounding box center [370, 94] width 608 height 22
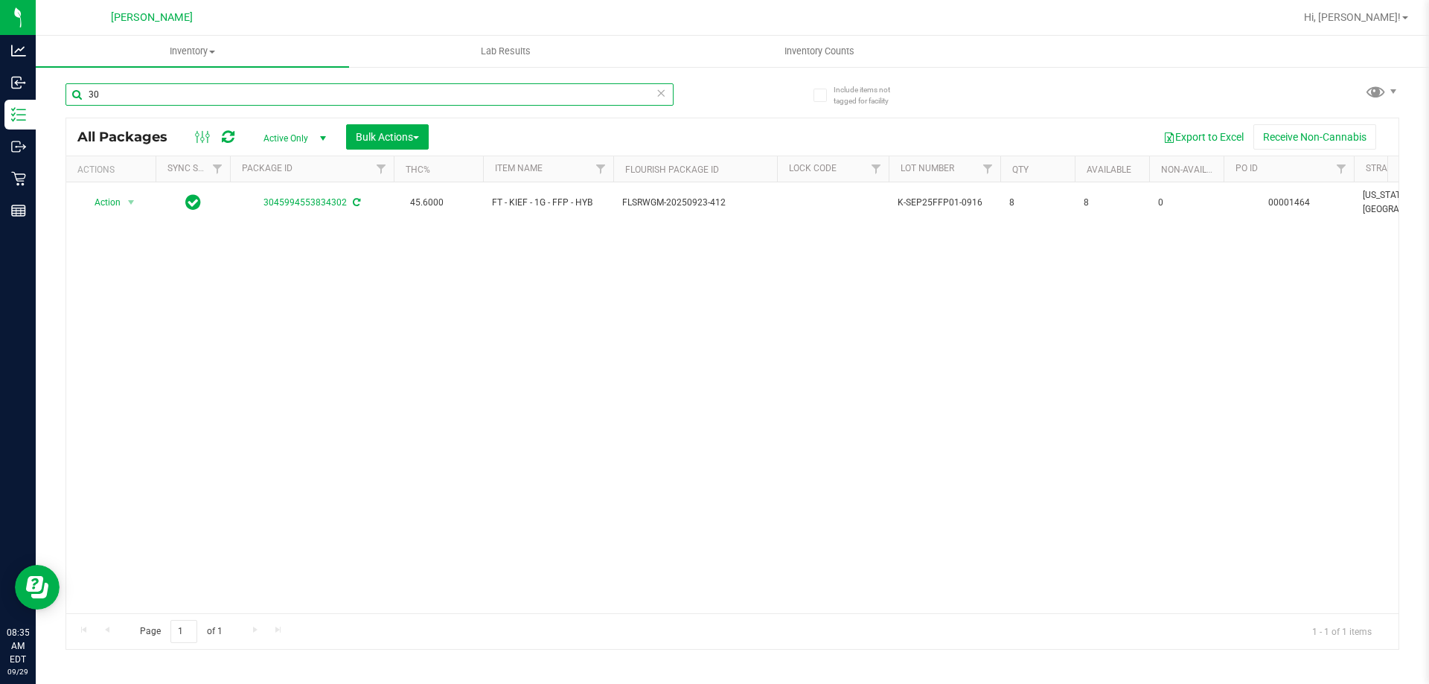
type input "3"
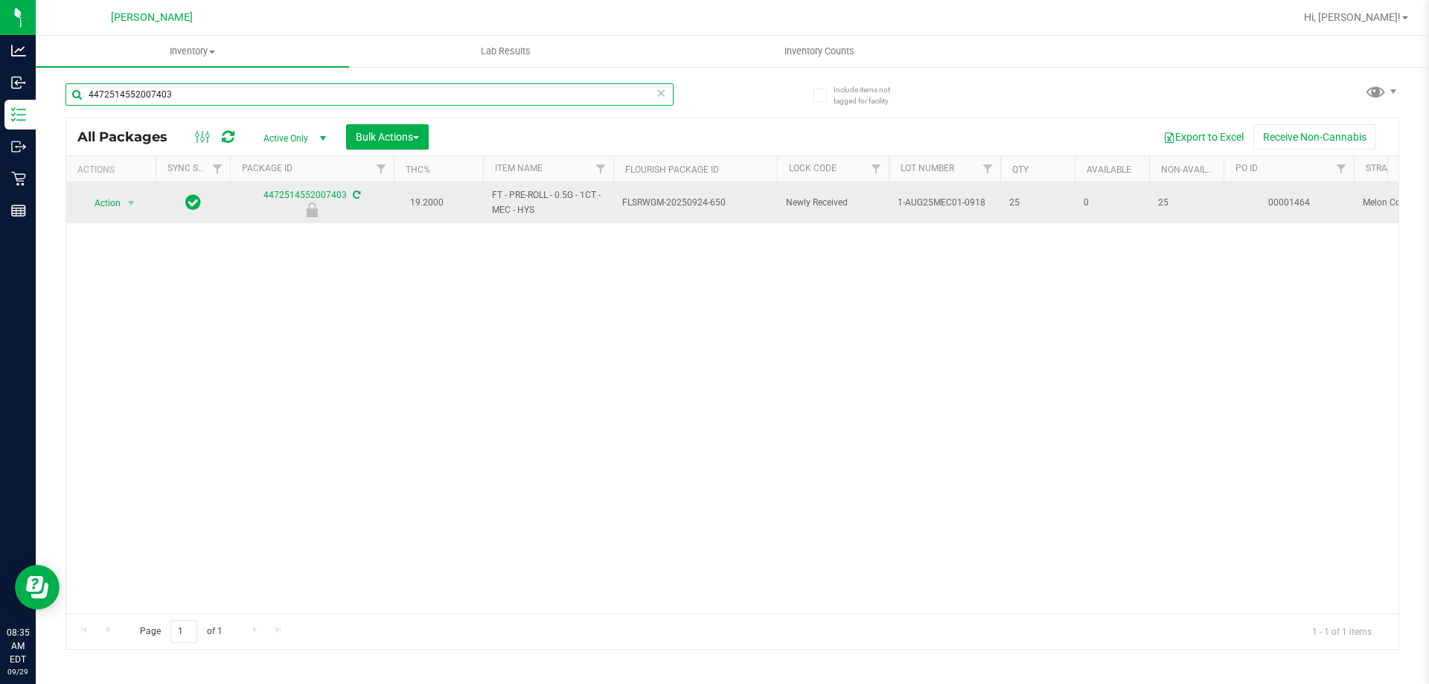
type input "4472514552007403"
click at [105, 203] on span "Action" at bounding box center [101, 203] width 40 height 21
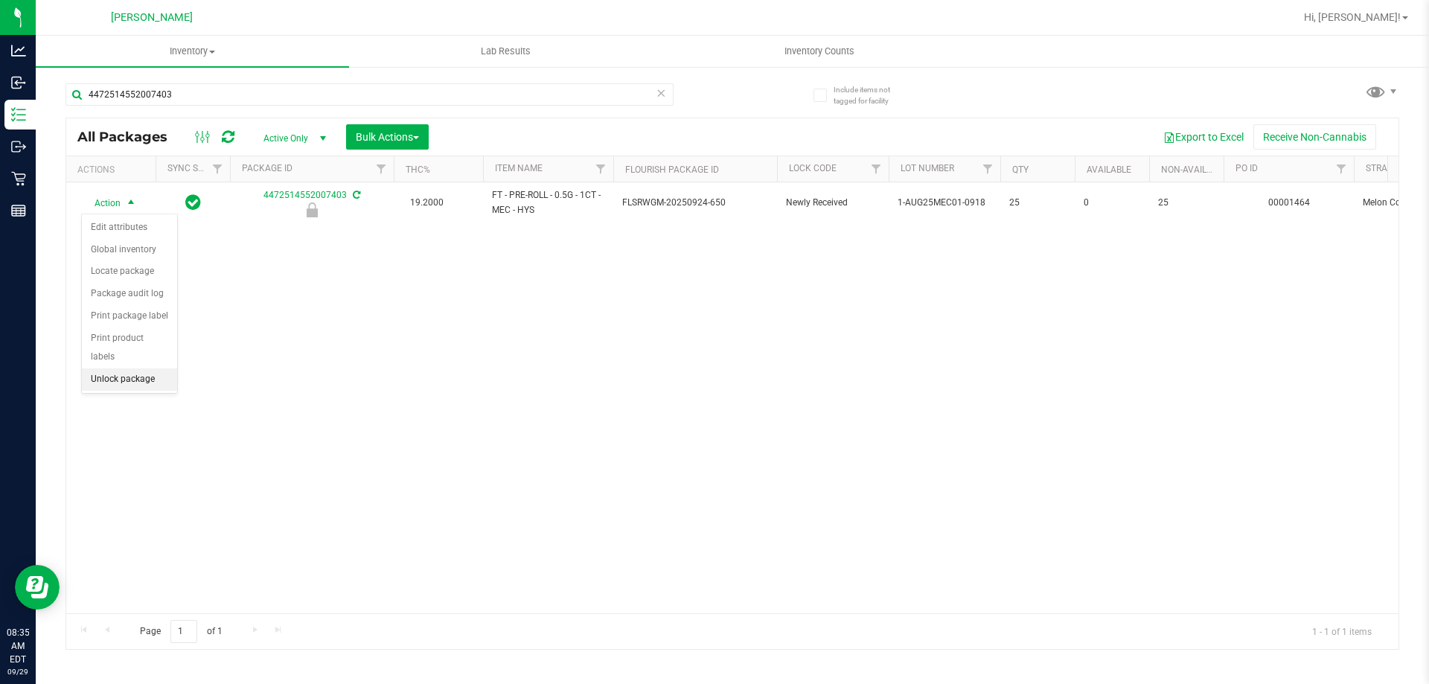
click at [109, 369] on li "Unlock package" at bounding box center [129, 380] width 95 height 22
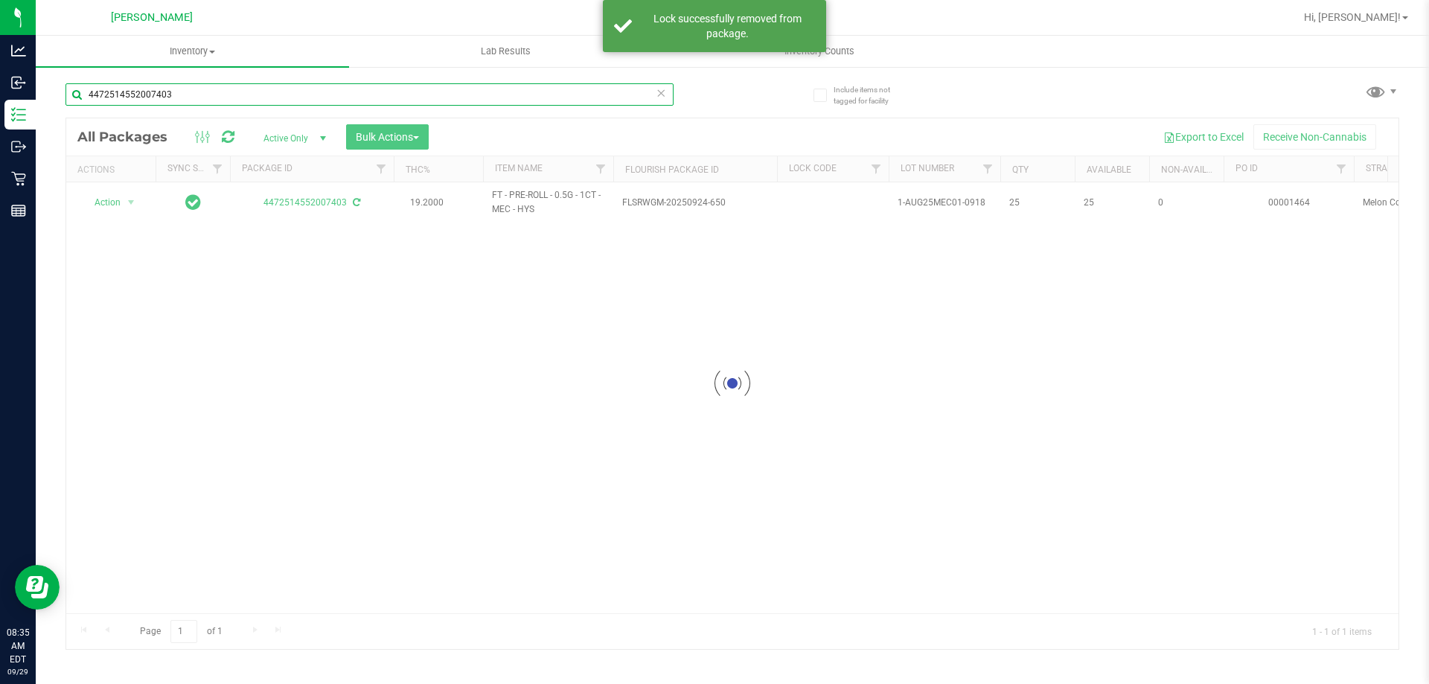
click at [214, 91] on input "4472514552007403" at bounding box center [370, 94] width 608 height 22
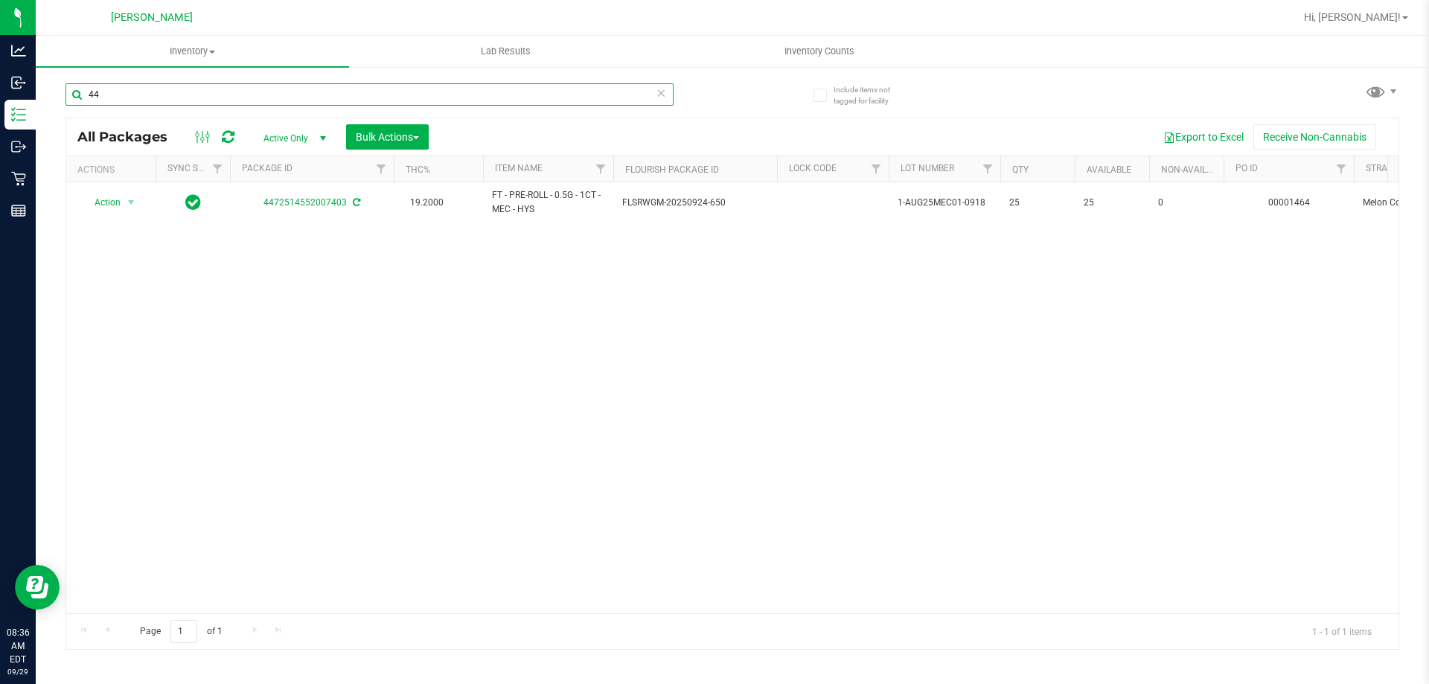
type input "4"
type input "4073399529724461"
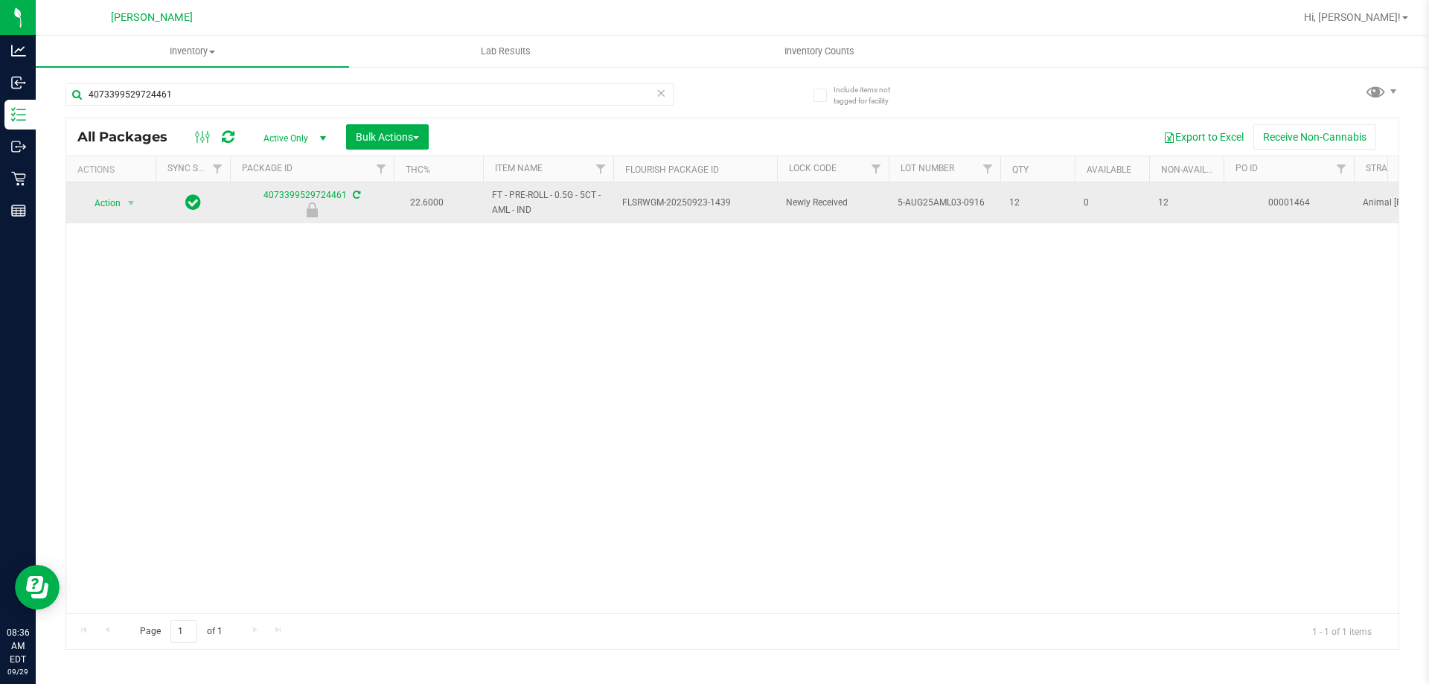
click at [106, 205] on span "Action" at bounding box center [101, 203] width 40 height 21
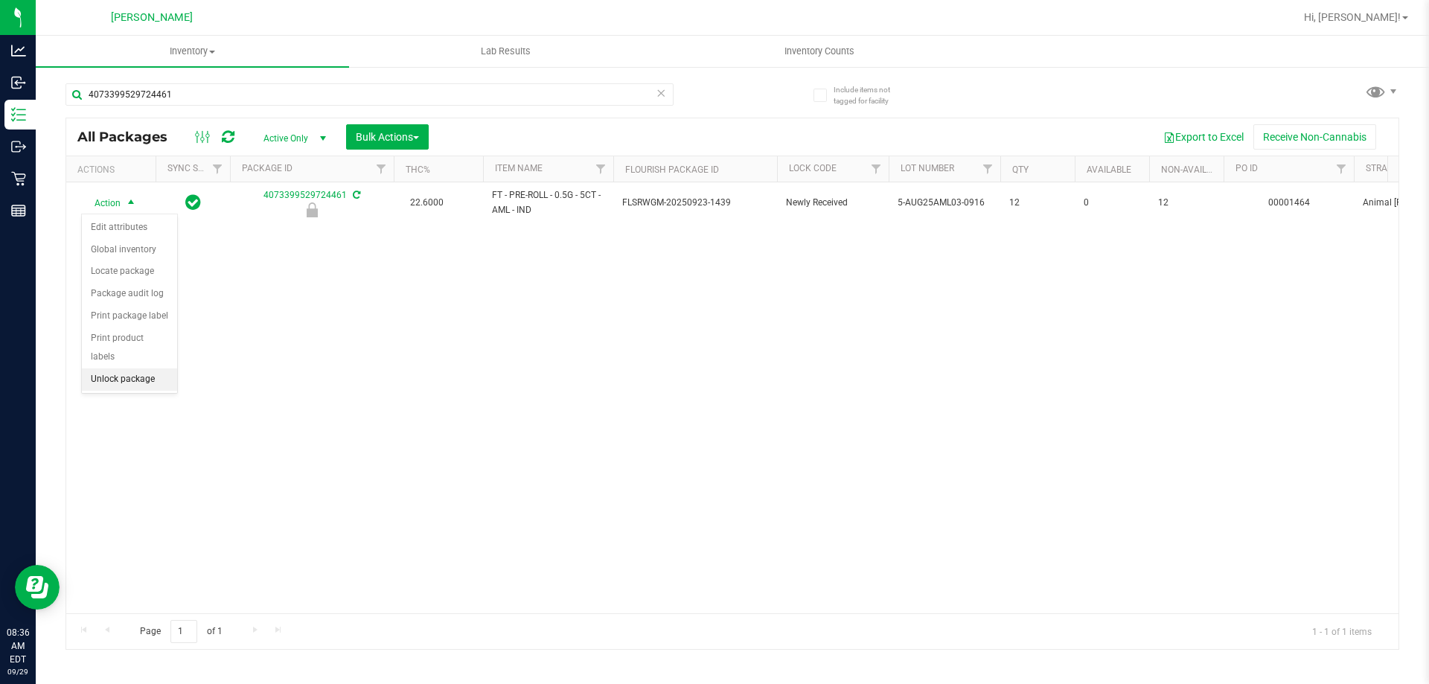
click at [105, 369] on li "Unlock package" at bounding box center [129, 380] width 95 height 22
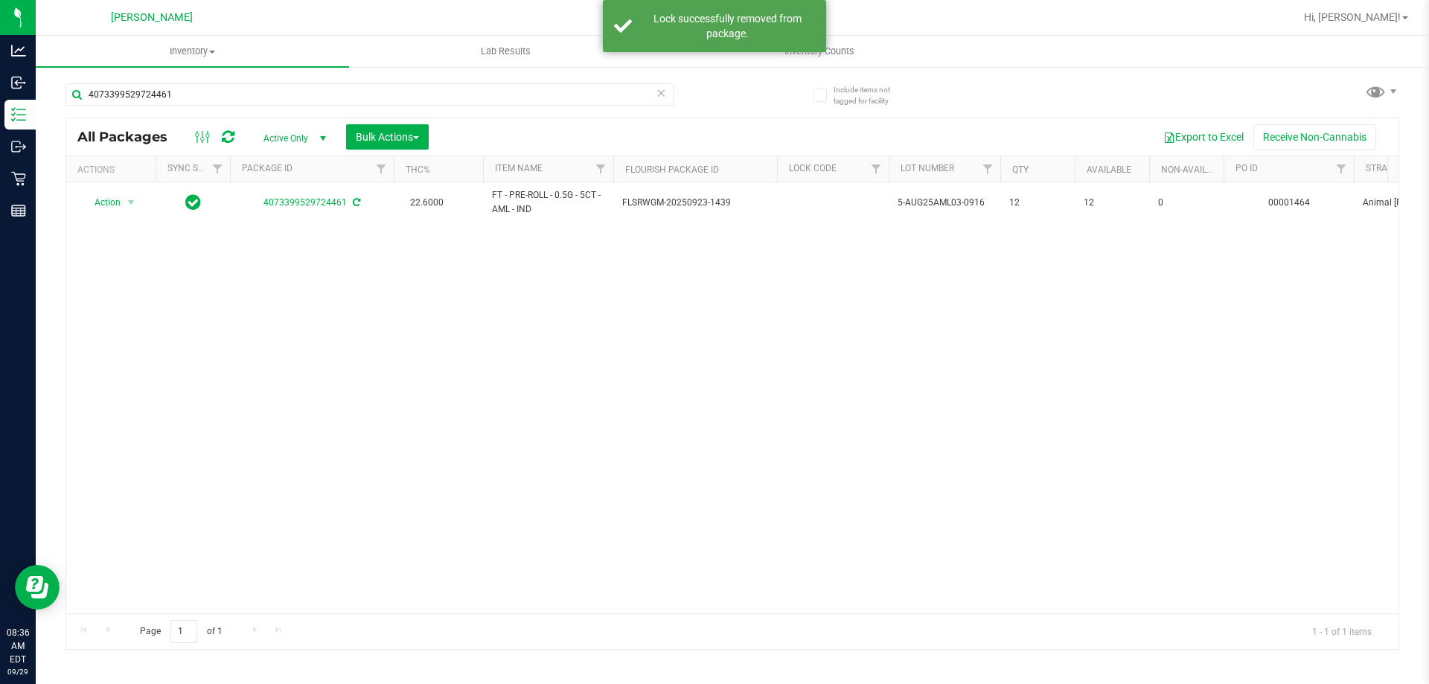
click at [170, 127] on div "All Packages Active Only Active Only Lab Samples Locked All External Internal B…" at bounding box center [732, 136] width 1333 height 37
click at [191, 89] on input "4073399529724461" at bounding box center [370, 94] width 608 height 22
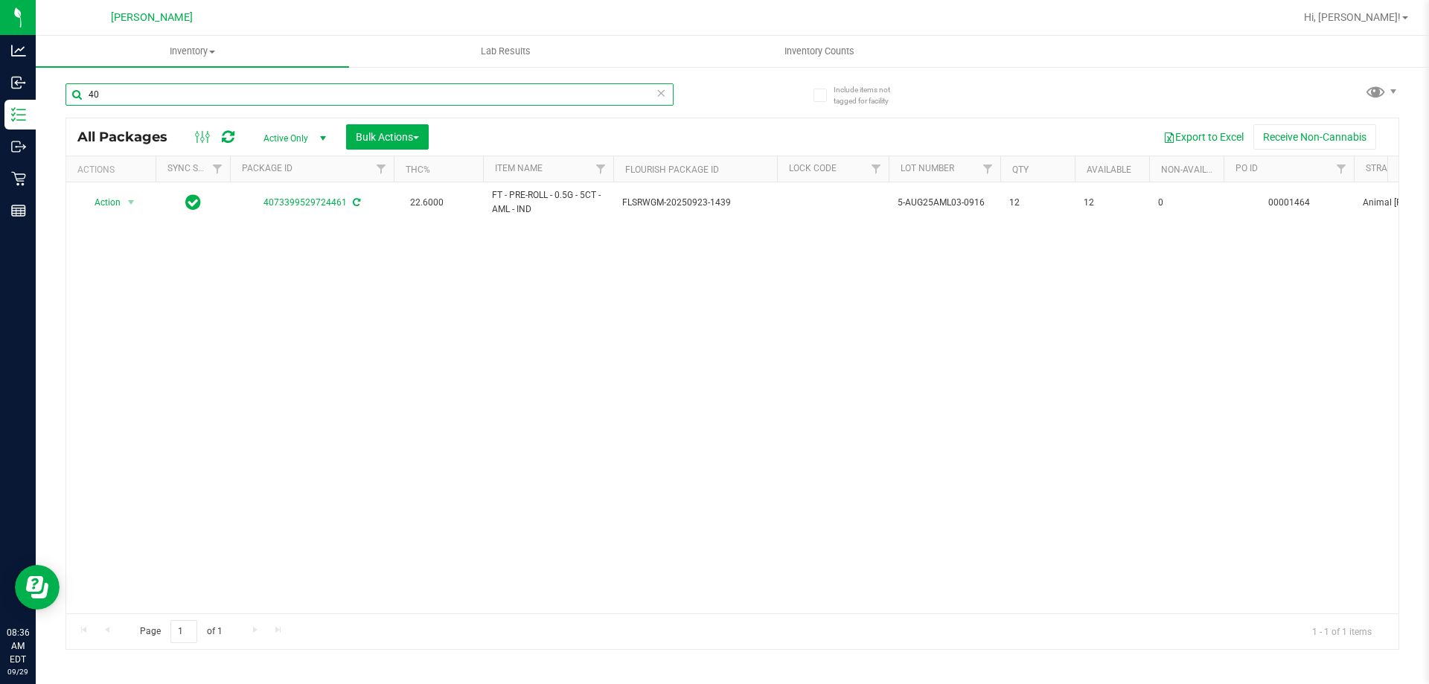
type input "4"
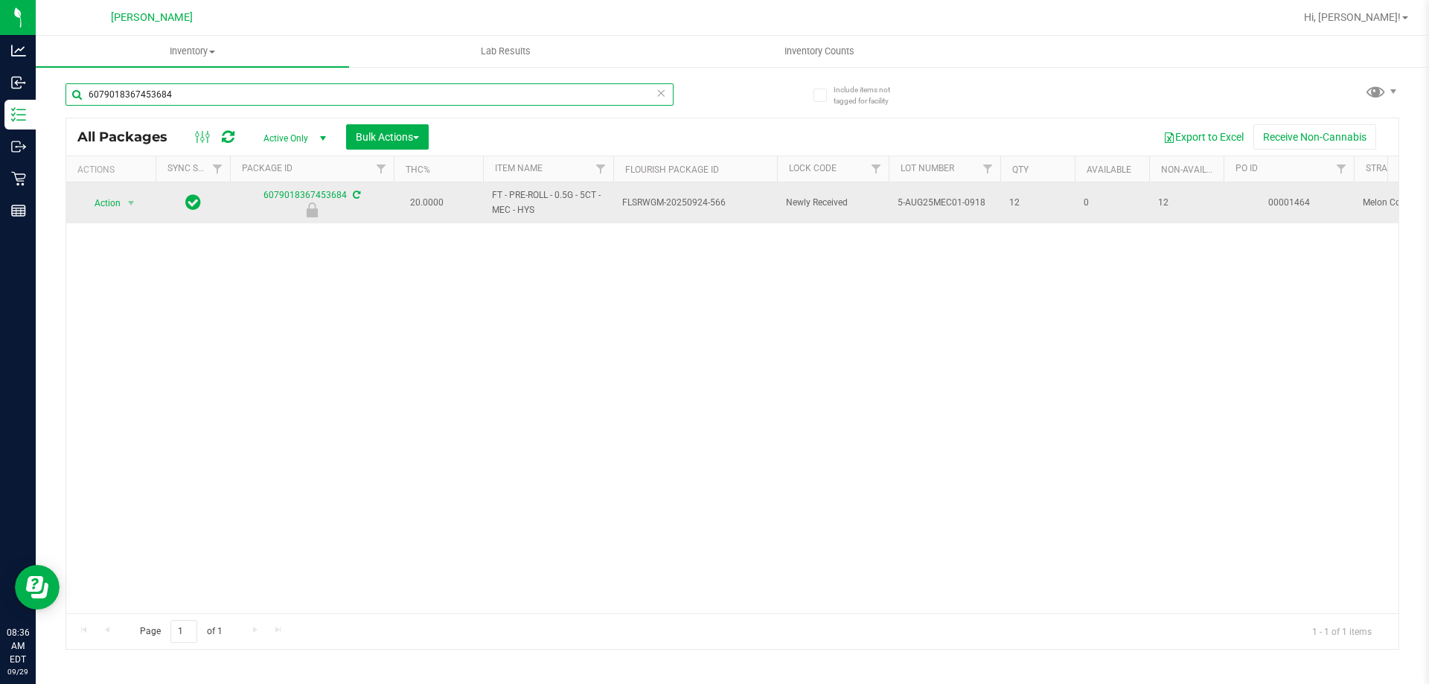
type input "6079018367453684"
click at [109, 205] on span "Action" at bounding box center [101, 203] width 40 height 21
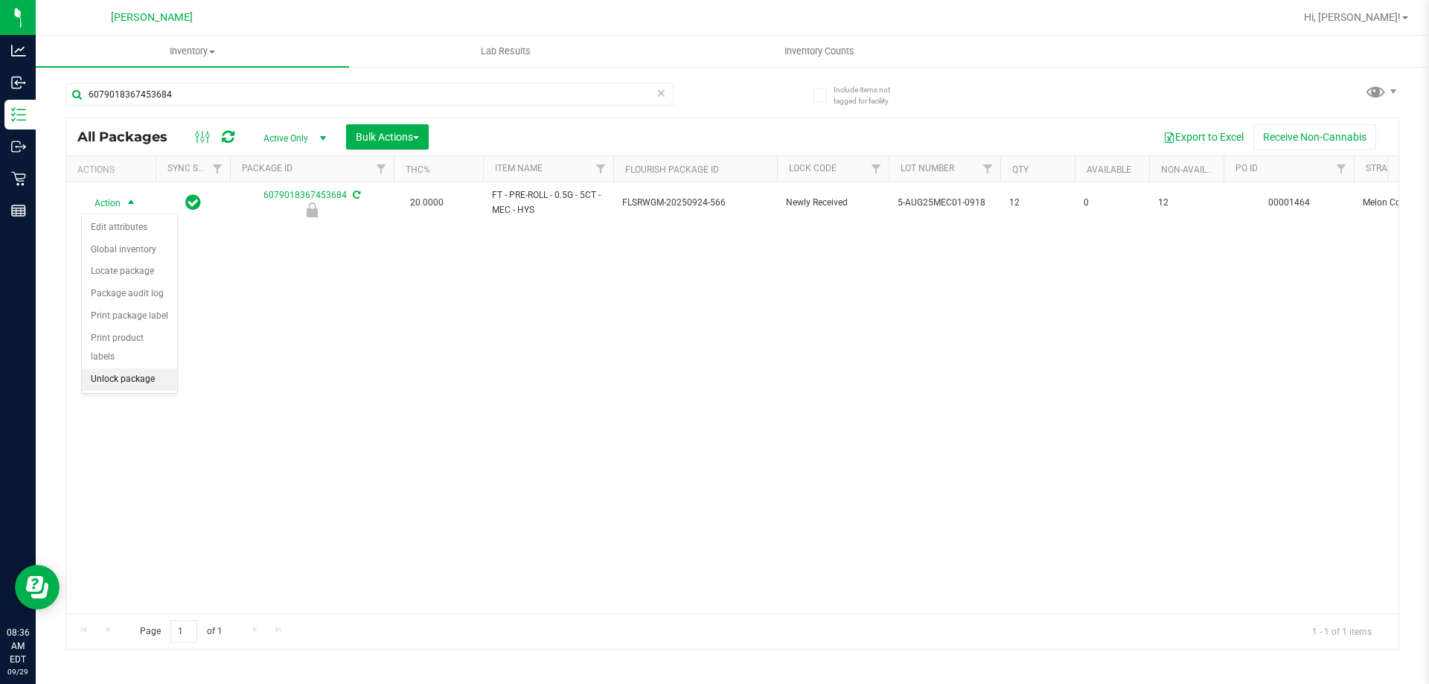
click at [146, 369] on li "Unlock package" at bounding box center [129, 380] width 95 height 22
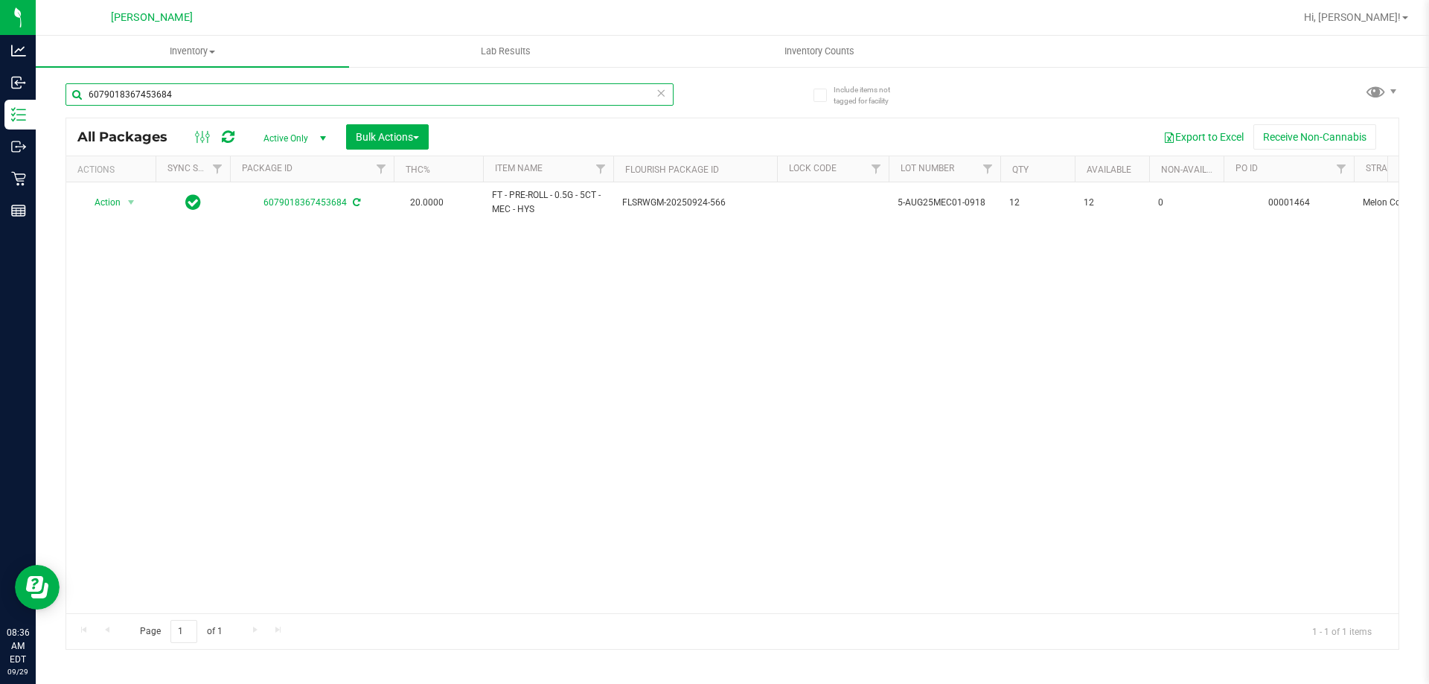
click at [196, 96] on input "6079018367453684" at bounding box center [370, 94] width 608 height 22
type input "6"
type input "9180803904403933"
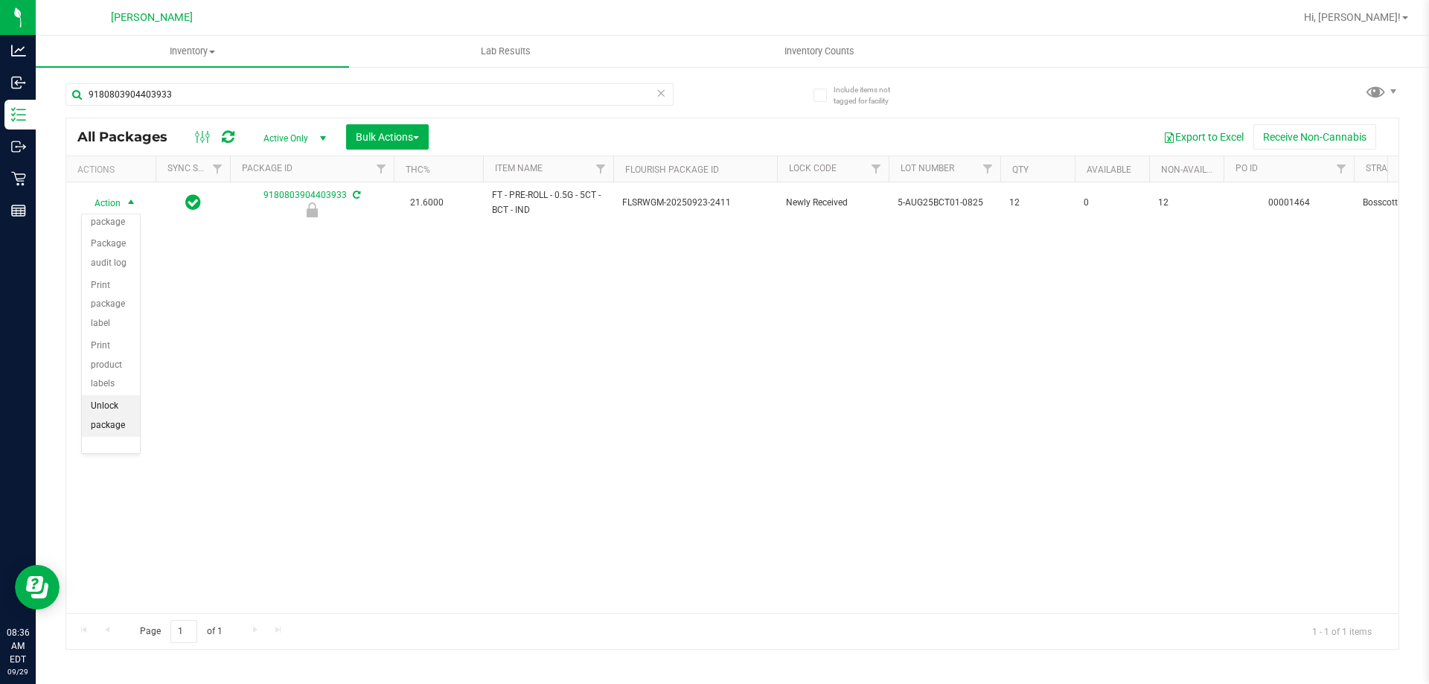
click at [116, 426] on li "Unlock package" at bounding box center [111, 415] width 58 height 41
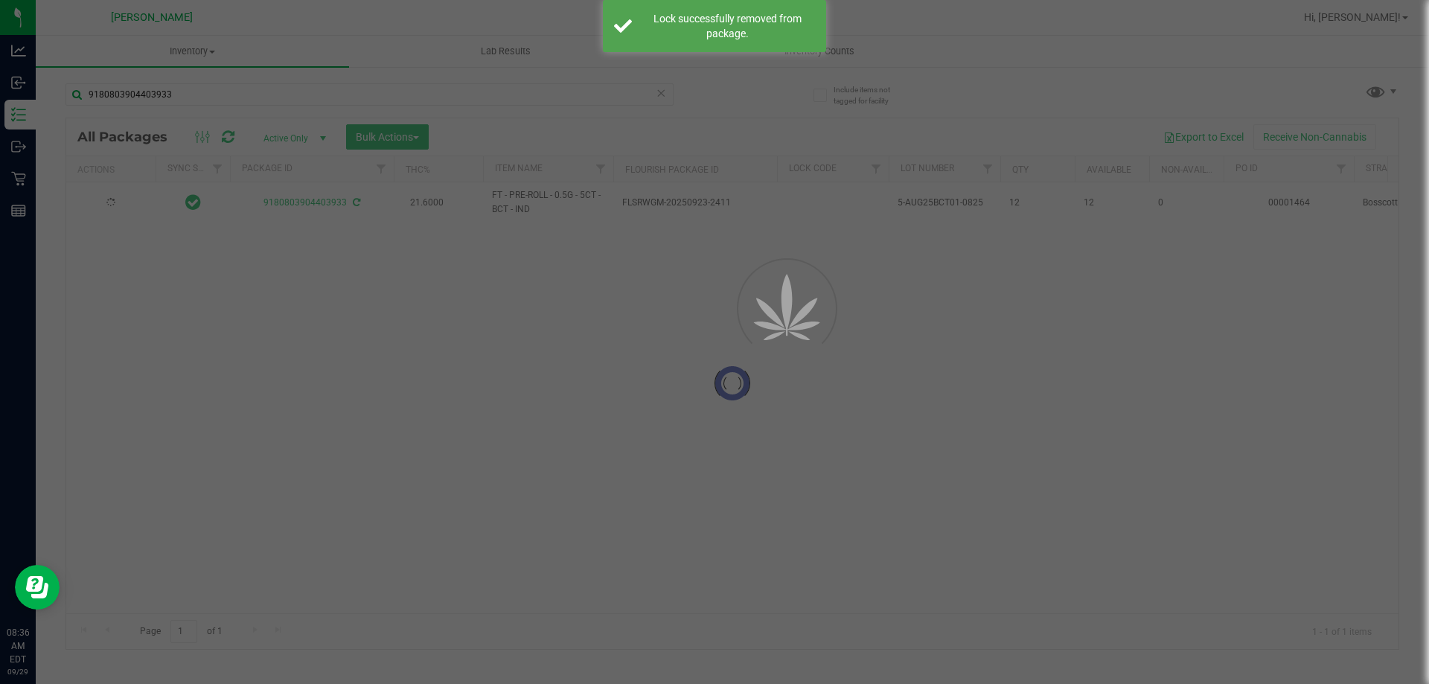
click at [204, 96] on div at bounding box center [714, 342] width 1429 height 684
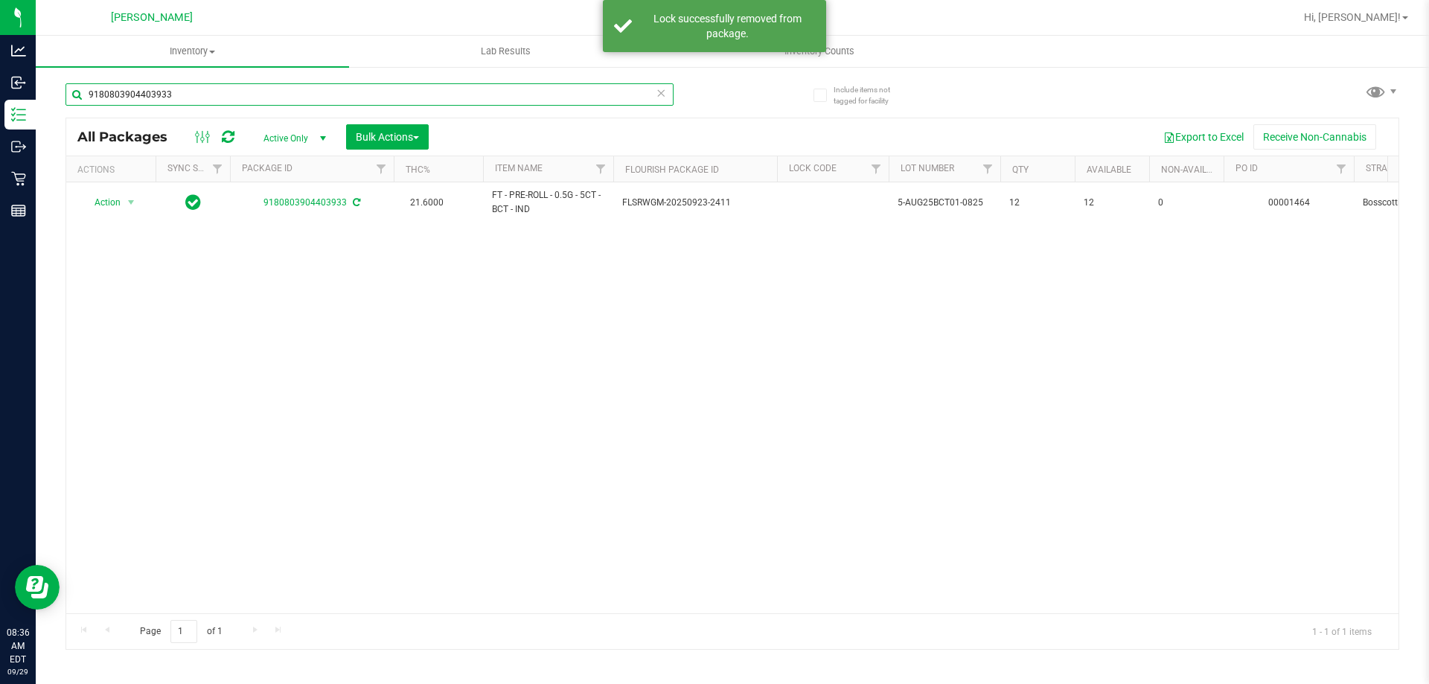
click at [203, 98] on input "9180803904403933" at bounding box center [370, 94] width 608 height 22
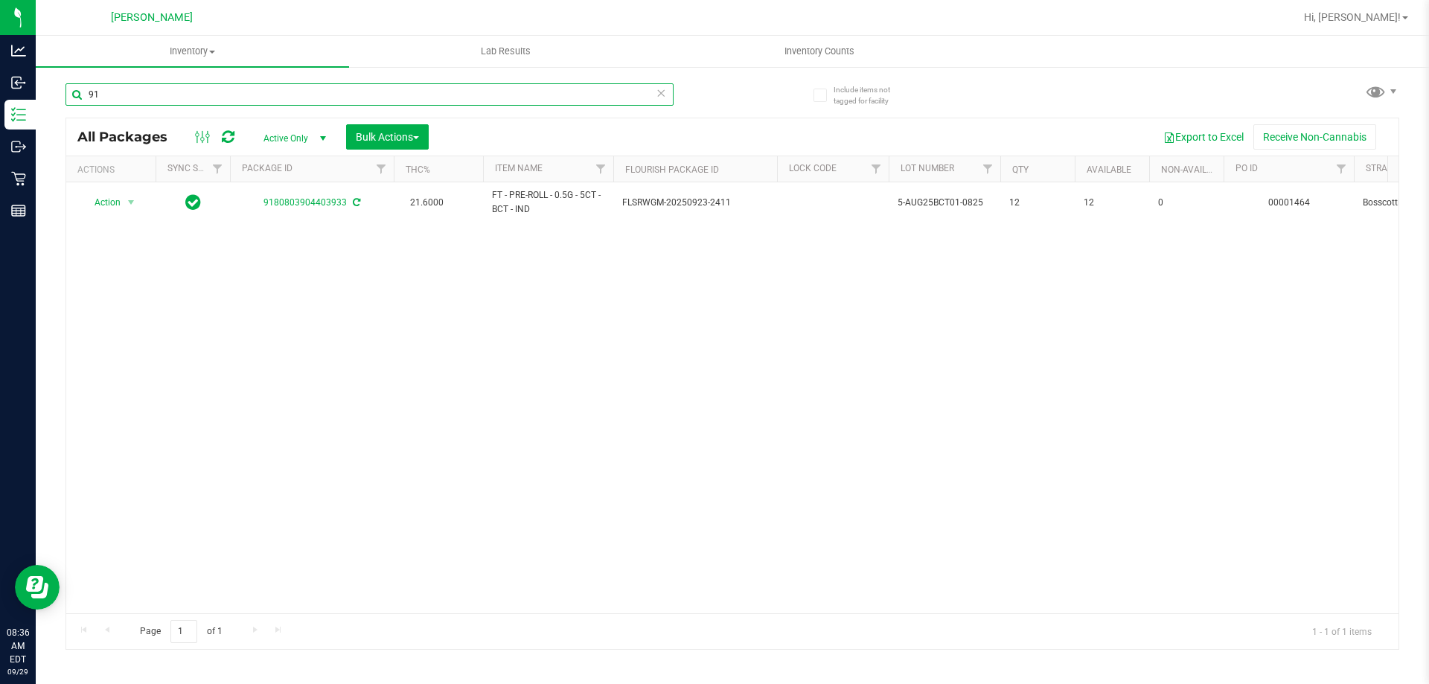
type input "9"
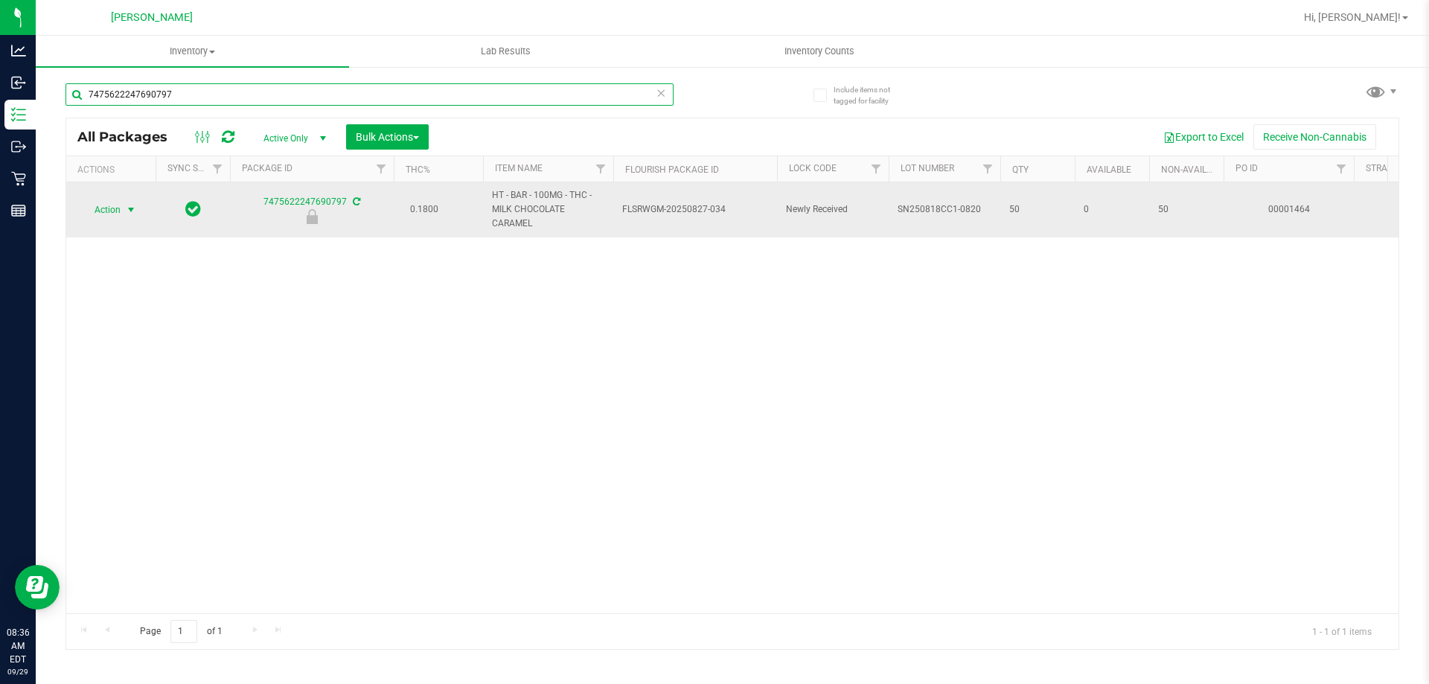
type input "7475622247690797"
click at [129, 209] on span "select" at bounding box center [131, 210] width 12 height 12
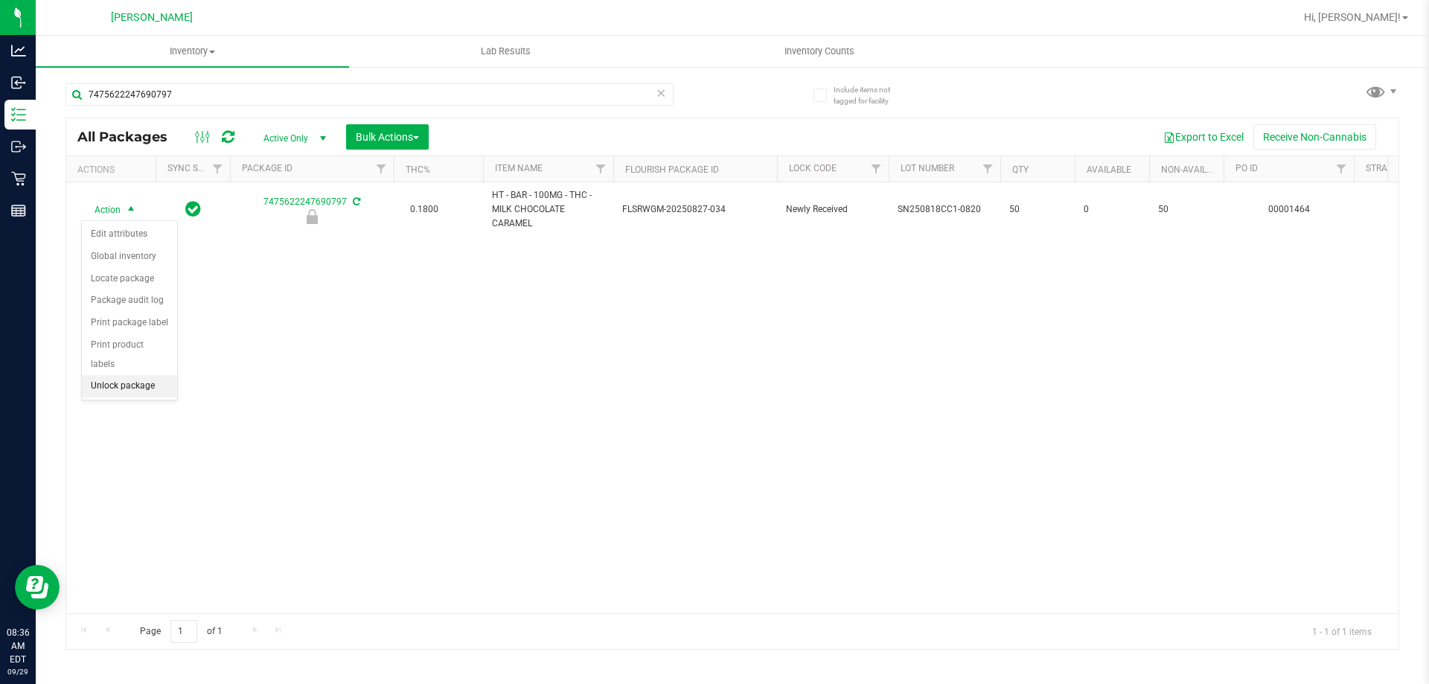
click at [159, 375] on li "Unlock package" at bounding box center [129, 386] width 95 height 22
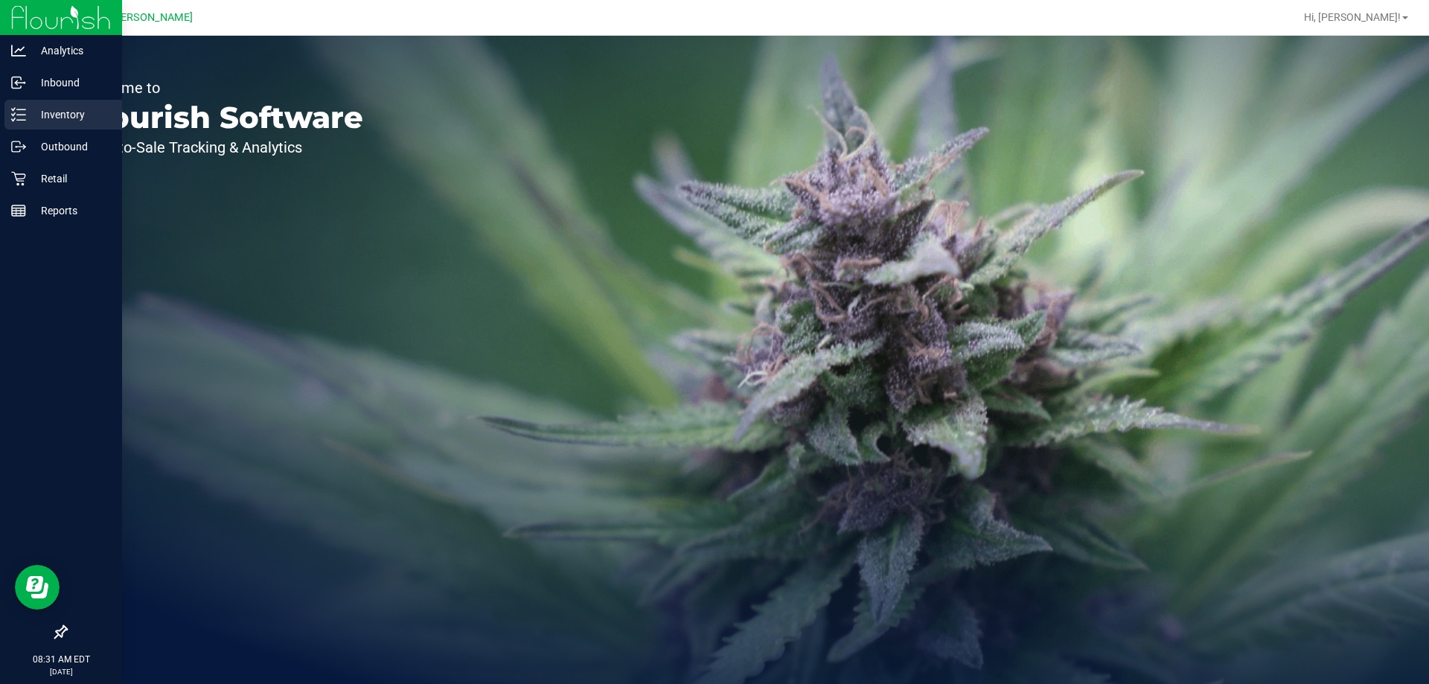
click at [21, 120] on line at bounding box center [21, 120] width 8 height 0
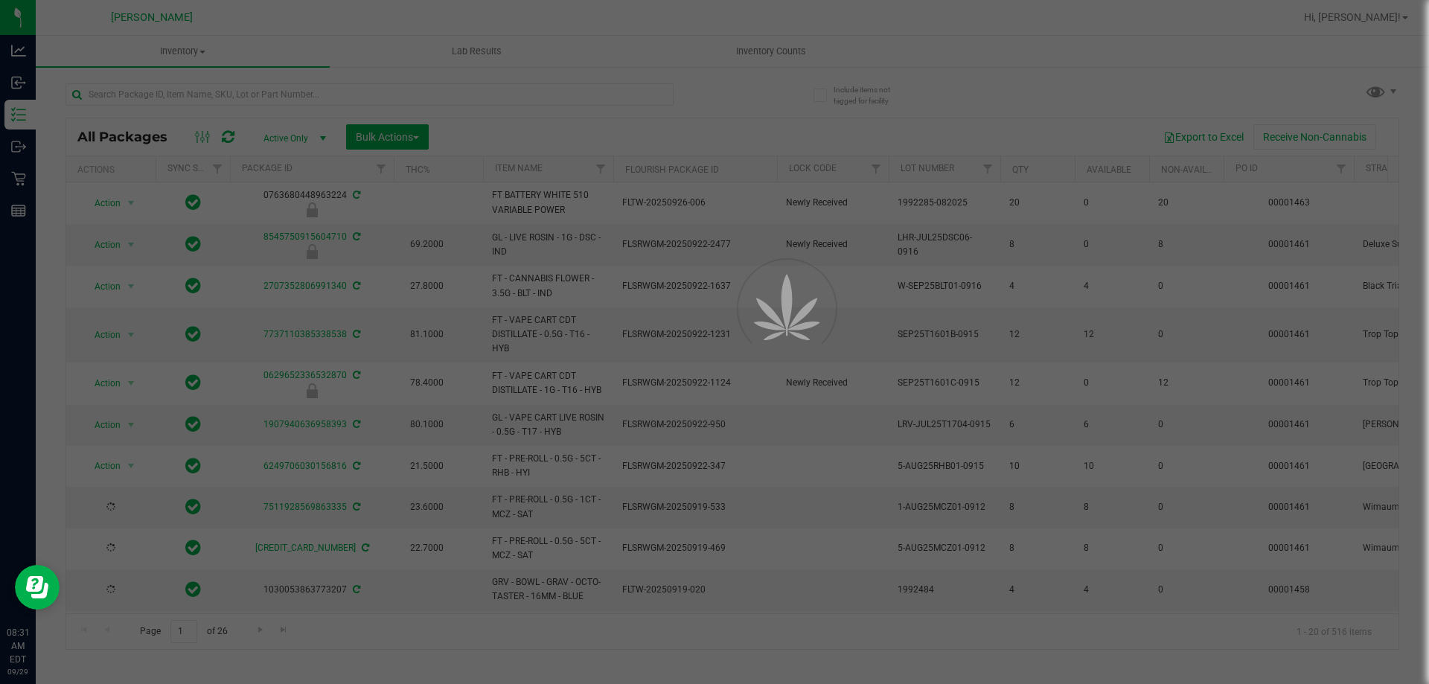
click at [227, 101] on div at bounding box center [714, 342] width 1429 height 684
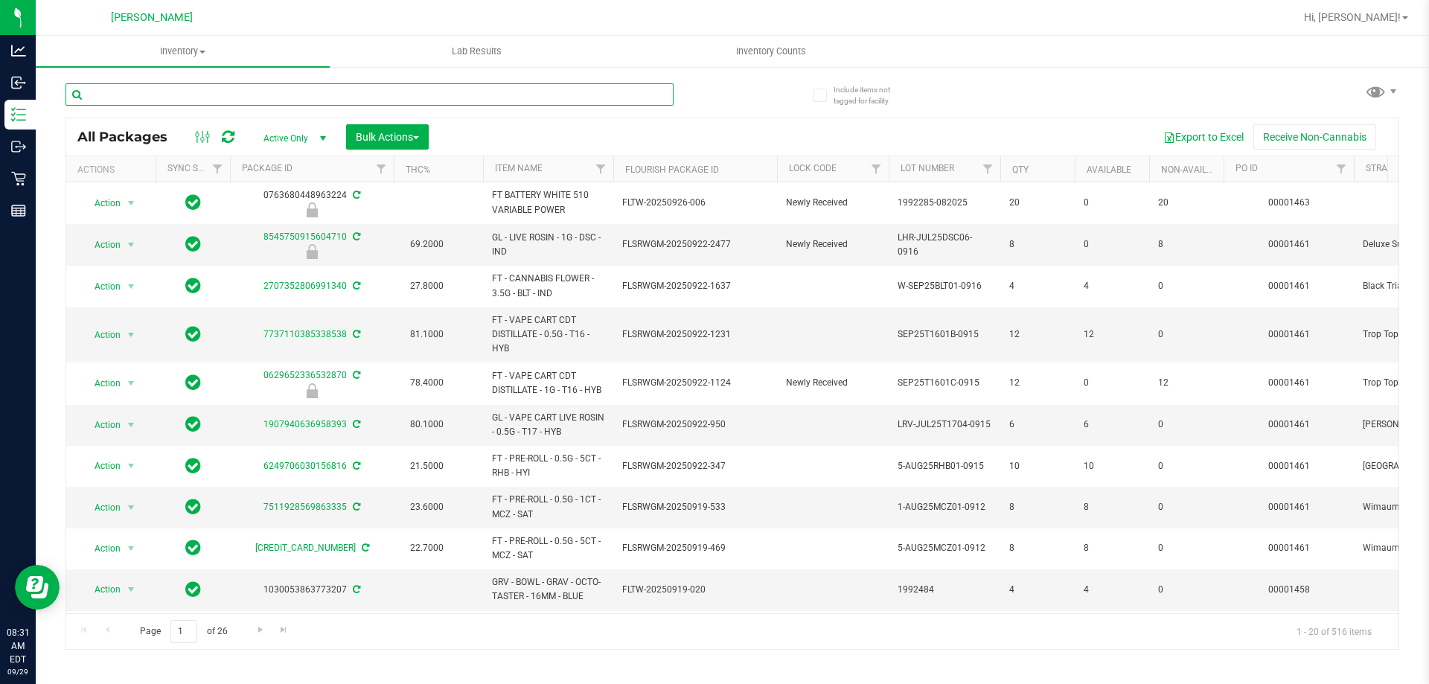
click at [237, 95] on input "text" at bounding box center [370, 94] width 608 height 22
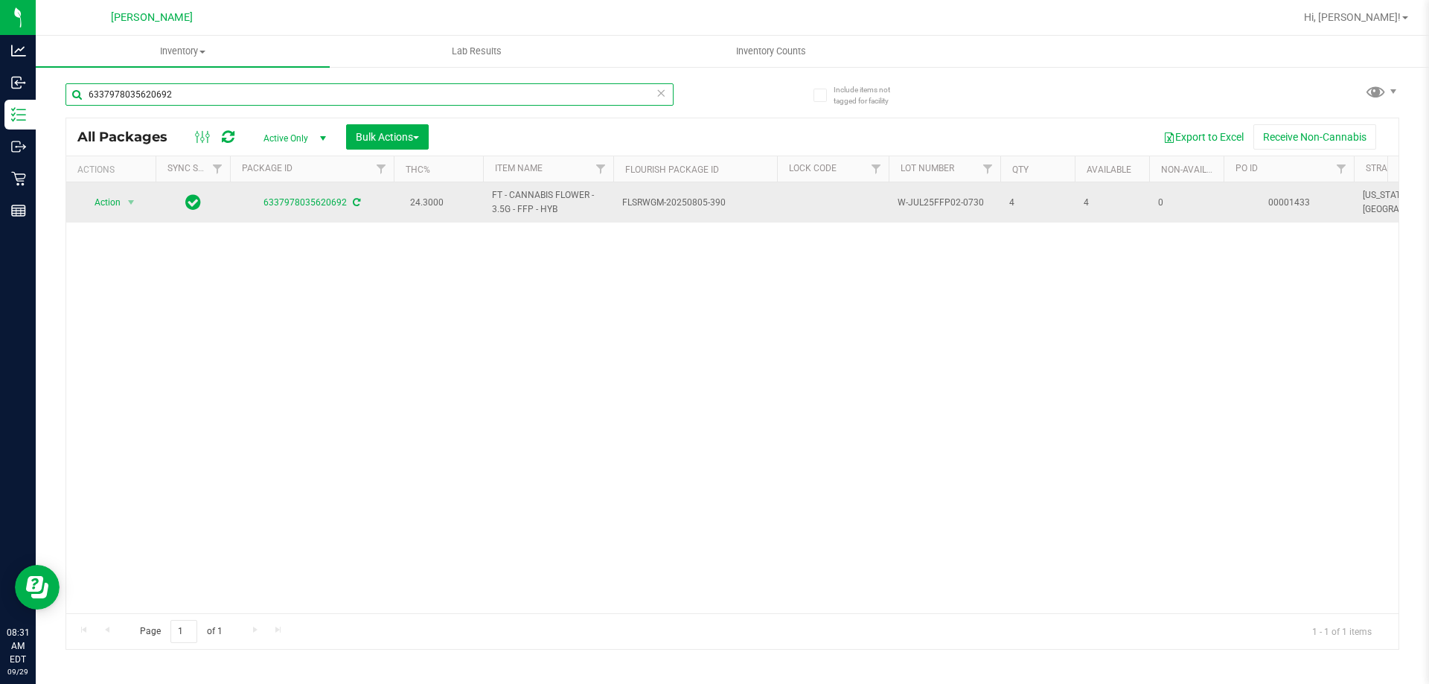
type input "6337978035620692"
click at [108, 203] on span "Action" at bounding box center [101, 202] width 40 height 21
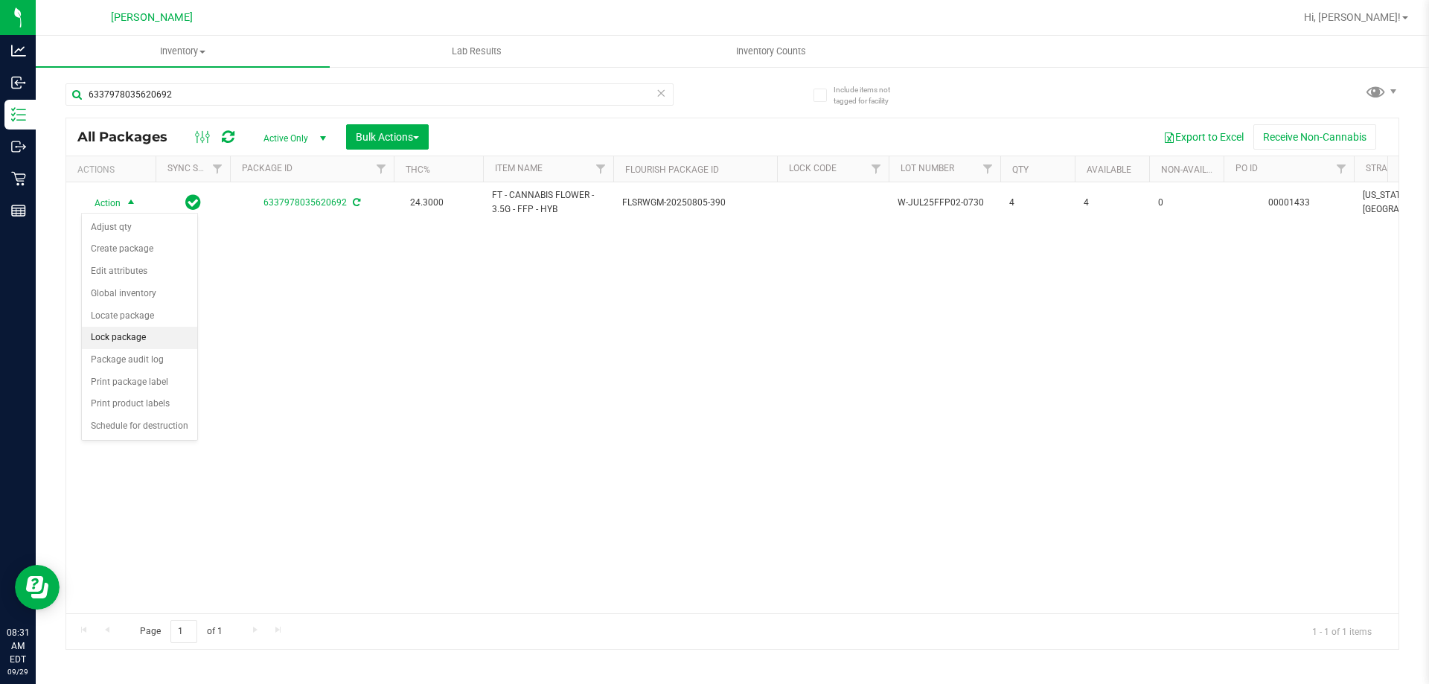
click at [136, 337] on li "Lock package" at bounding box center [139, 338] width 115 height 22
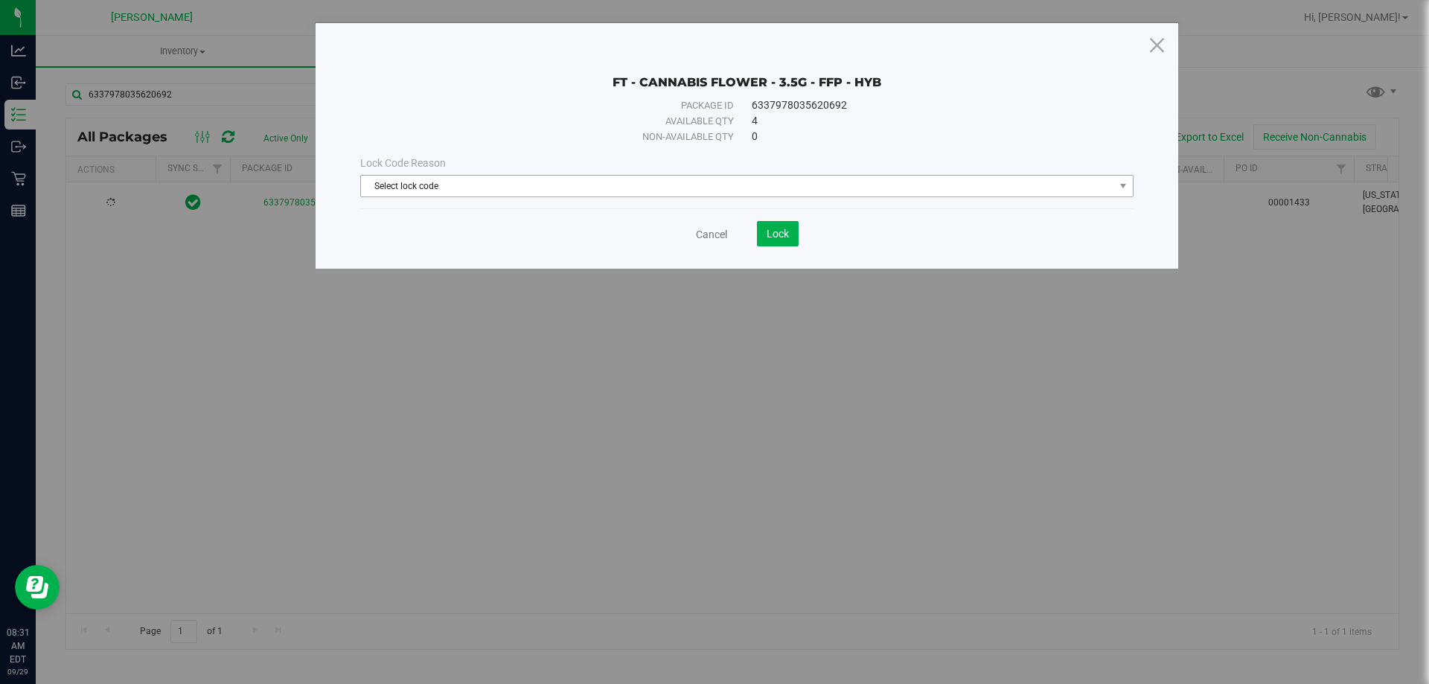
click at [464, 184] on span "Select lock code" at bounding box center [737, 186] width 753 height 21
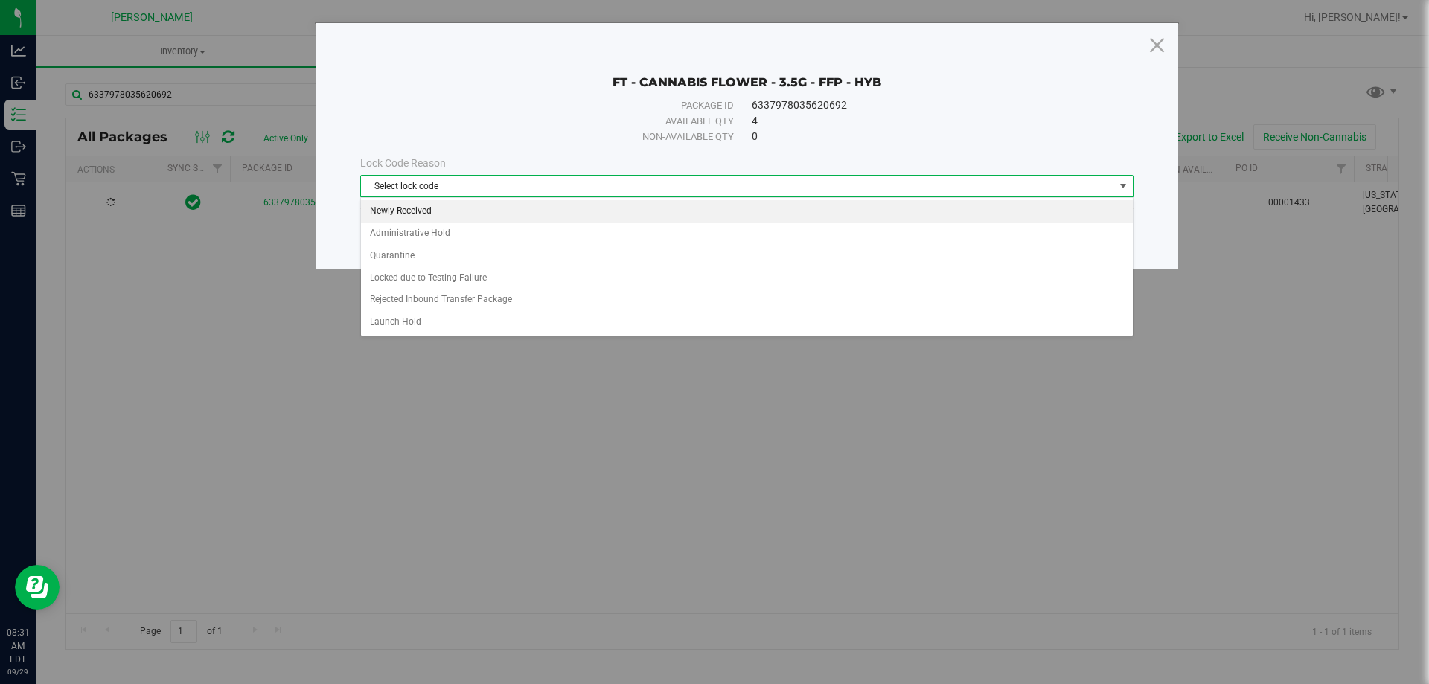
click at [439, 211] on li "Newly Received" at bounding box center [747, 211] width 772 height 22
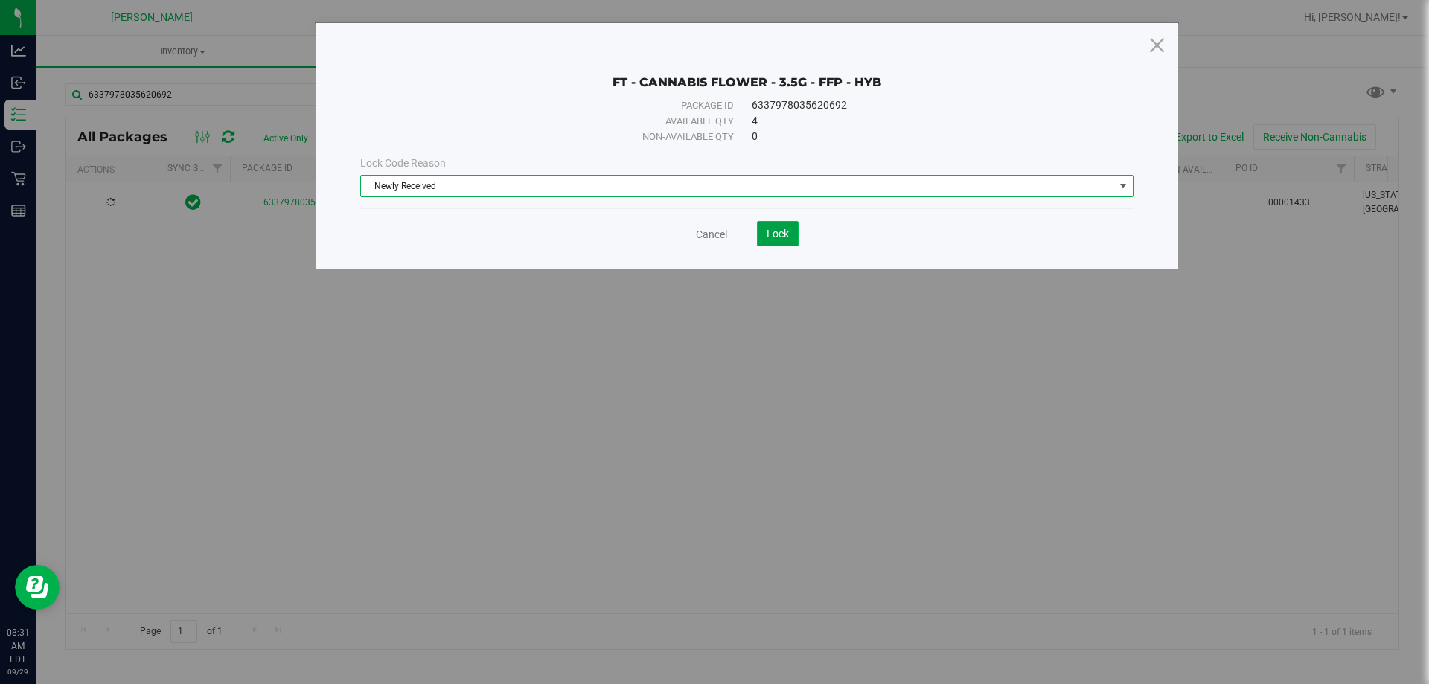
click at [777, 232] on span "Lock" at bounding box center [778, 234] width 22 height 12
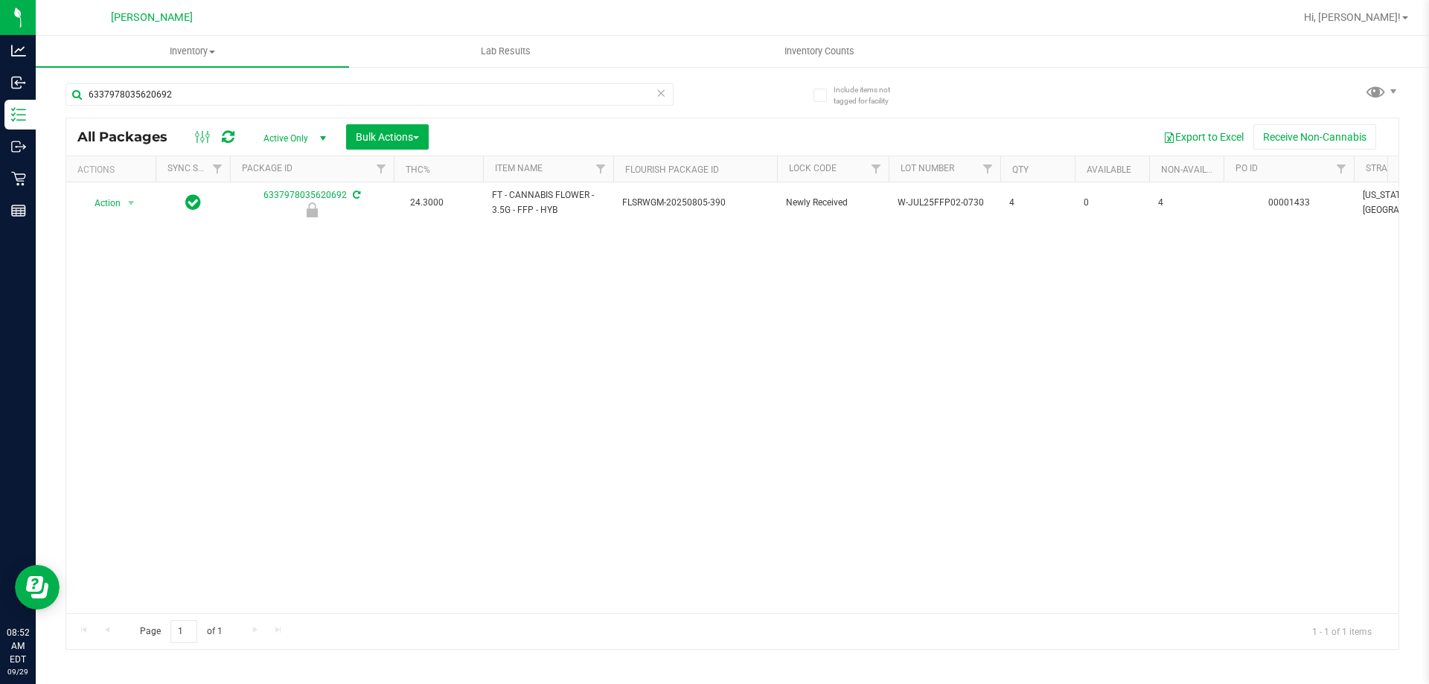
click at [205, 67] on link "Inventory All packages All inventory Waste log Create inventory" at bounding box center [192, 51] width 313 height 31
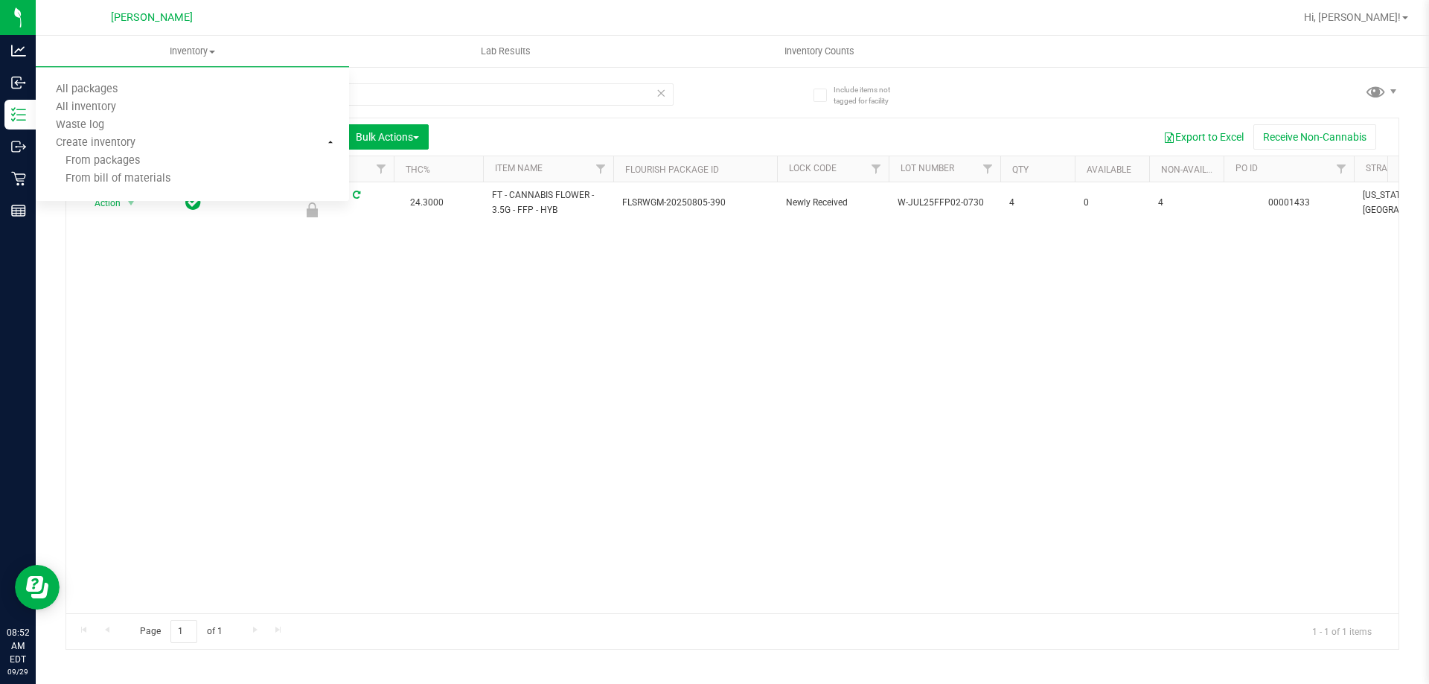
click at [374, 403] on div "Action Action Edit attributes Global inventory Locate package Package audit log…" at bounding box center [732, 397] width 1333 height 431
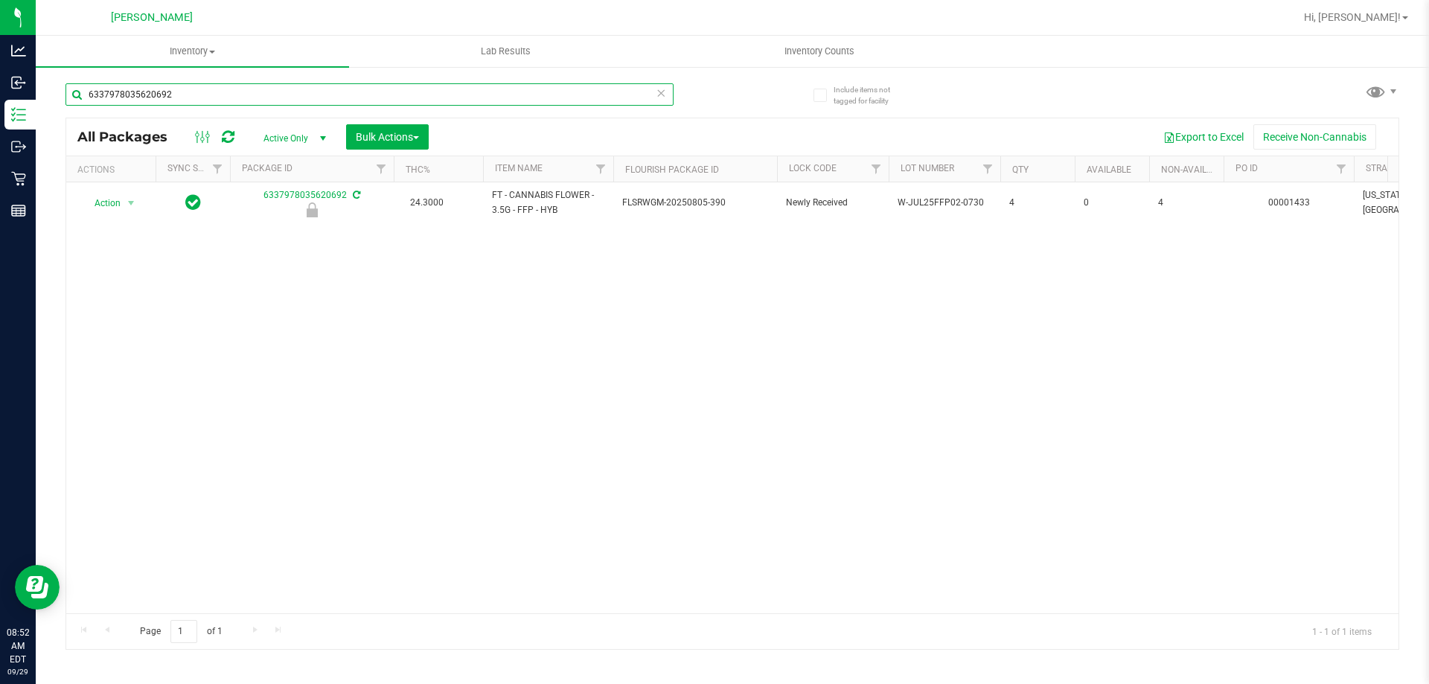
click at [204, 96] on input "6337978035620692" at bounding box center [370, 94] width 608 height 22
type input "6"
type input "4285815905687226"
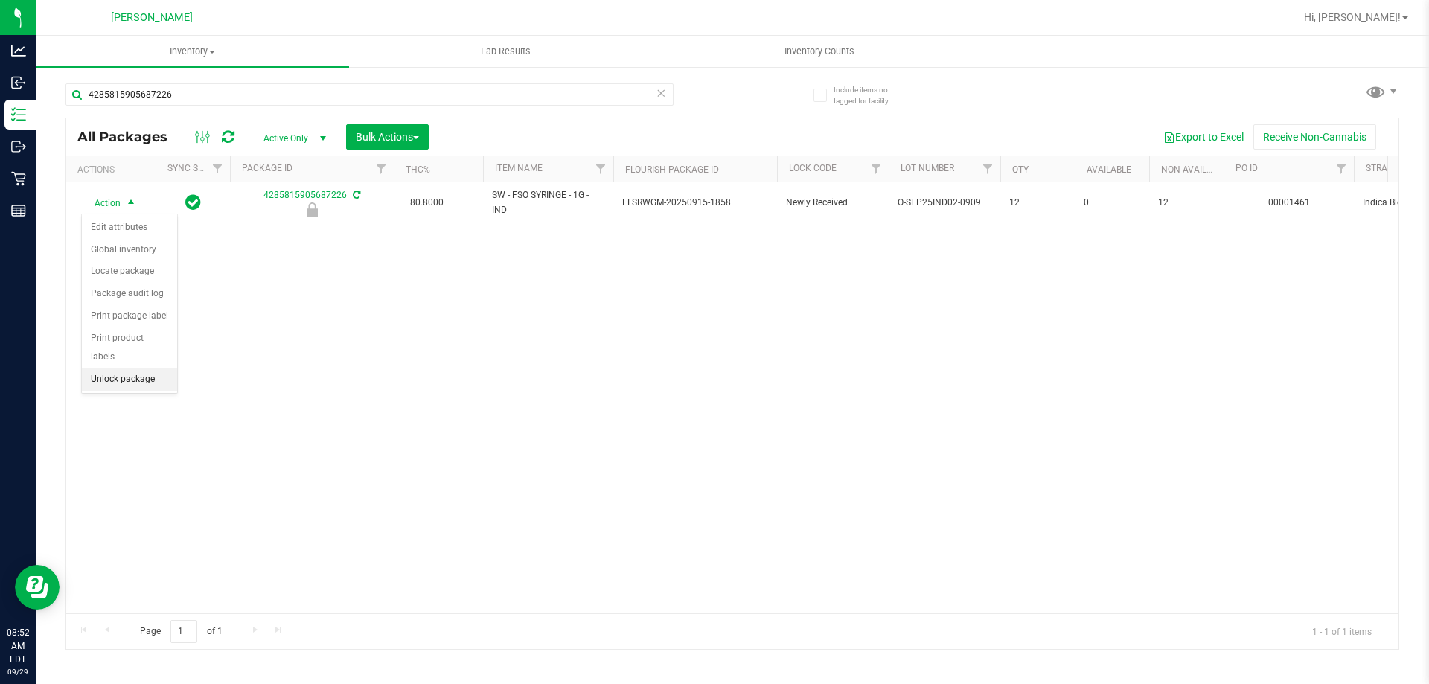
click at [137, 369] on li "Unlock package" at bounding box center [129, 380] width 95 height 22
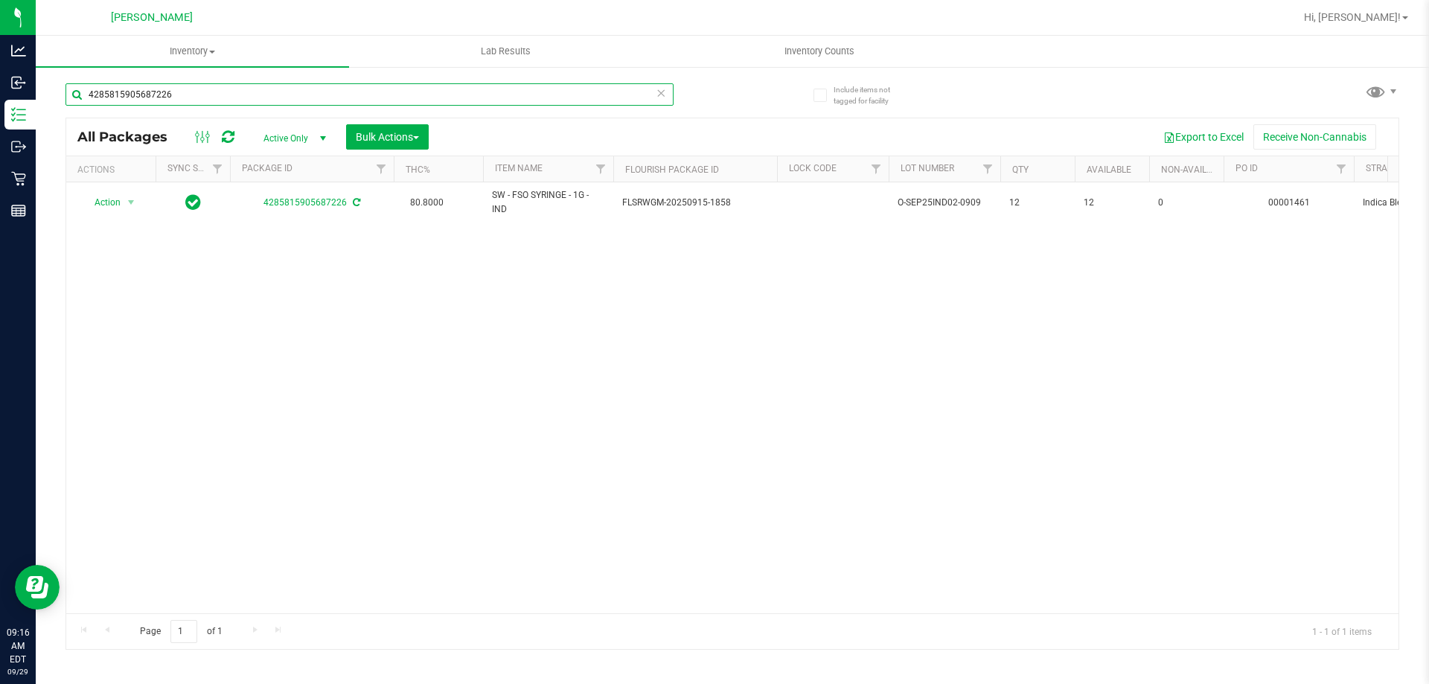
click at [207, 95] on input "4285815905687226" at bounding box center [370, 94] width 608 height 22
type input "4"
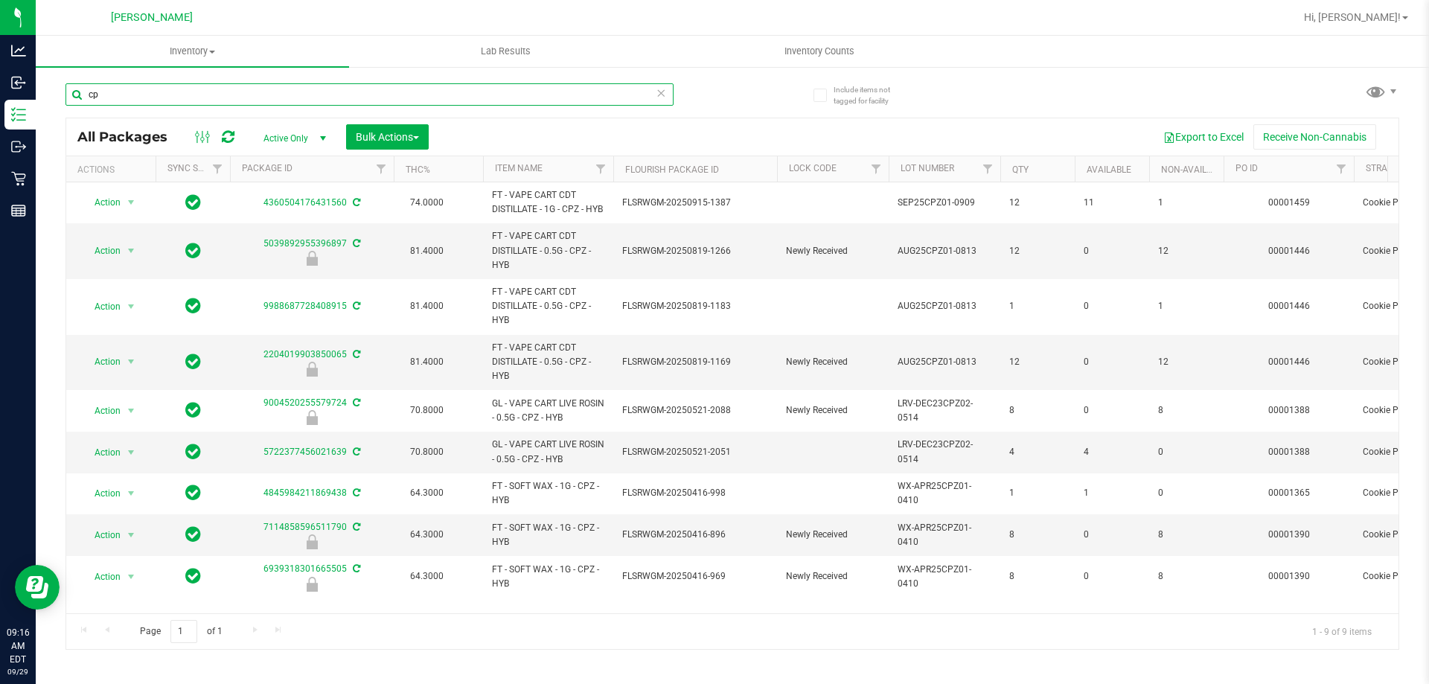
type input "c"
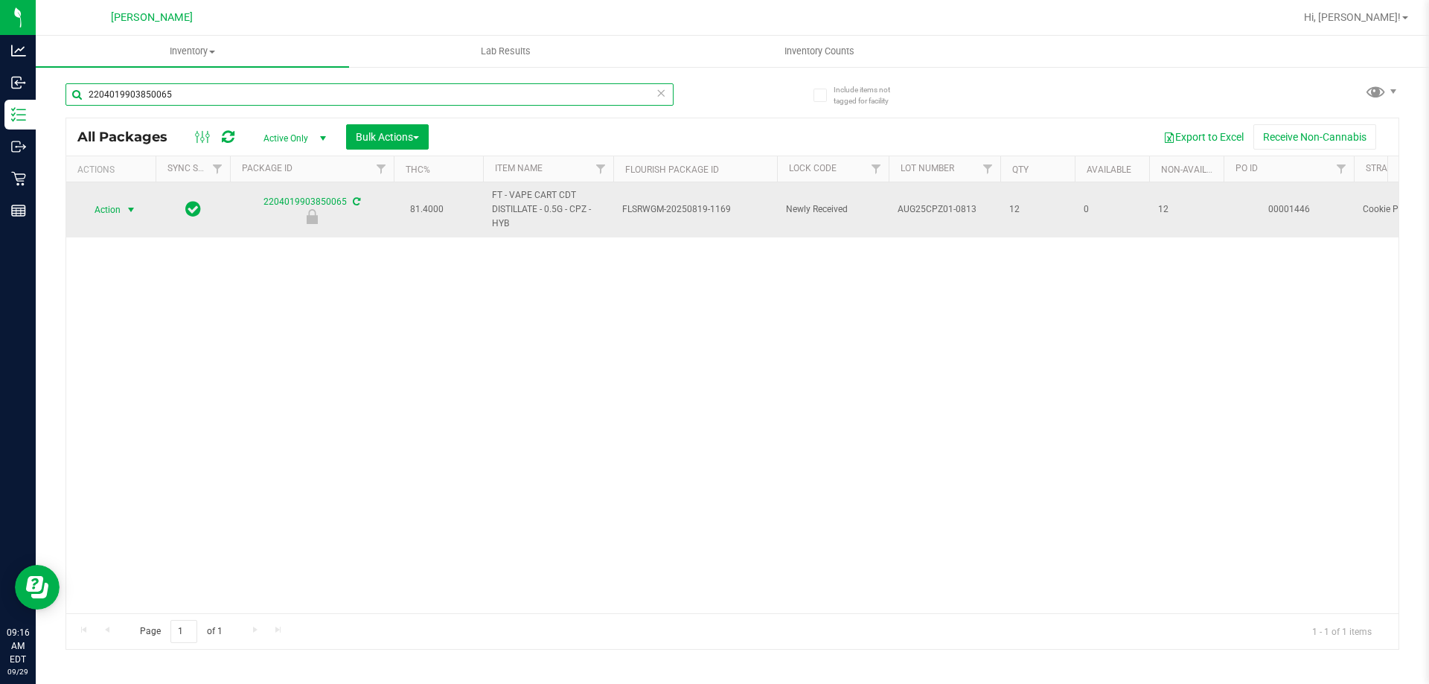
type input "2204019903850065"
click at [126, 211] on span "select" at bounding box center [131, 210] width 12 height 12
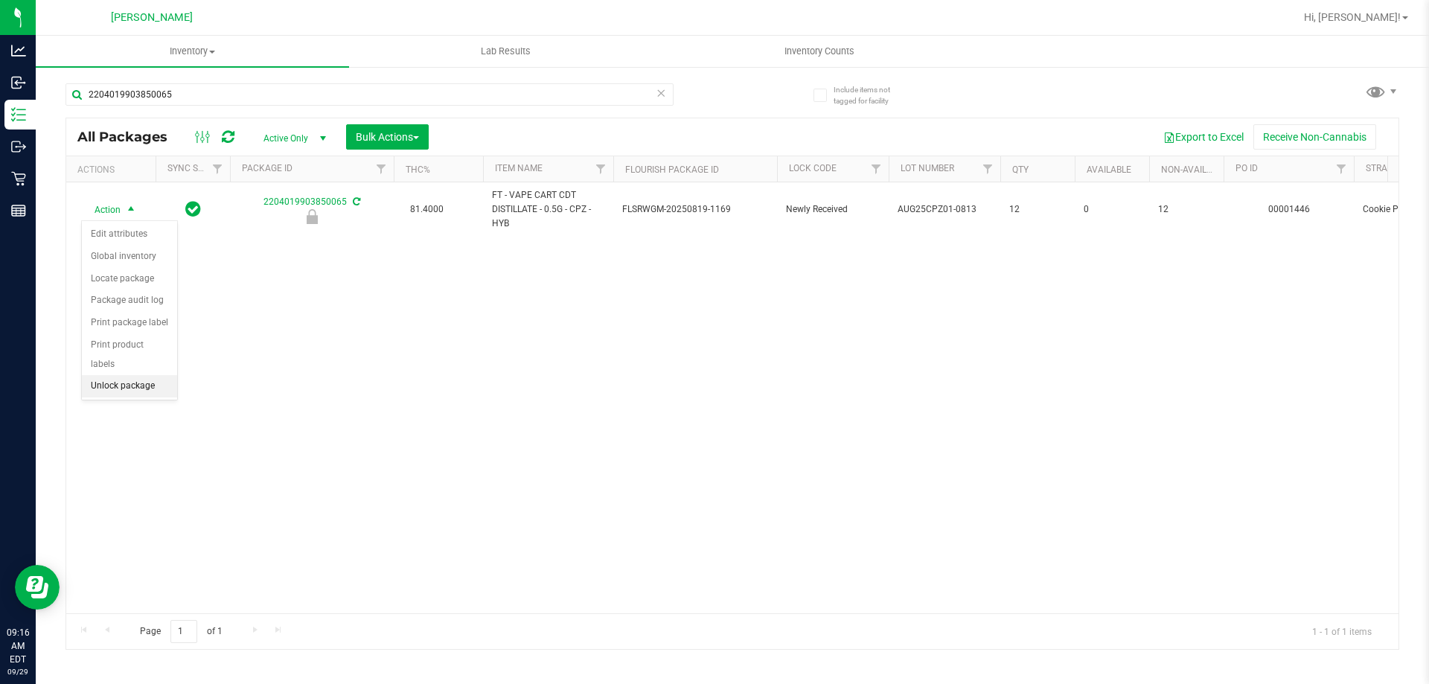
click at [148, 375] on li "Unlock package" at bounding box center [129, 386] width 95 height 22
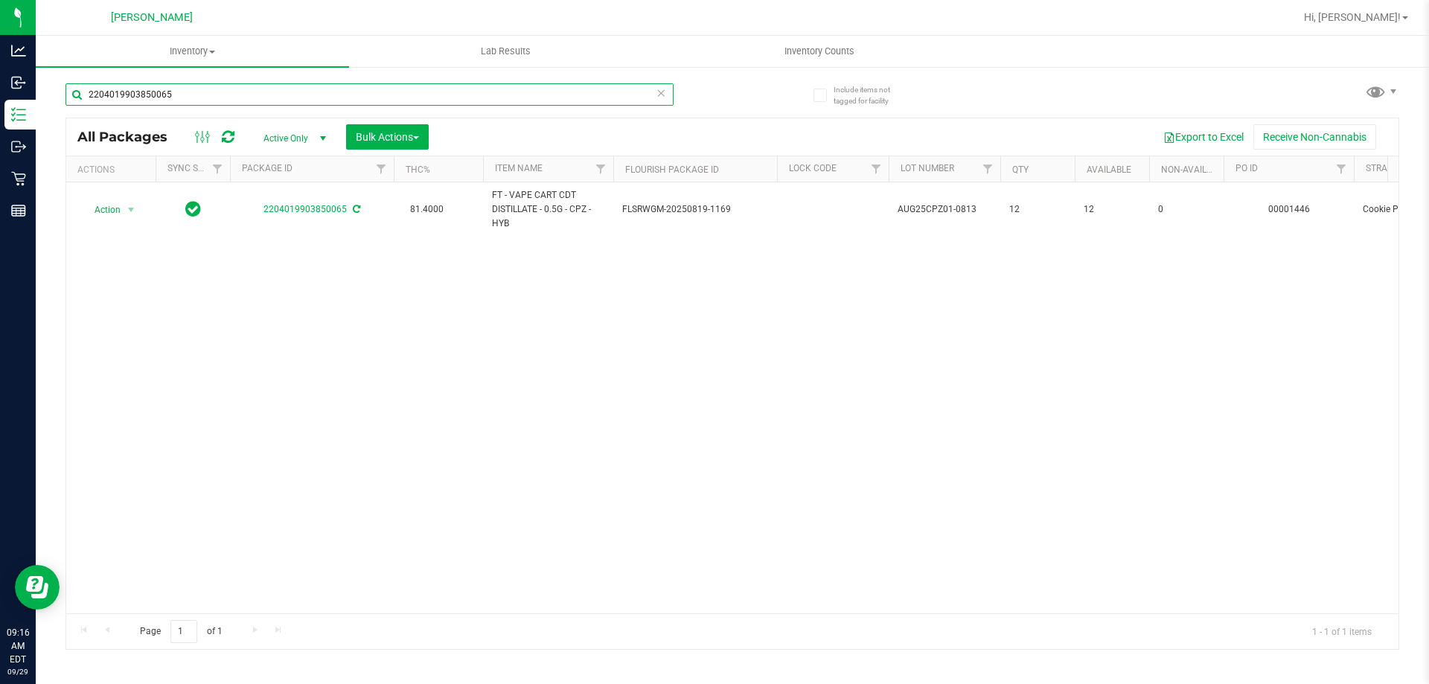
click at [223, 89] on input "2204019903850065" at bounding box center [370, 94] width 608 height 22
type input "2"
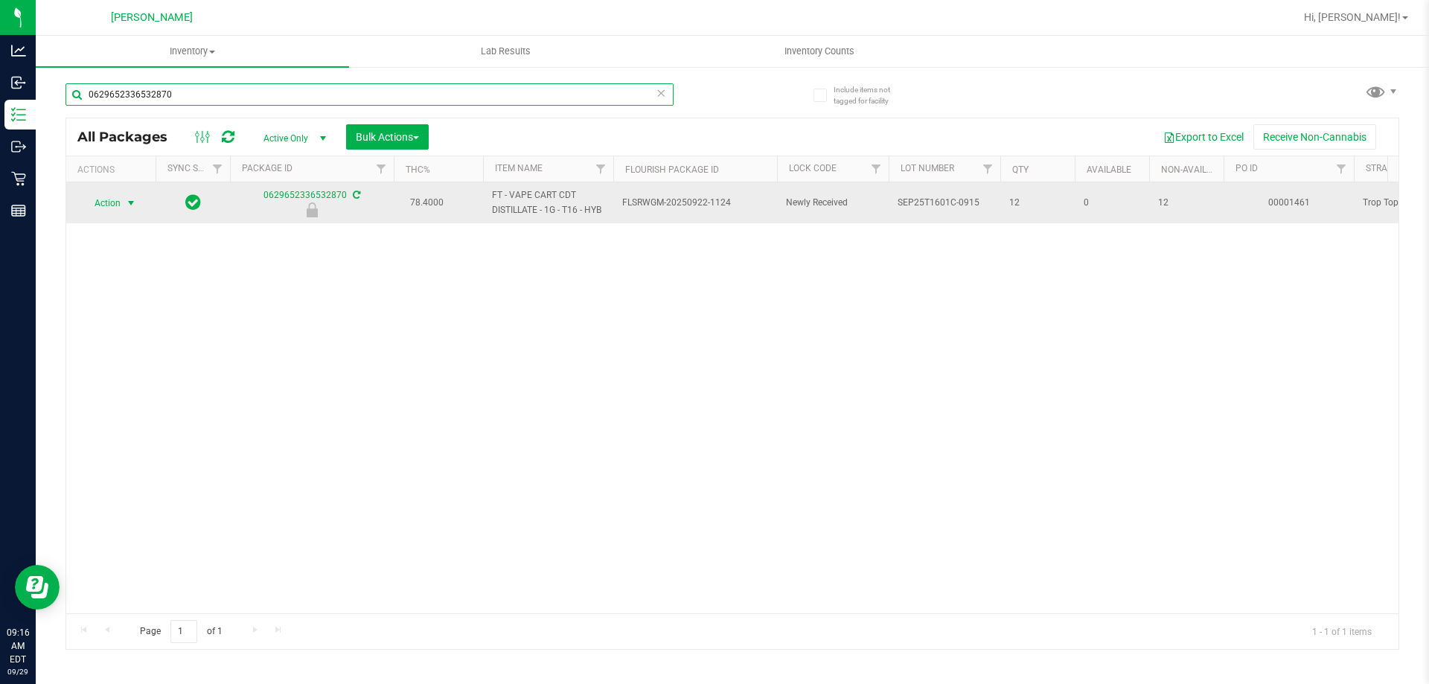
type input "0629652336532870"
click at [130, 204] on span "select" at bounding box center [131, 203] width 12 height 12
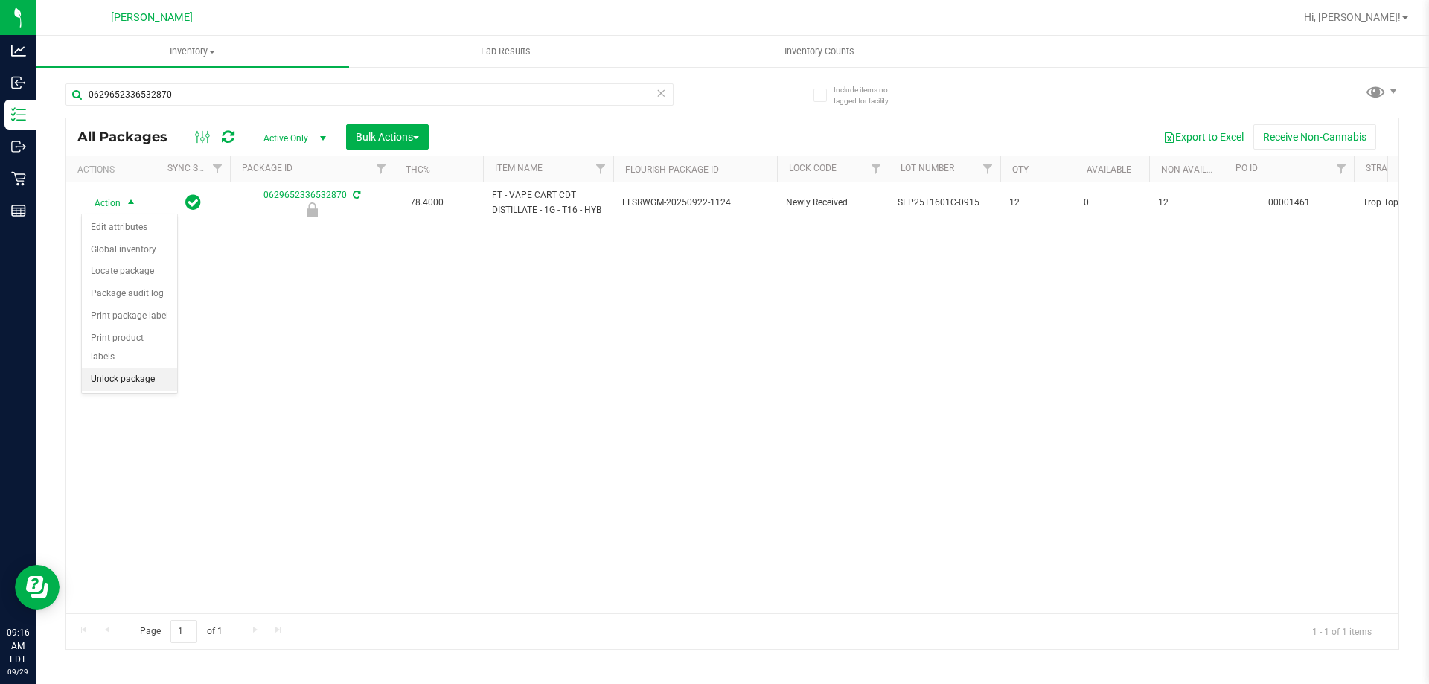
click at [151, 369] on li "Unlock package" at bounding box center [129, 380] width 95 height 22
